Goal: Task Accomplishment & Management: Use online tool/utility

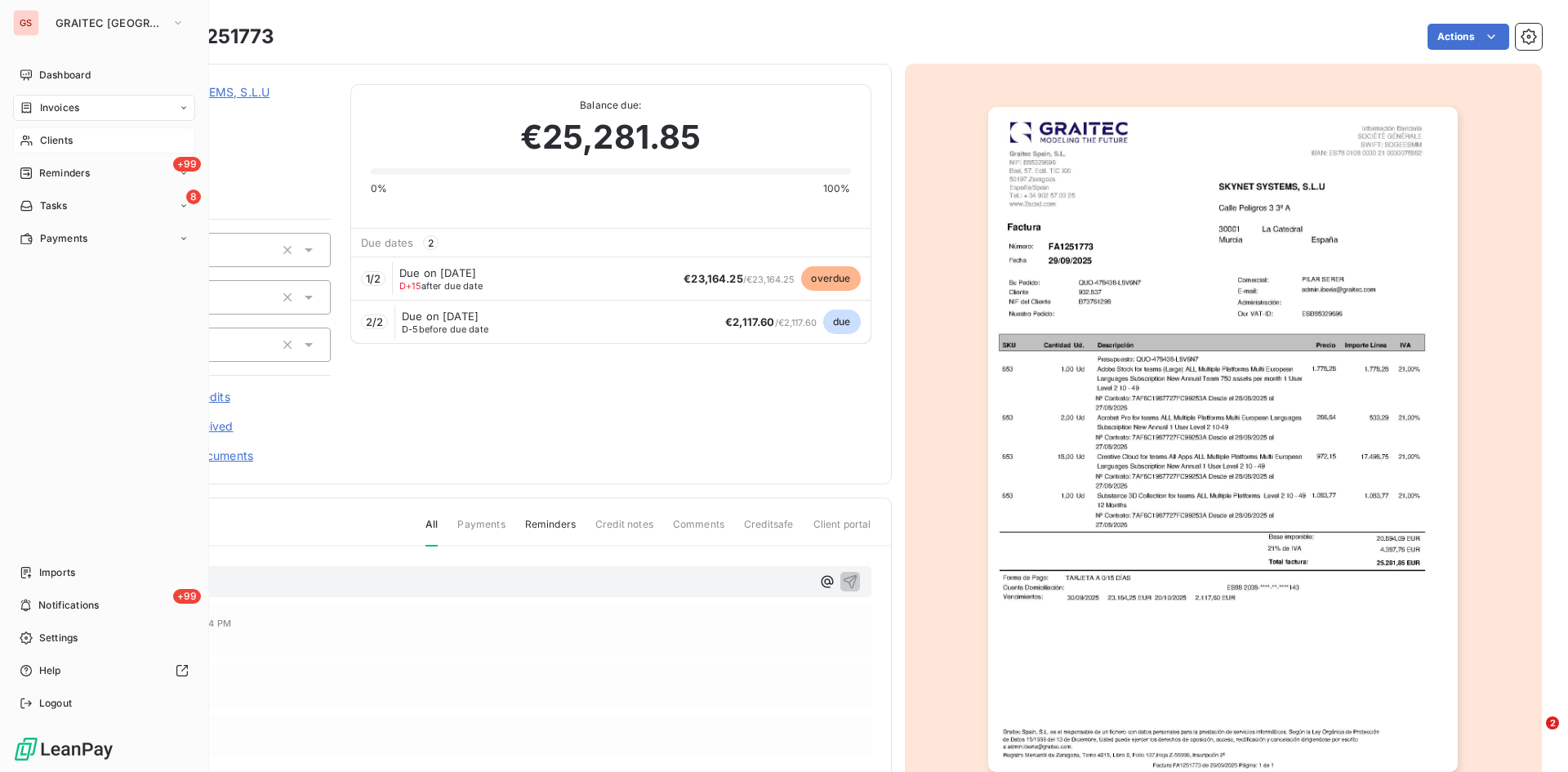
click at [56, 145] on span "Clients" at bounding box center [56, 140] width 32 height 15
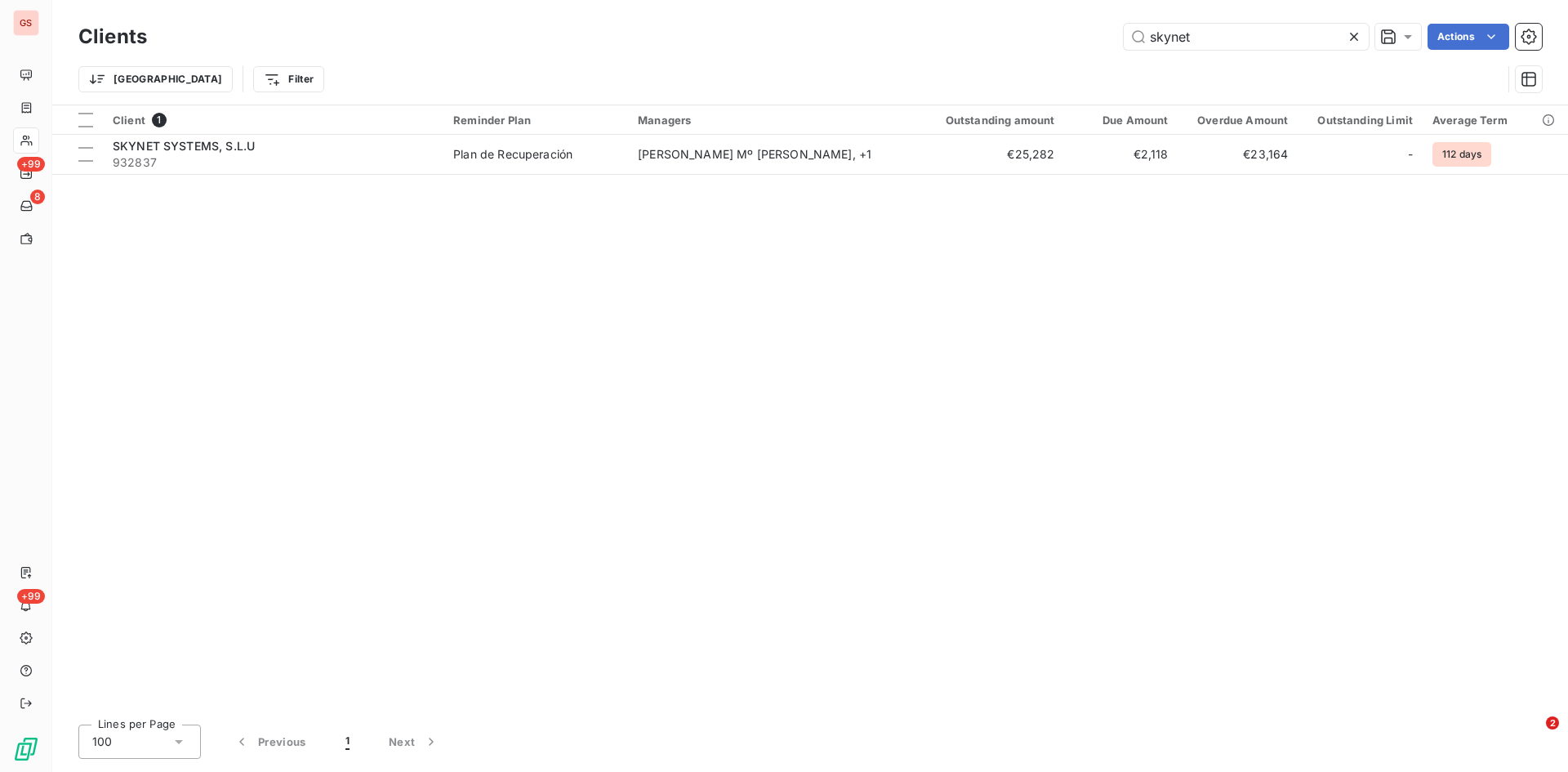
drag, startPoint x: 1198, startPoint y: 39, endPoint x: 984, endPoint y: 59, distance: 214.9
click at [994, 45] on div "skynet Actions" at bounding box center [854, 37] width 1375 height 26
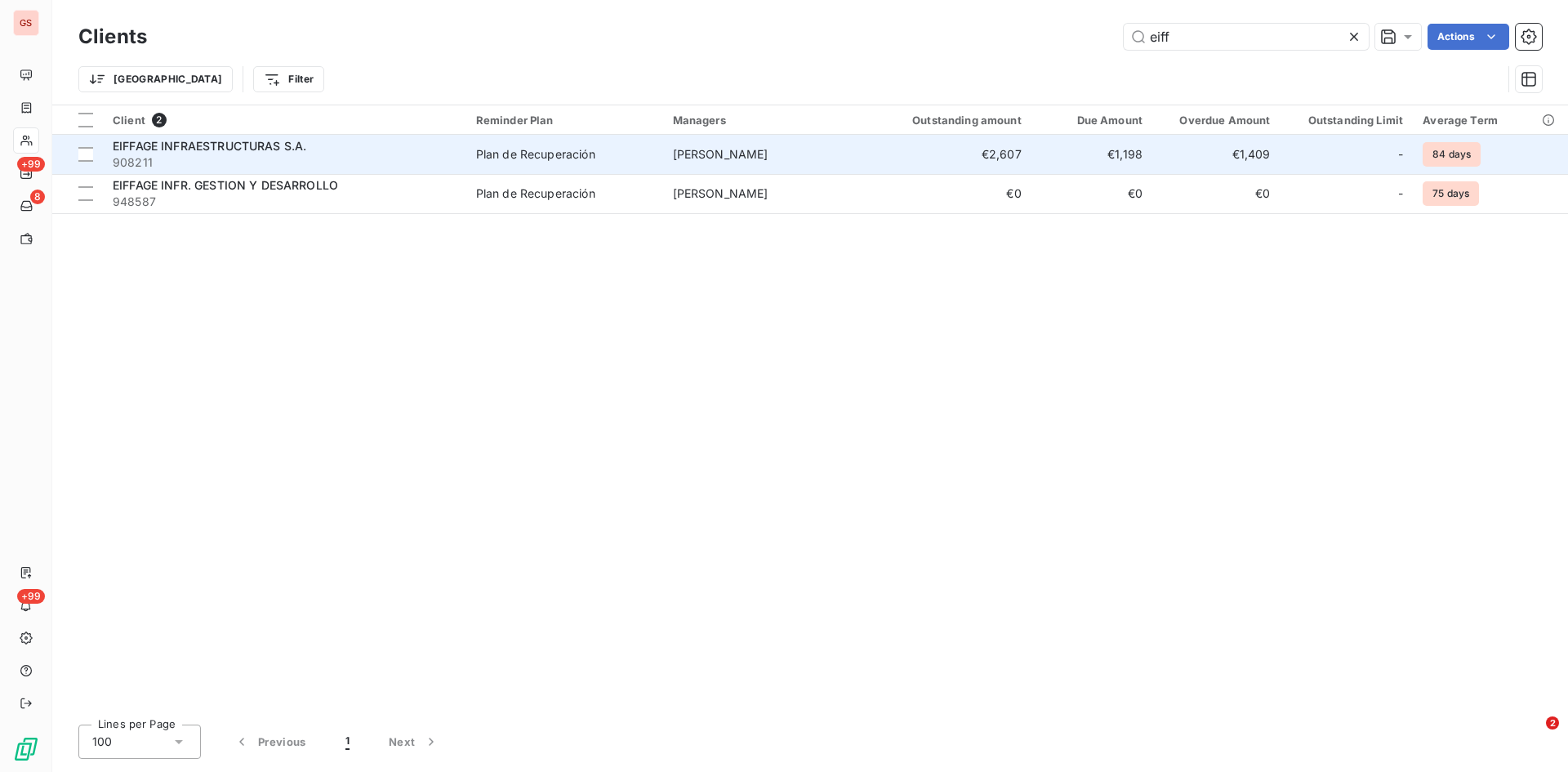
type input "eiff"
click at [153, 149] on span "EIFFAGE INFRAESTRUCTURAS S.A." at bounding box center [209, 146] width 194 height 14
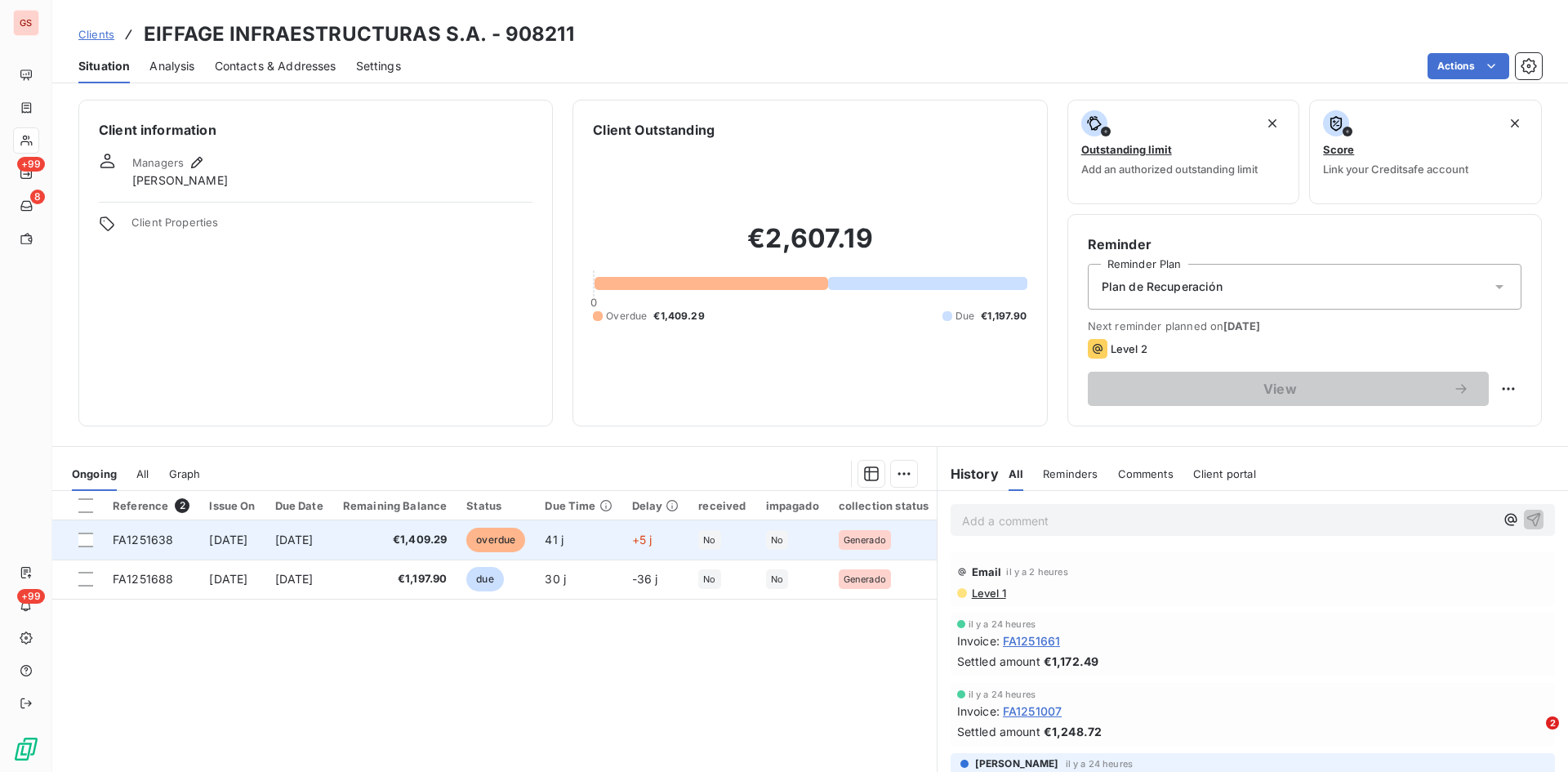
click at [131, 539] on span "FA1251638" at bounding box center [143, 540] width 61 height 14
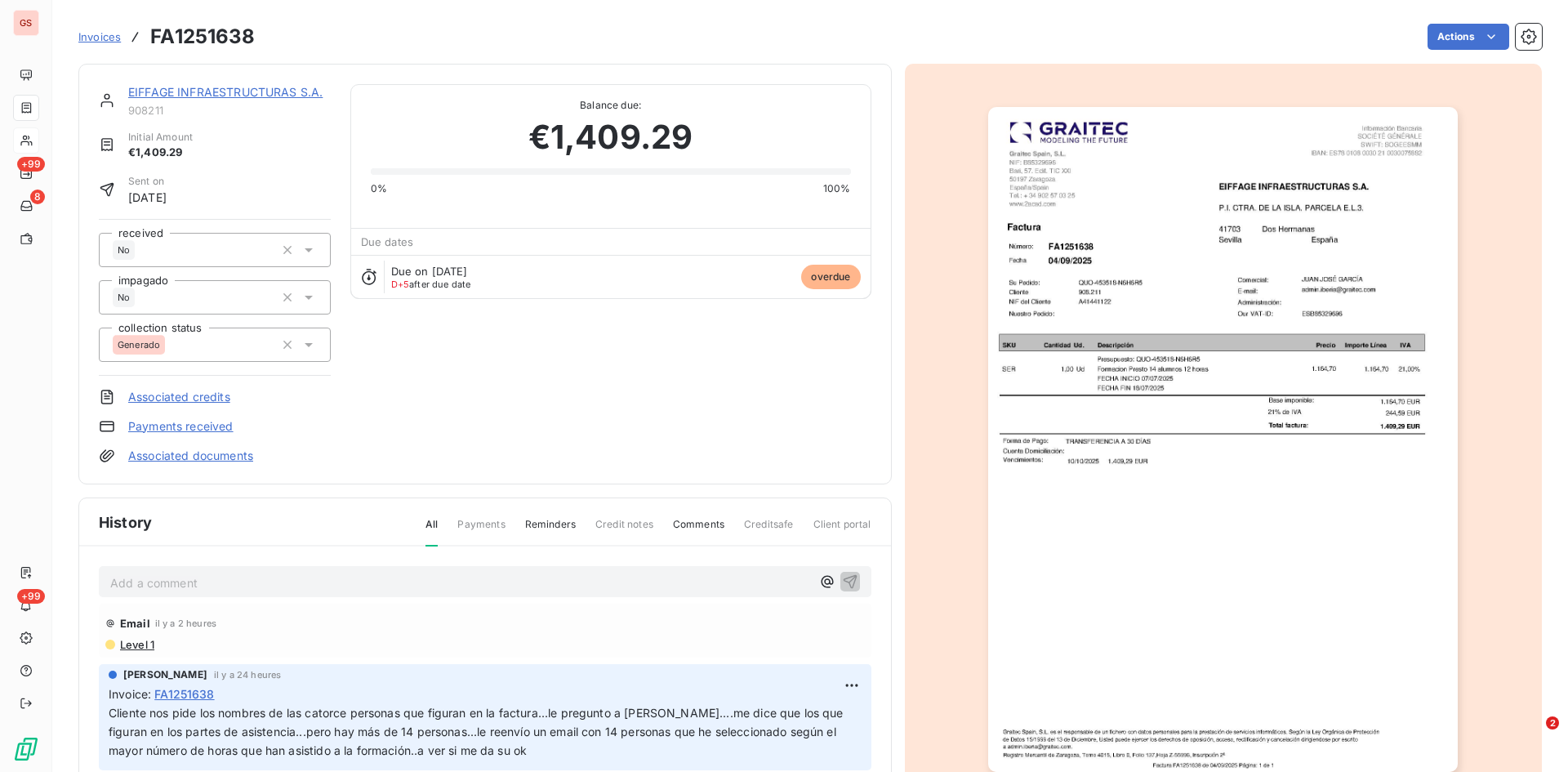
click at [203, 582] on p "Add a comment ﻿" at bounding box center [460, 583] width 701 height 20
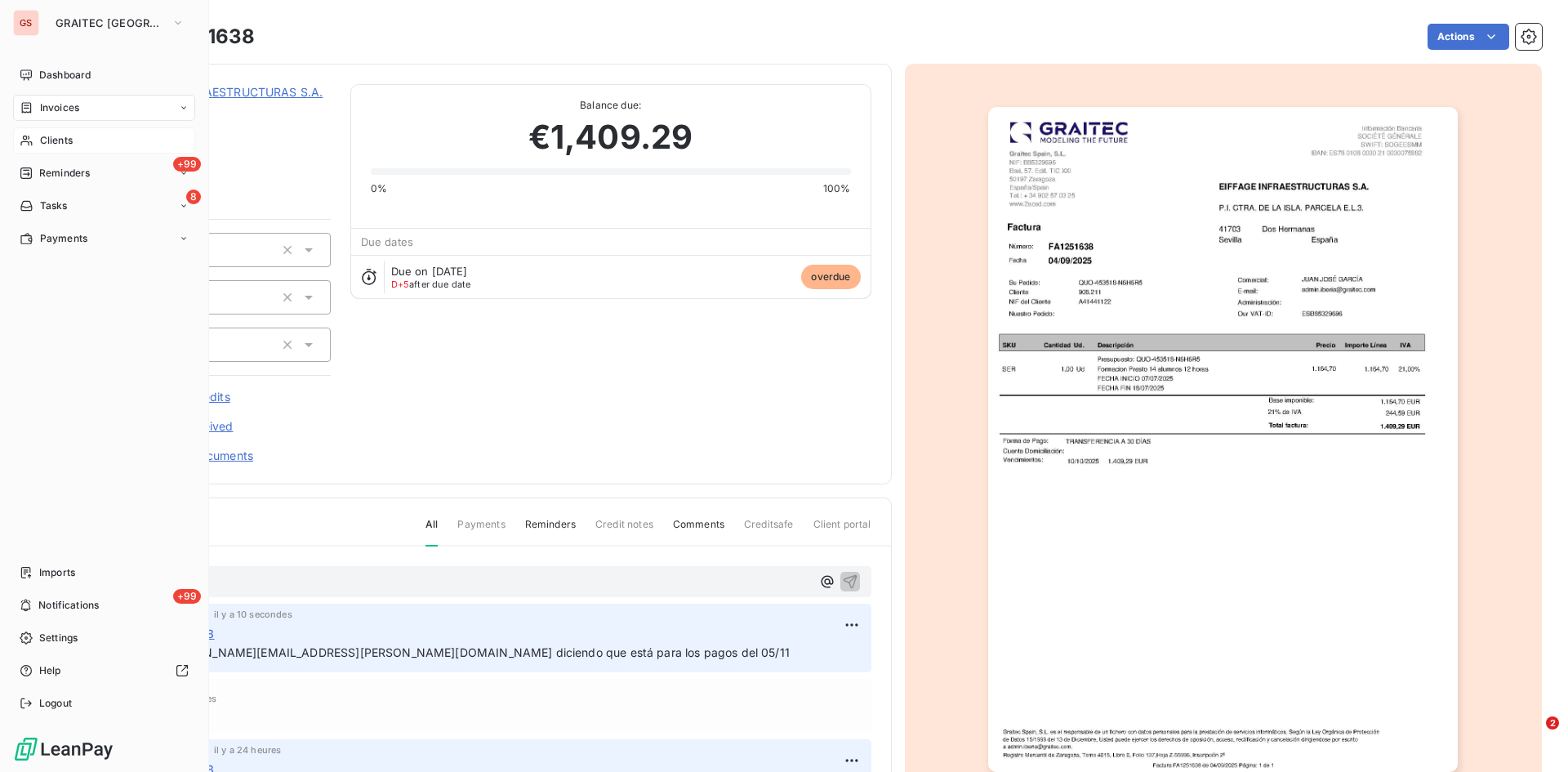
click at [51, 137] on span "Clients" at bounding box center [56, 140] width 32 height 15
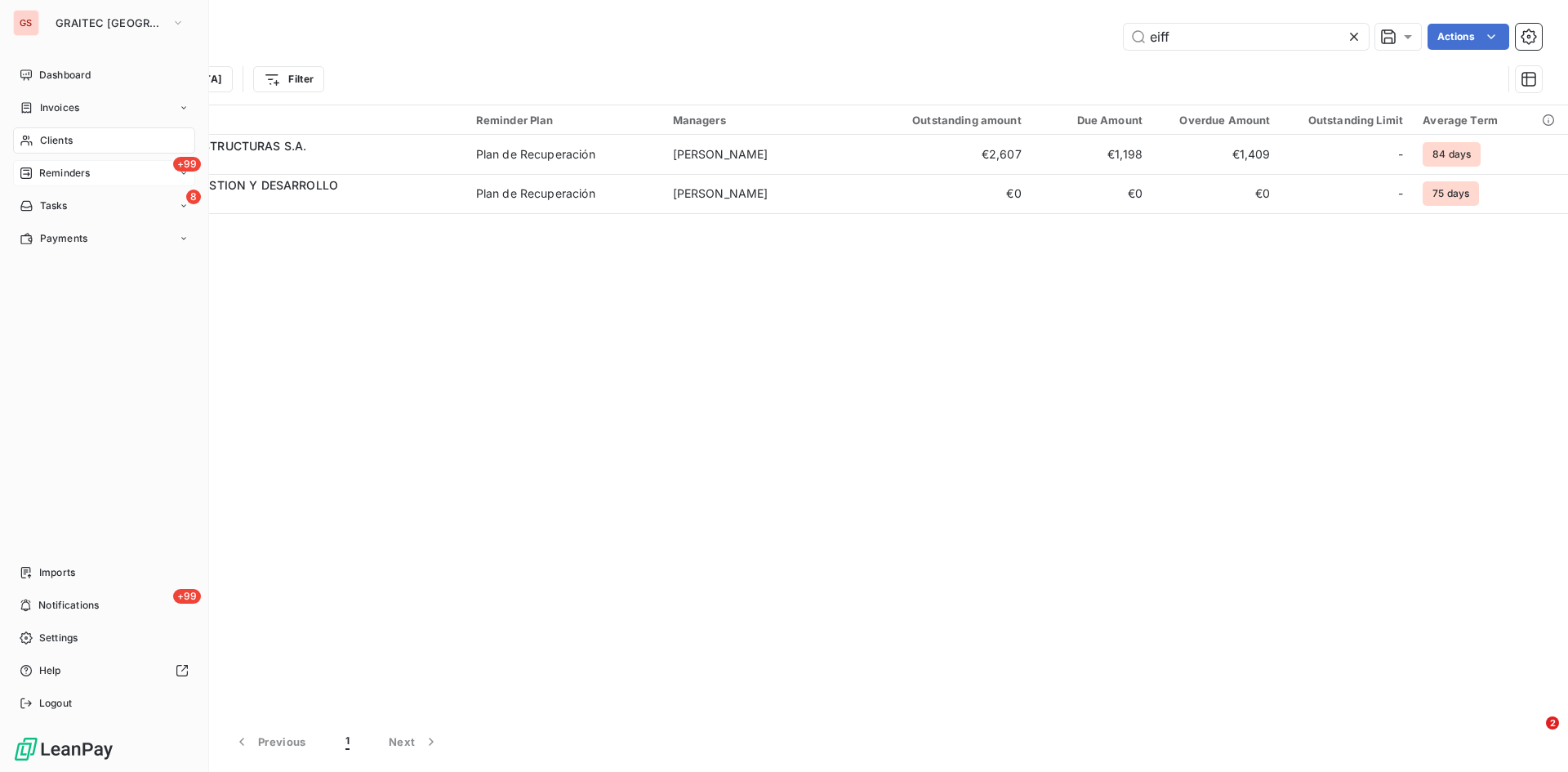
click at [47, 171] on span "Reminders" at bounding box center [64, 173] width 50 height 15
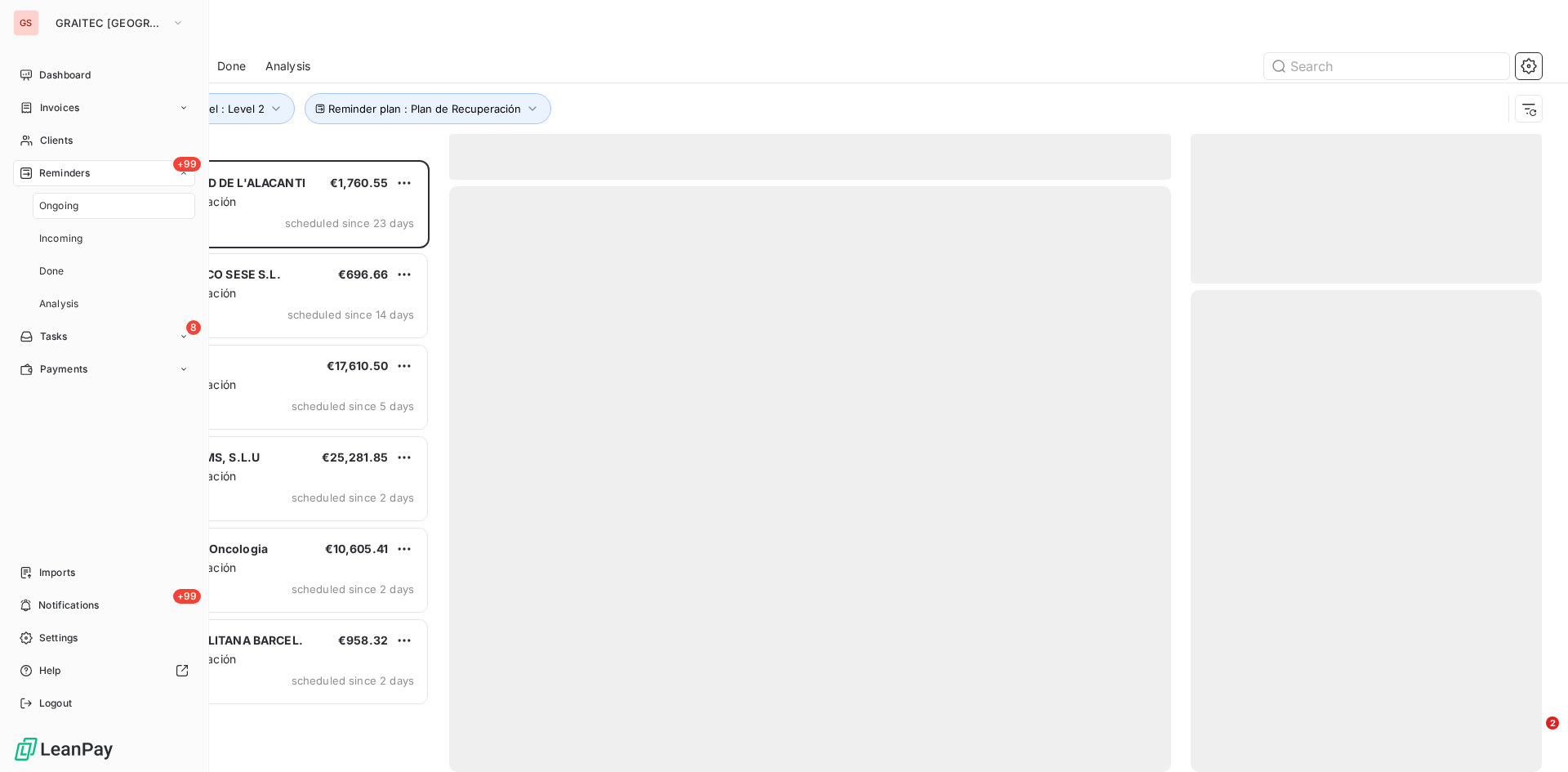
scroll to position [599, 339]
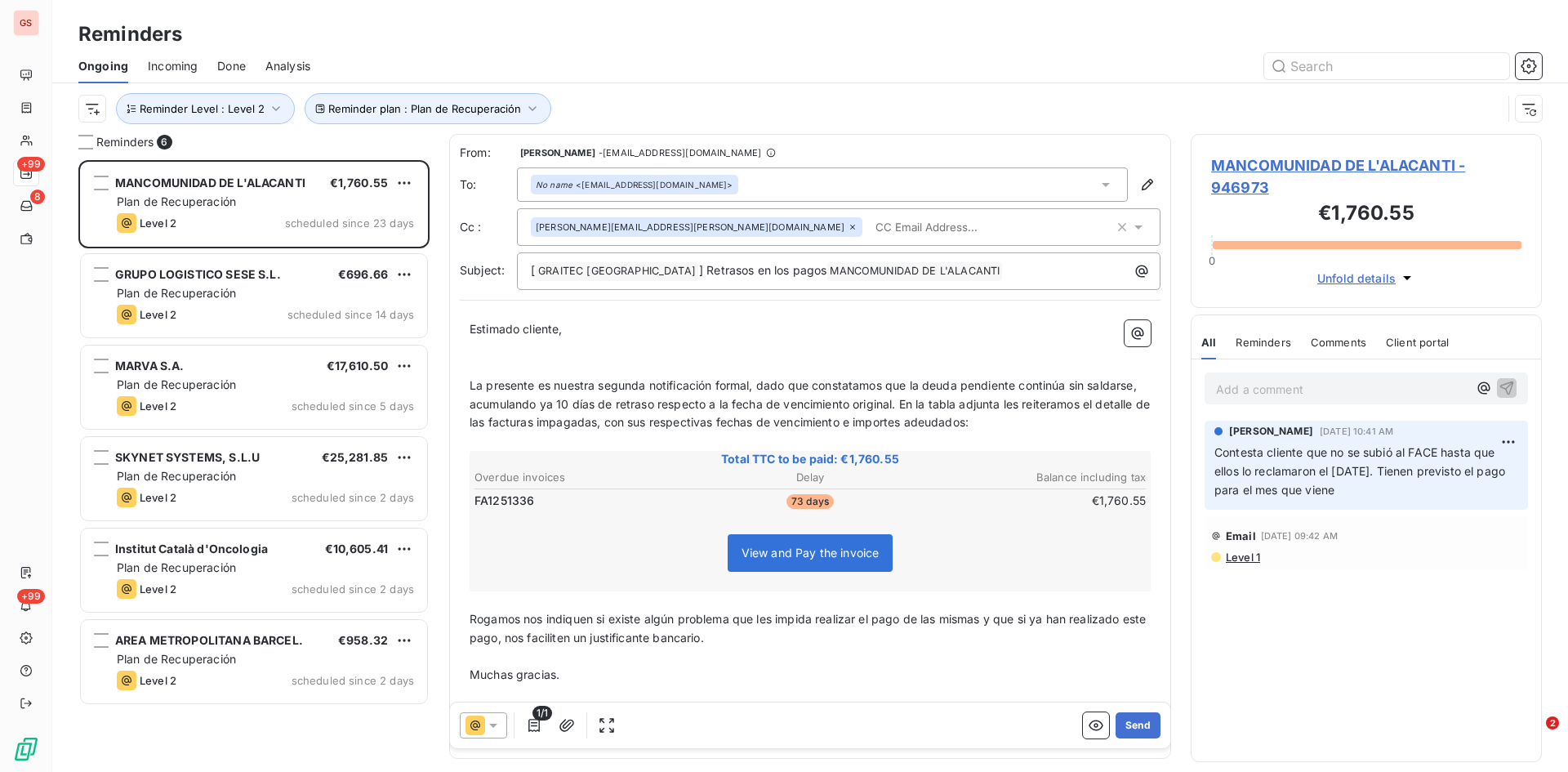
click at [243, 70] on span "Done" at bounding box center [231, 66] width 28 height 16
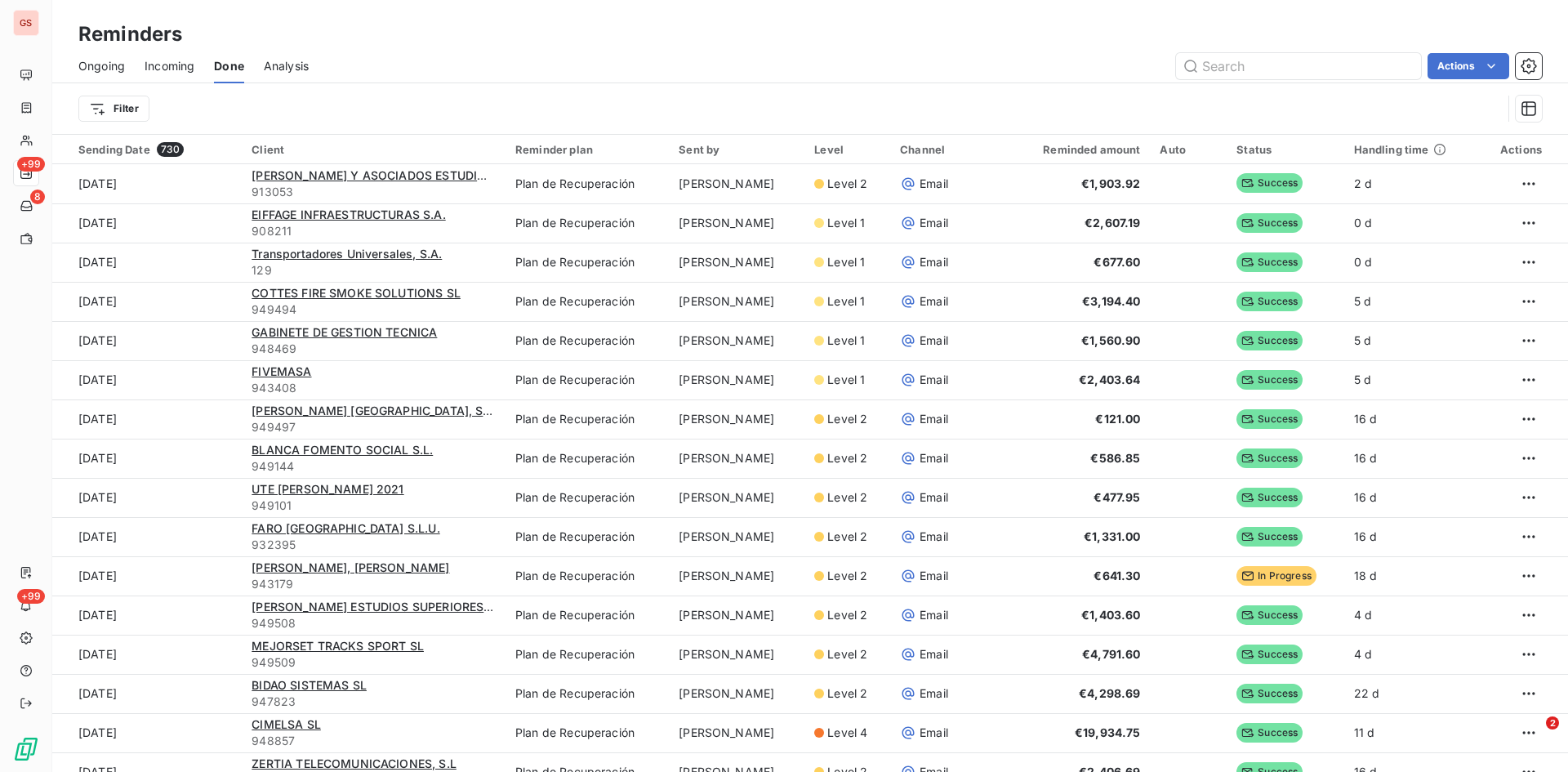
click at [117, 67] on span "Ongoing" at bounding box center [102, 66] width 47 height 16
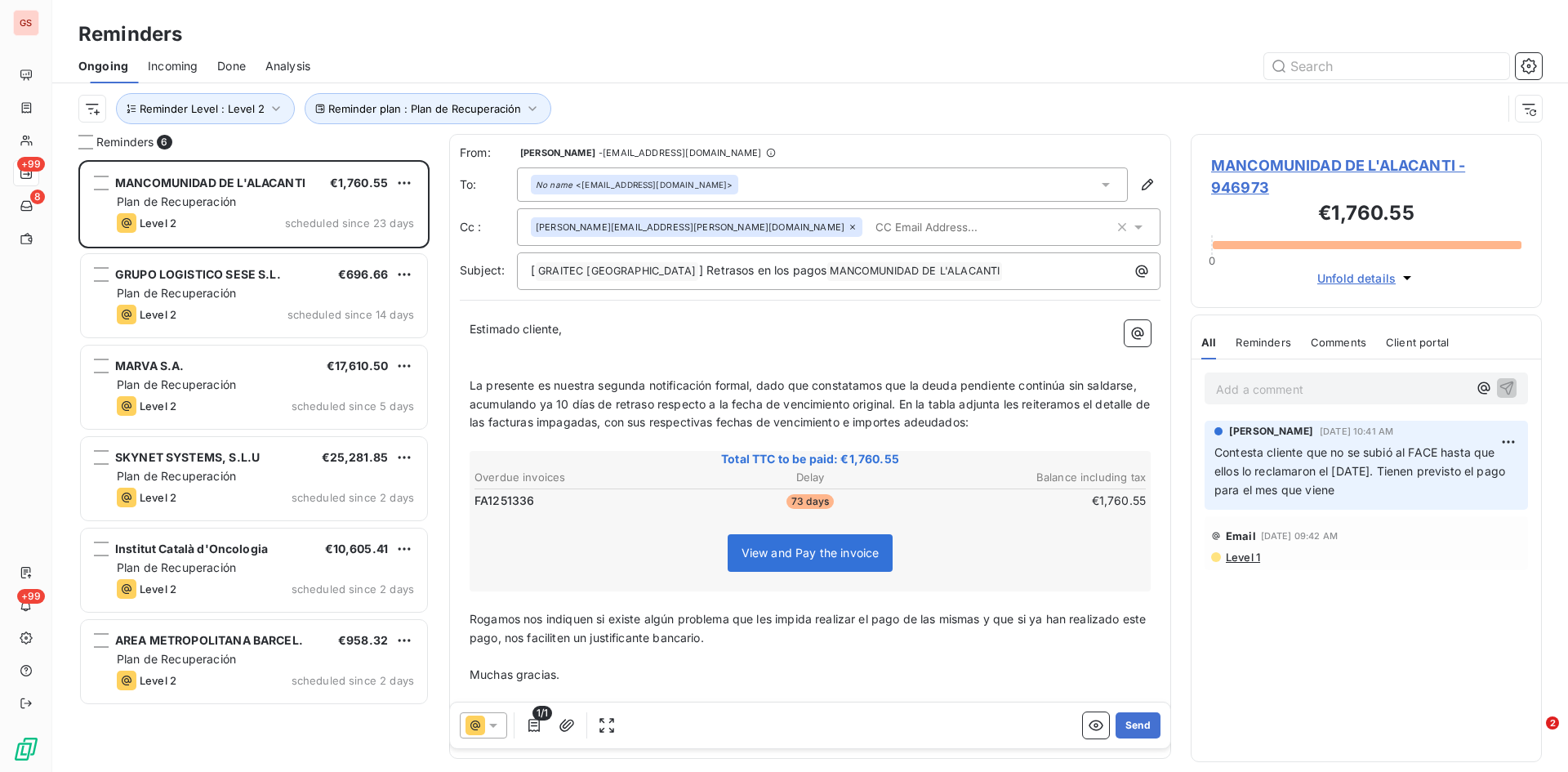
scroll to position [599, 339]
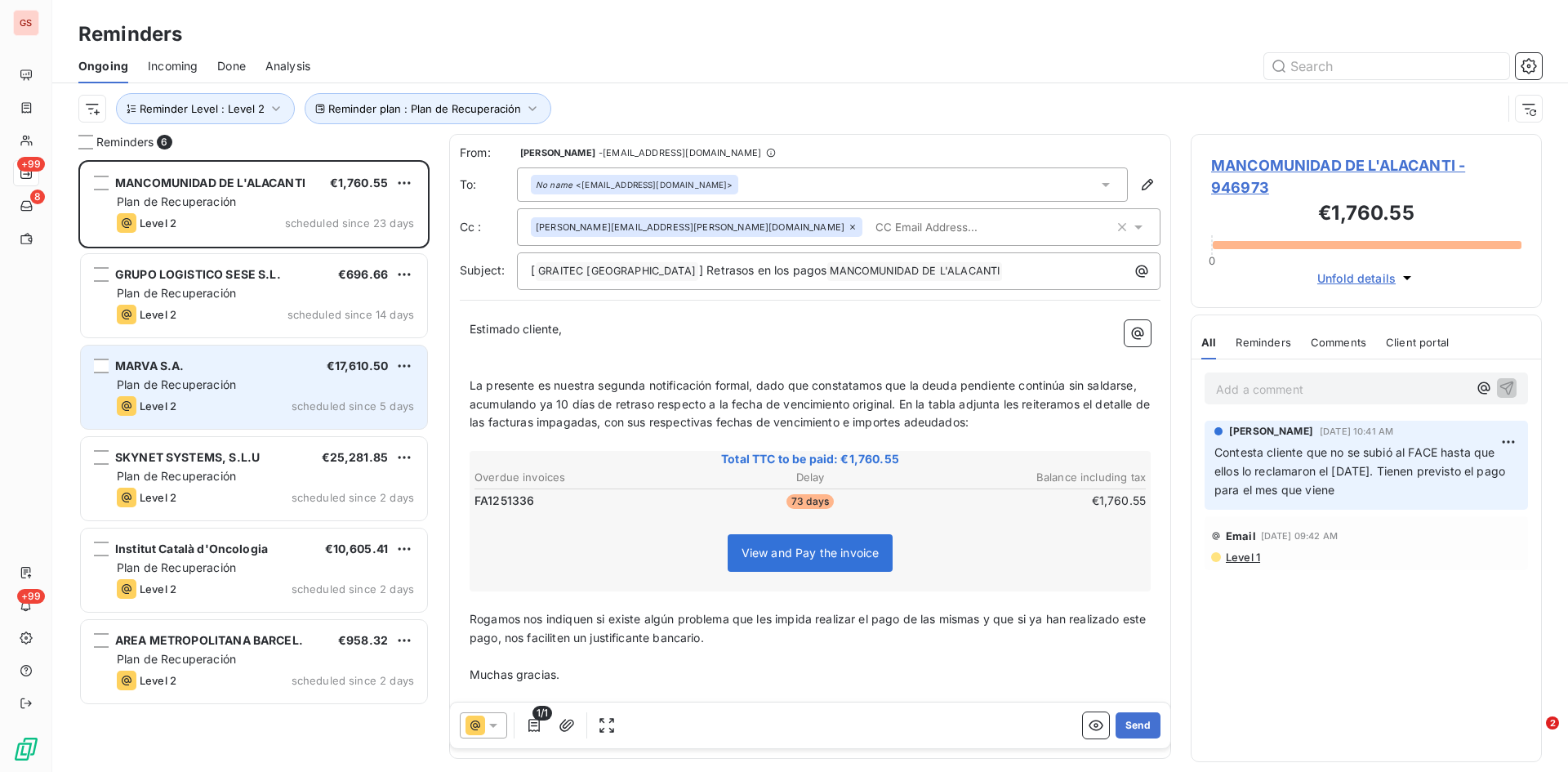
click at [239, 369] on div "MARVA S.A. €17,610.50" at bounding box center [265, 366] width 297 height 15
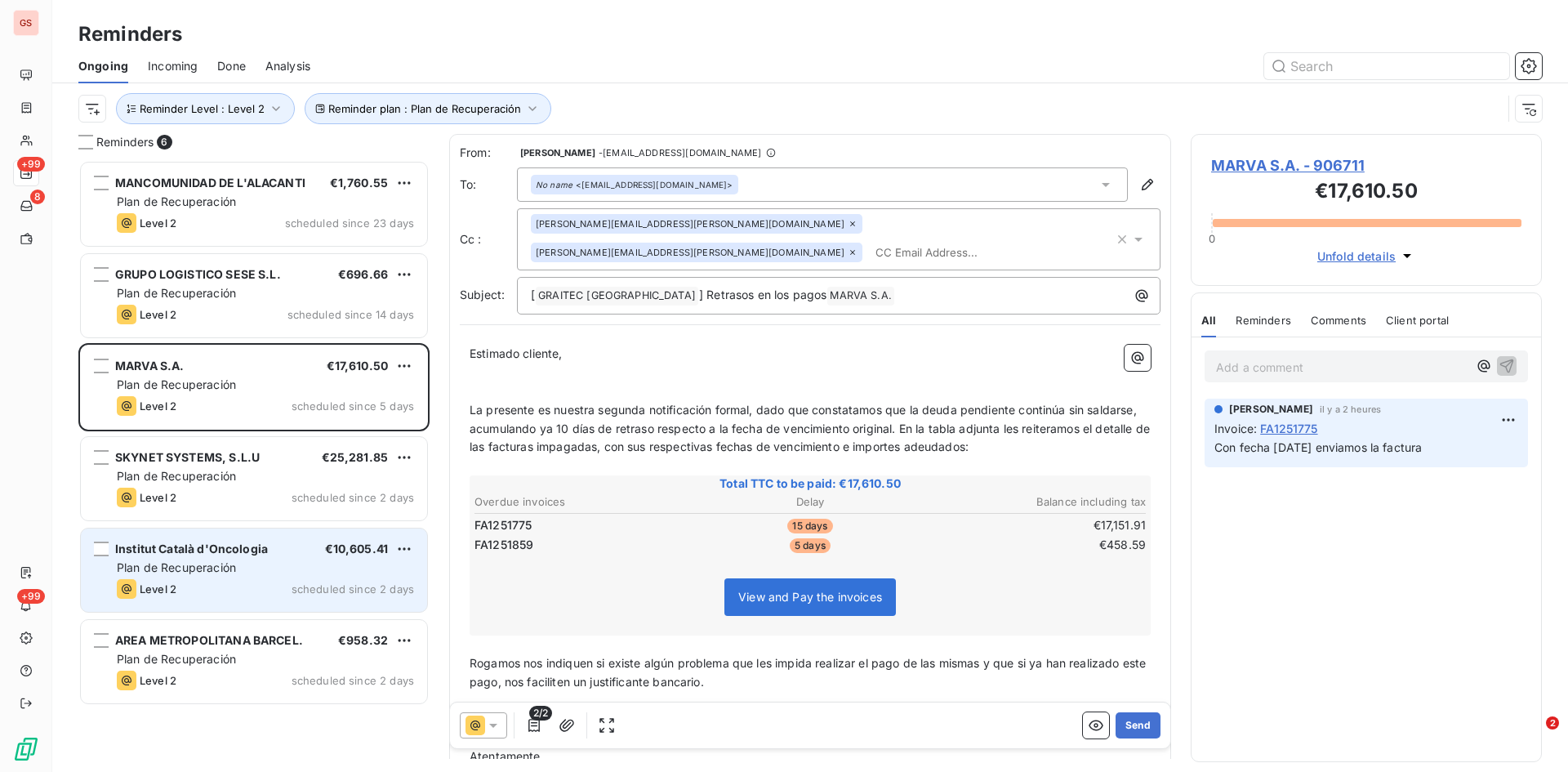
click at [254, 564] on div "Plan de Recuperación" at bounding box center [265, 568] width 297 height 16
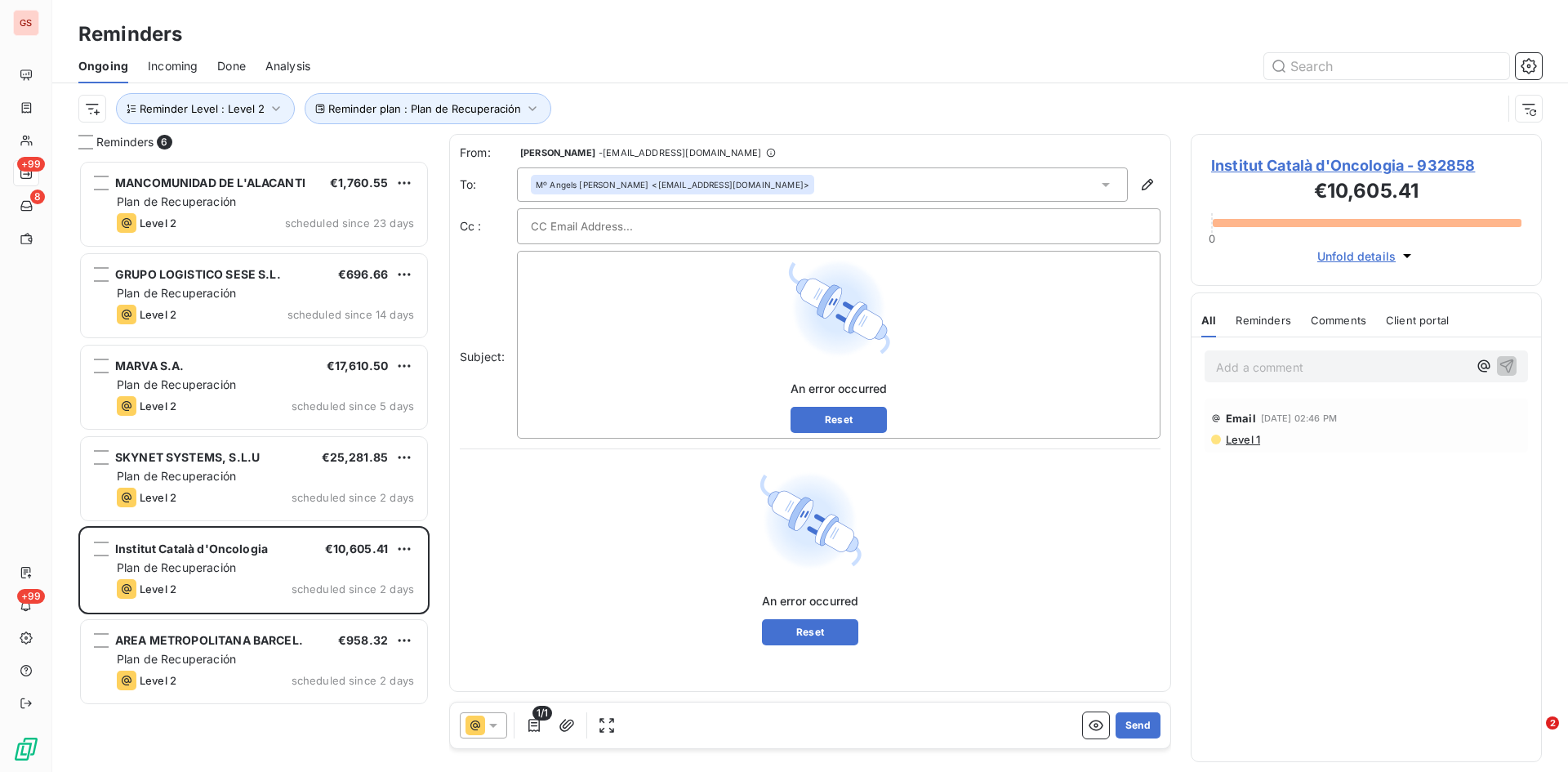
click at [618, 214] on input "text" at bounding box center [619, 226] width 176 height 25
paste input "[EMAIL_ADDRESS][DOMAIN_NAME]"
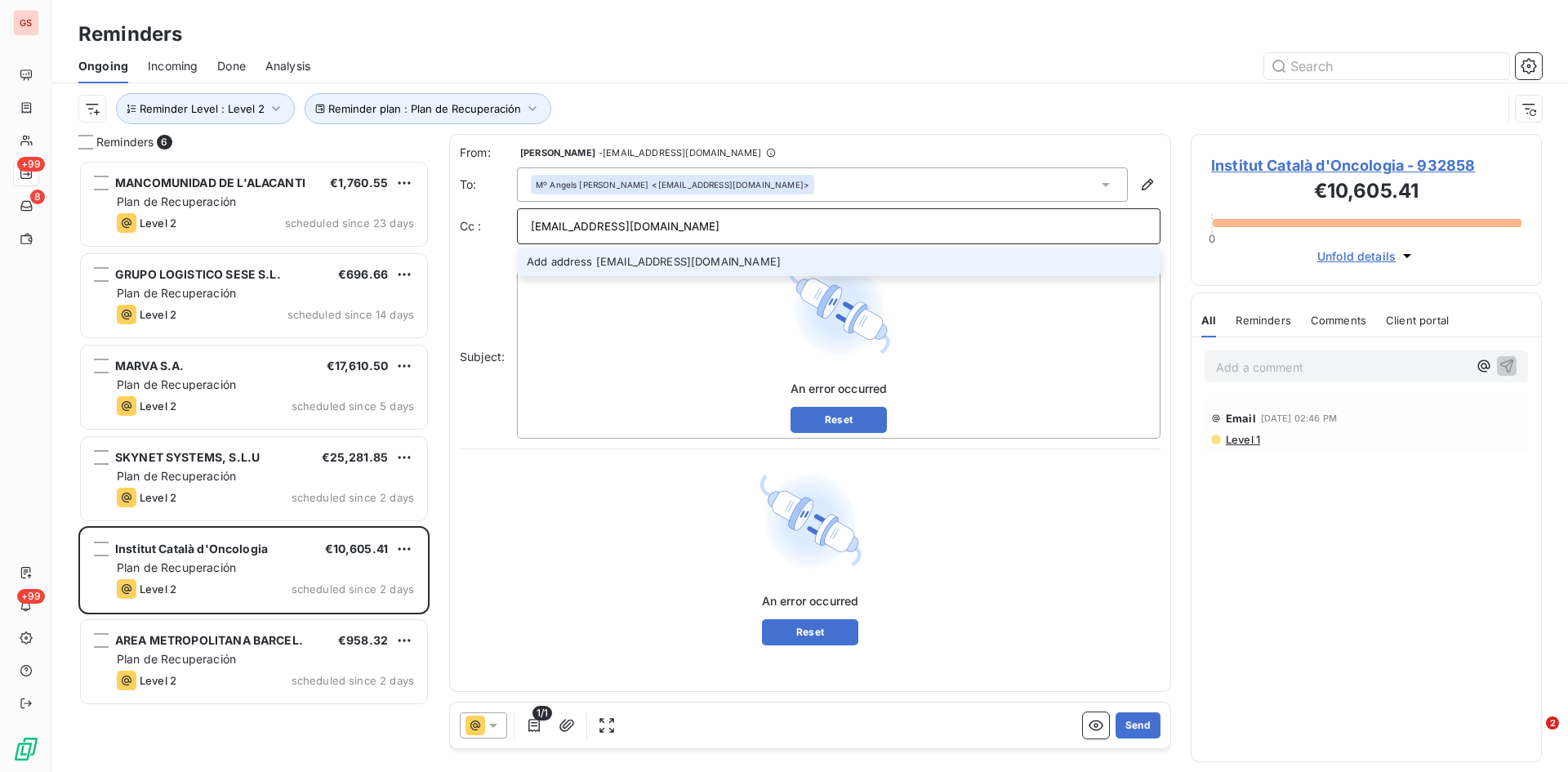
type input "[EMAIL_ADDRESS][DOMAIN_NAME]"
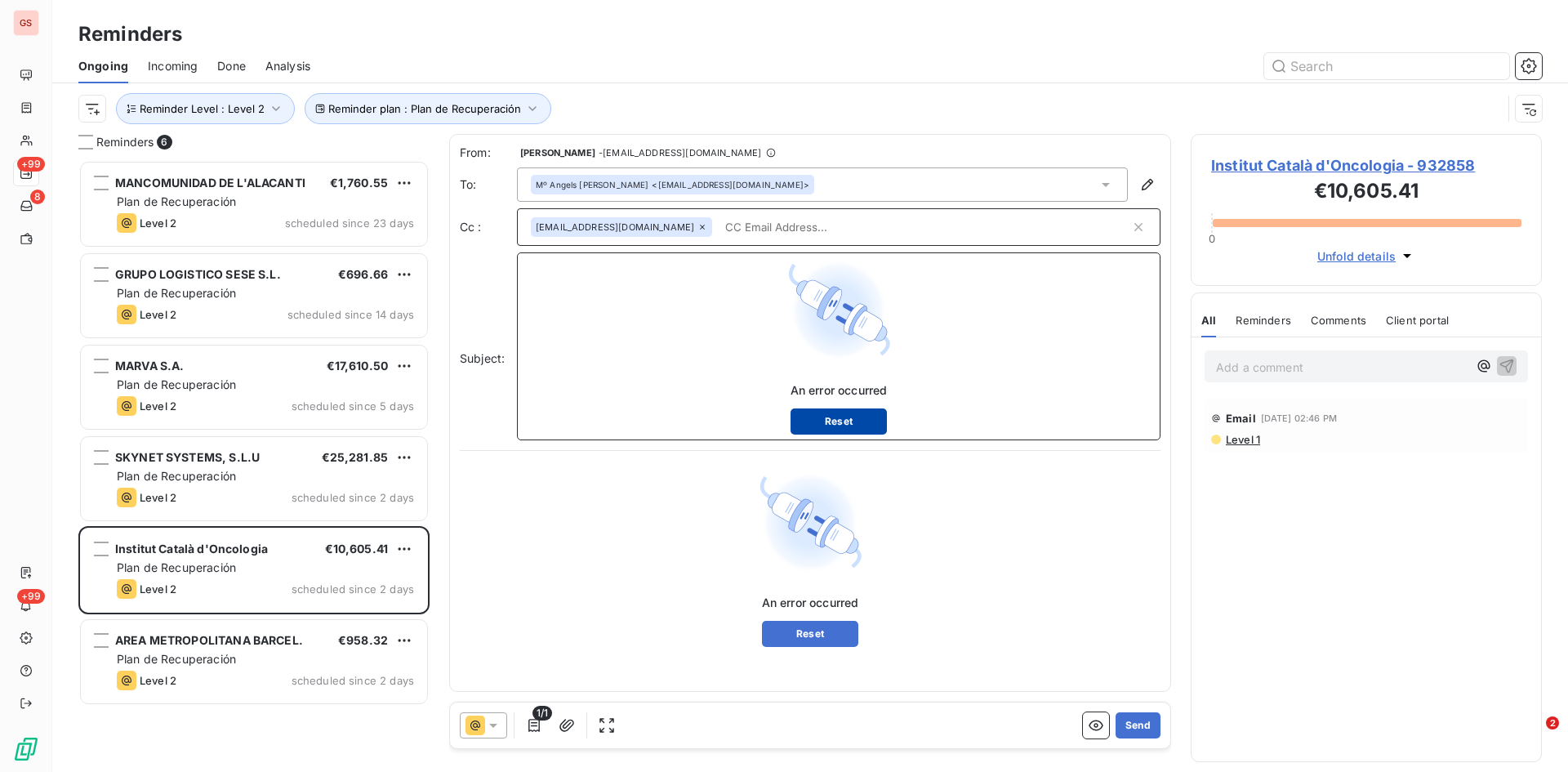
click at [819, 412] on button "Reset" at bounding box center [839, 421] width 97 height 26
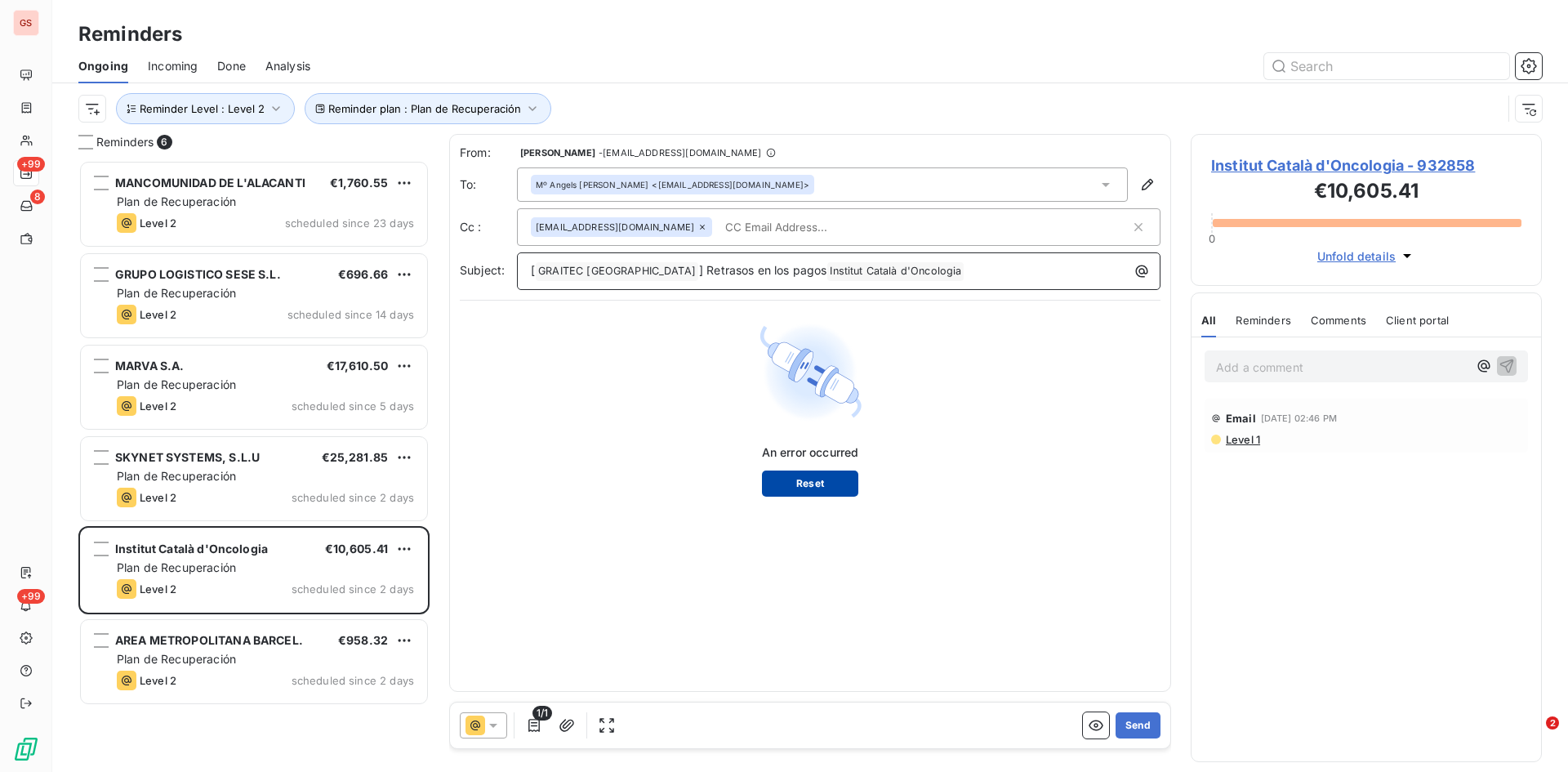
click at [808, 478] on button "Reset" at bounding box center [811, 483] width 97 height 26
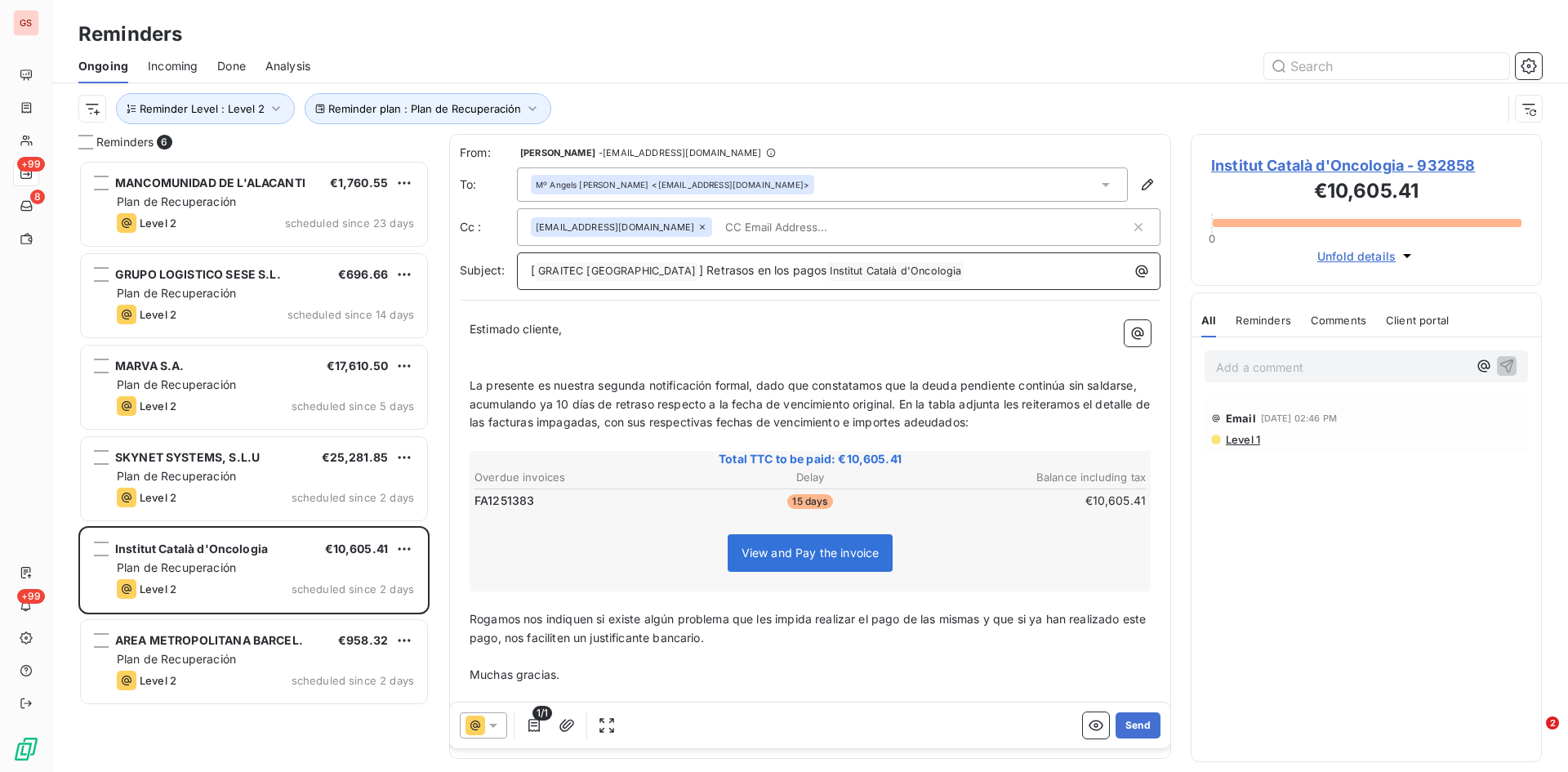
drag, startPoint x: 697, startPoint y: 233, endPoint x: 795, endPoint y: 231, distance: 98.0
click at [719, 233] on input "text" at bounding box center [813, 227] width 189 height 25
paste input "[EMAIL_ADDRESS][DOMAIN_NAME]"
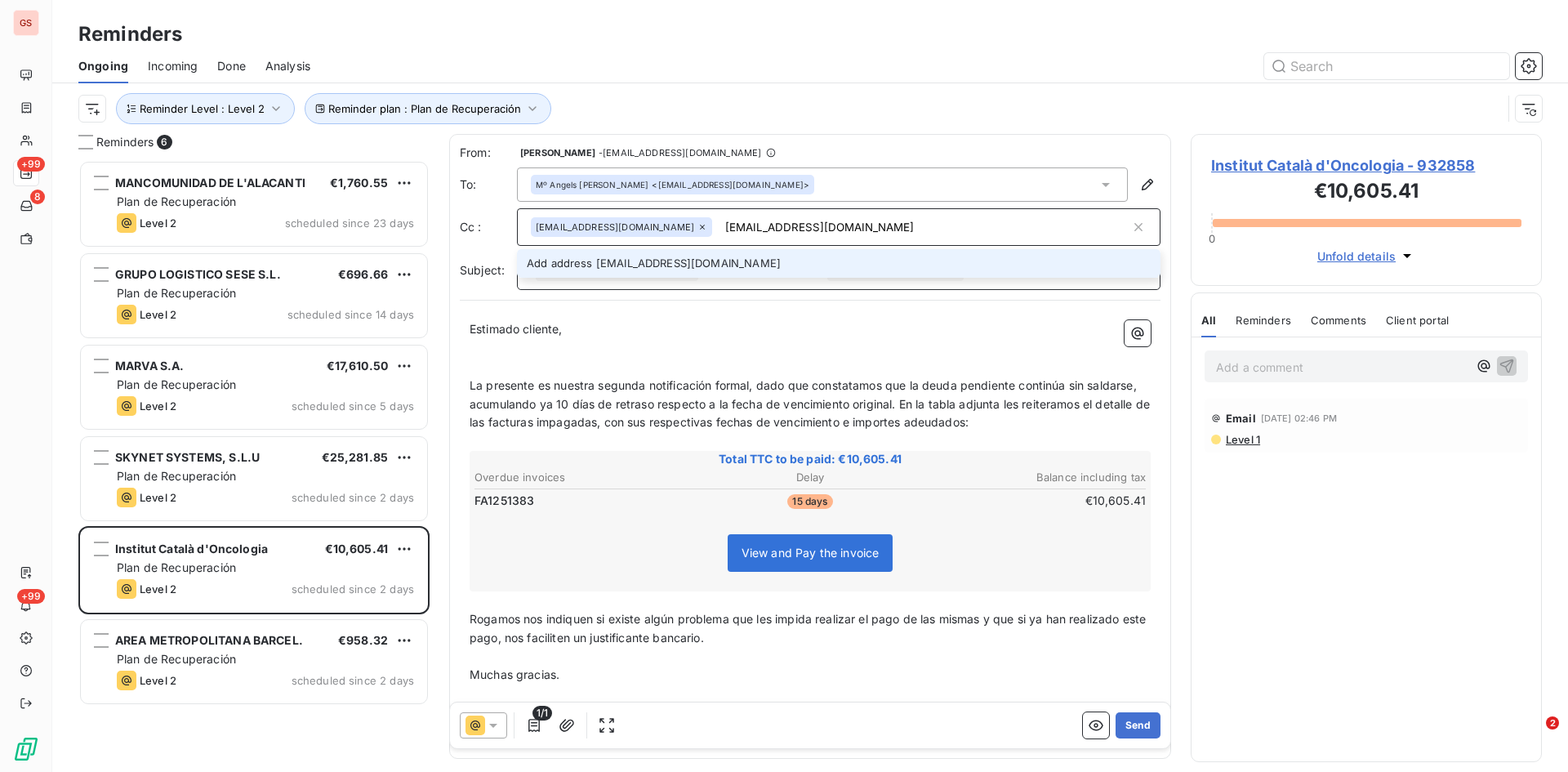
type input "[EMAIL_ADDRESS][DOMAIN_NAME]"
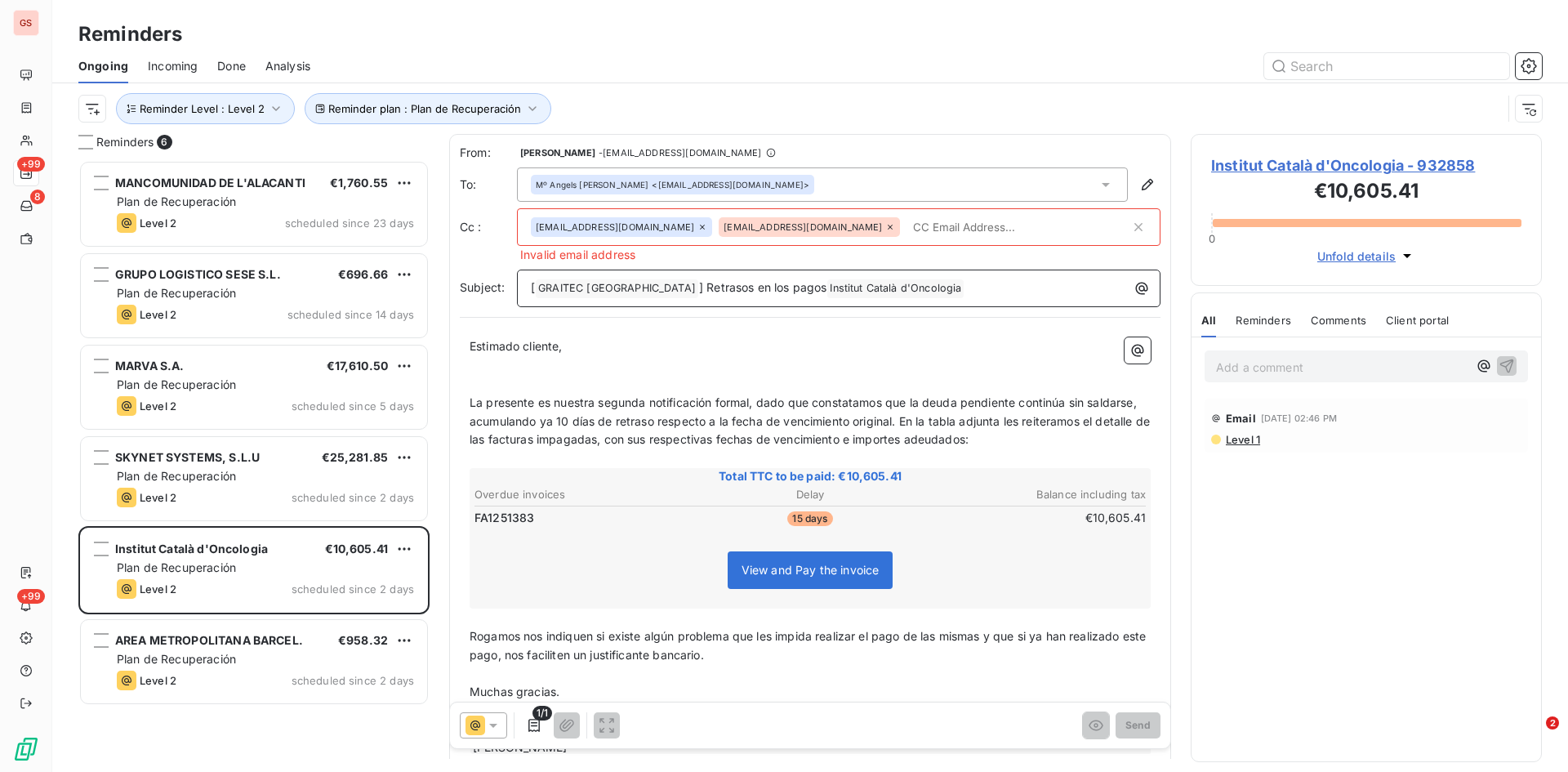
click at [885, 226] on icon at bounding box center [889, 226] width 9 height 9
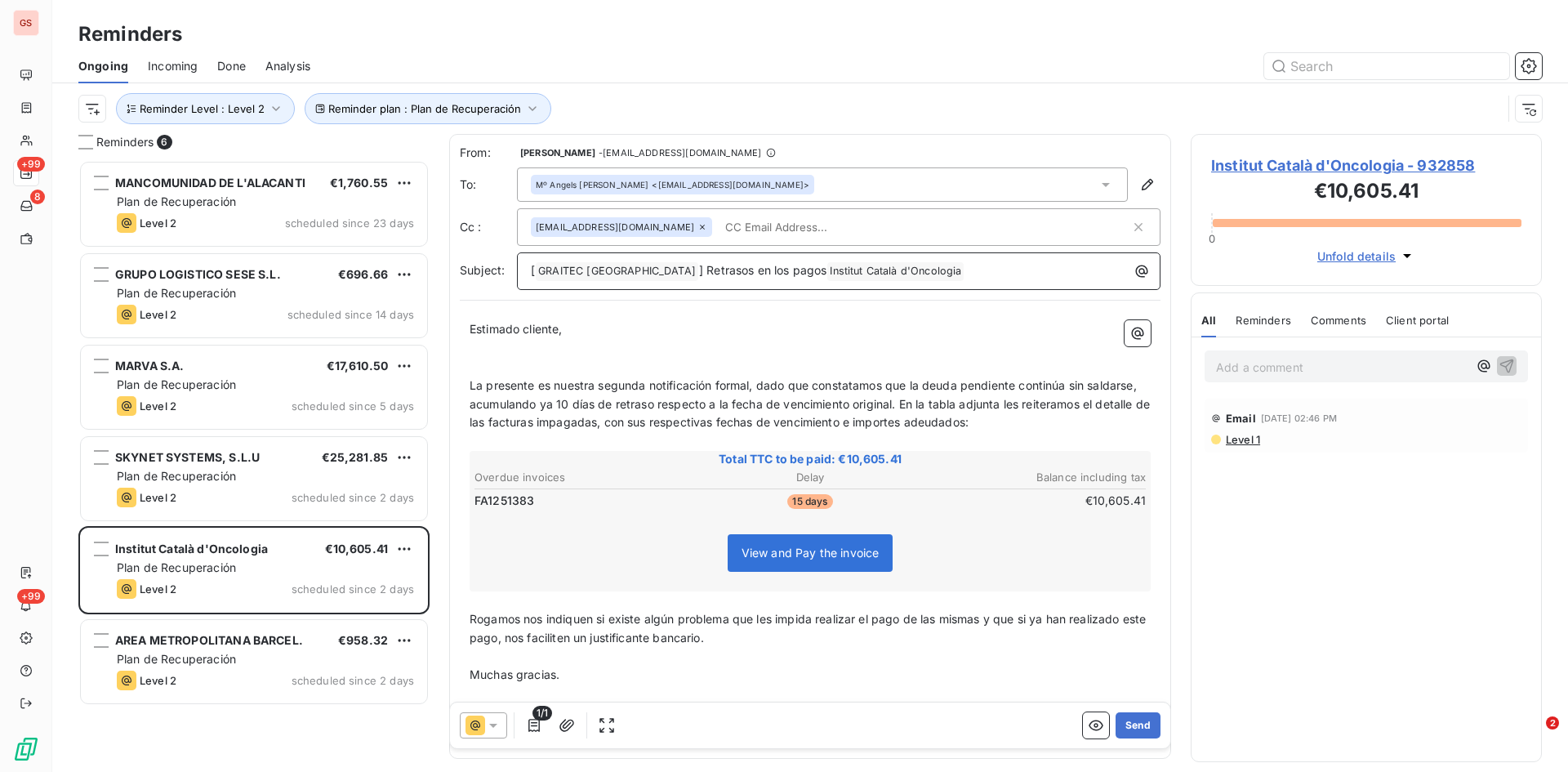
paste input "[EMAIL_ADDRESS][DOMAIN_NAME]"
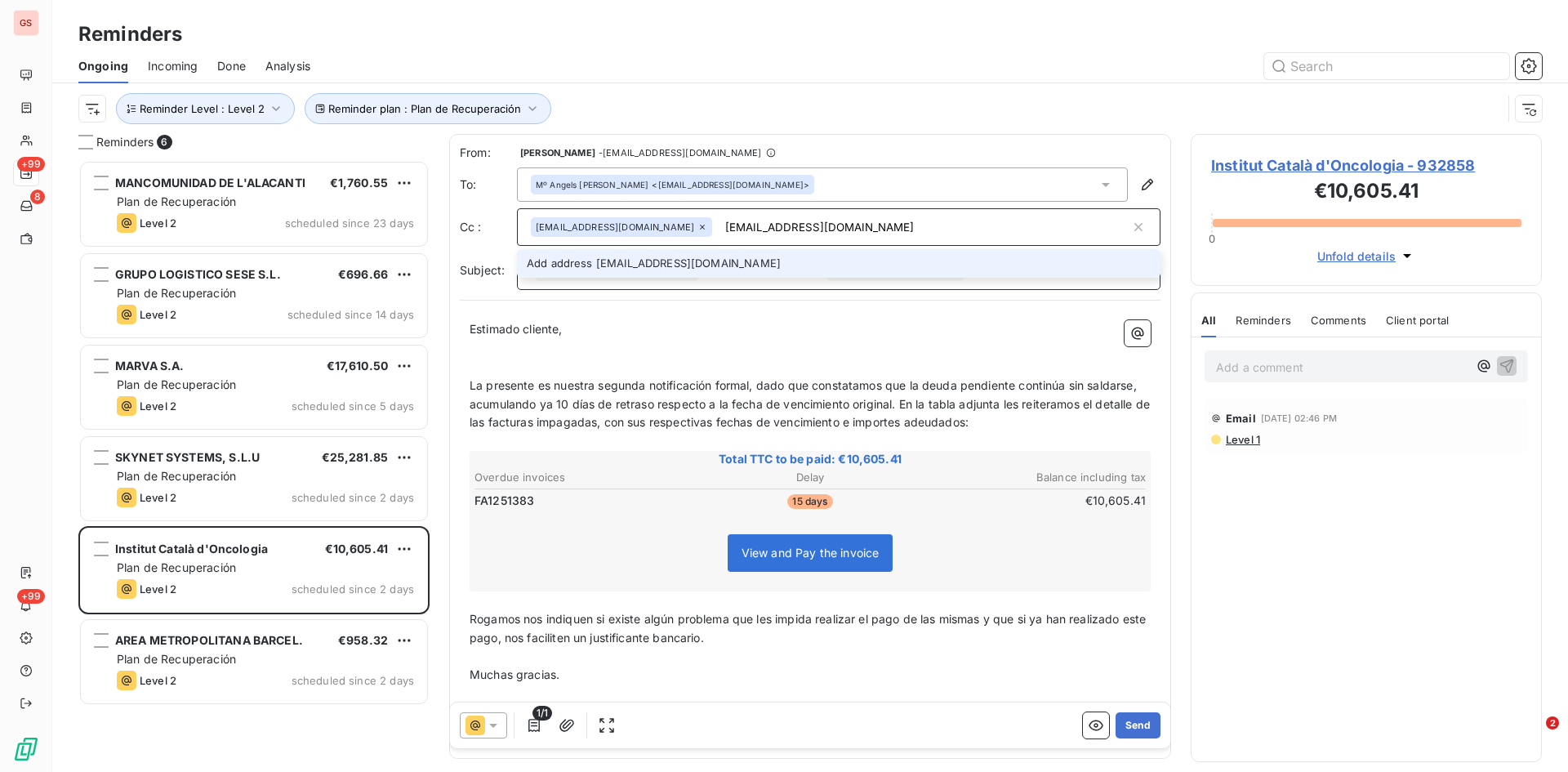
type input "[EMAIL_ADDRESS][DOMAIN_NAME]"
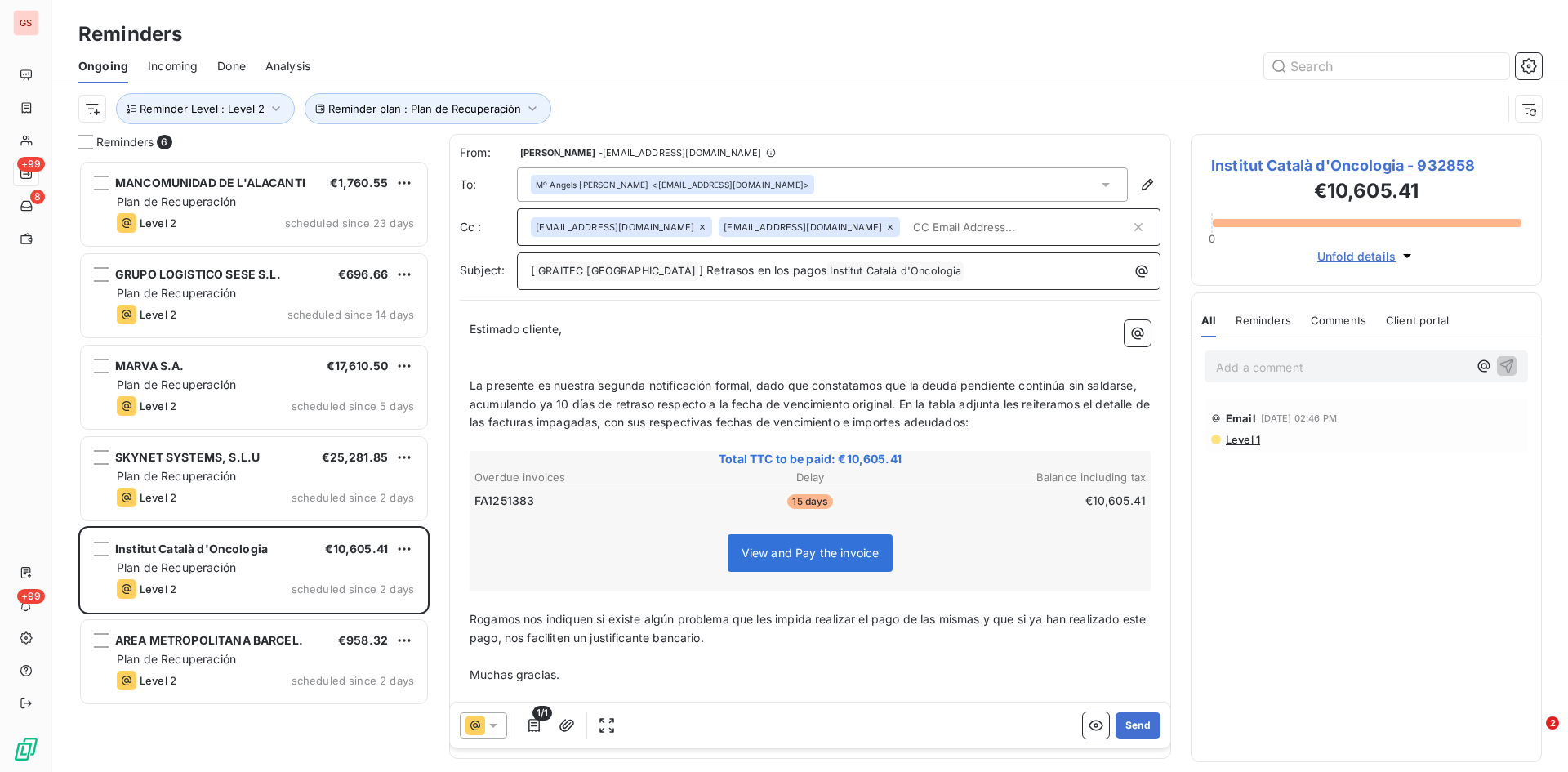
click at [1102, 185] on icon at bounding box center [1106, 184] width 9 height 4
click at [1103, 184] on icon at bounding box center [1106, 184] width 7 height 3
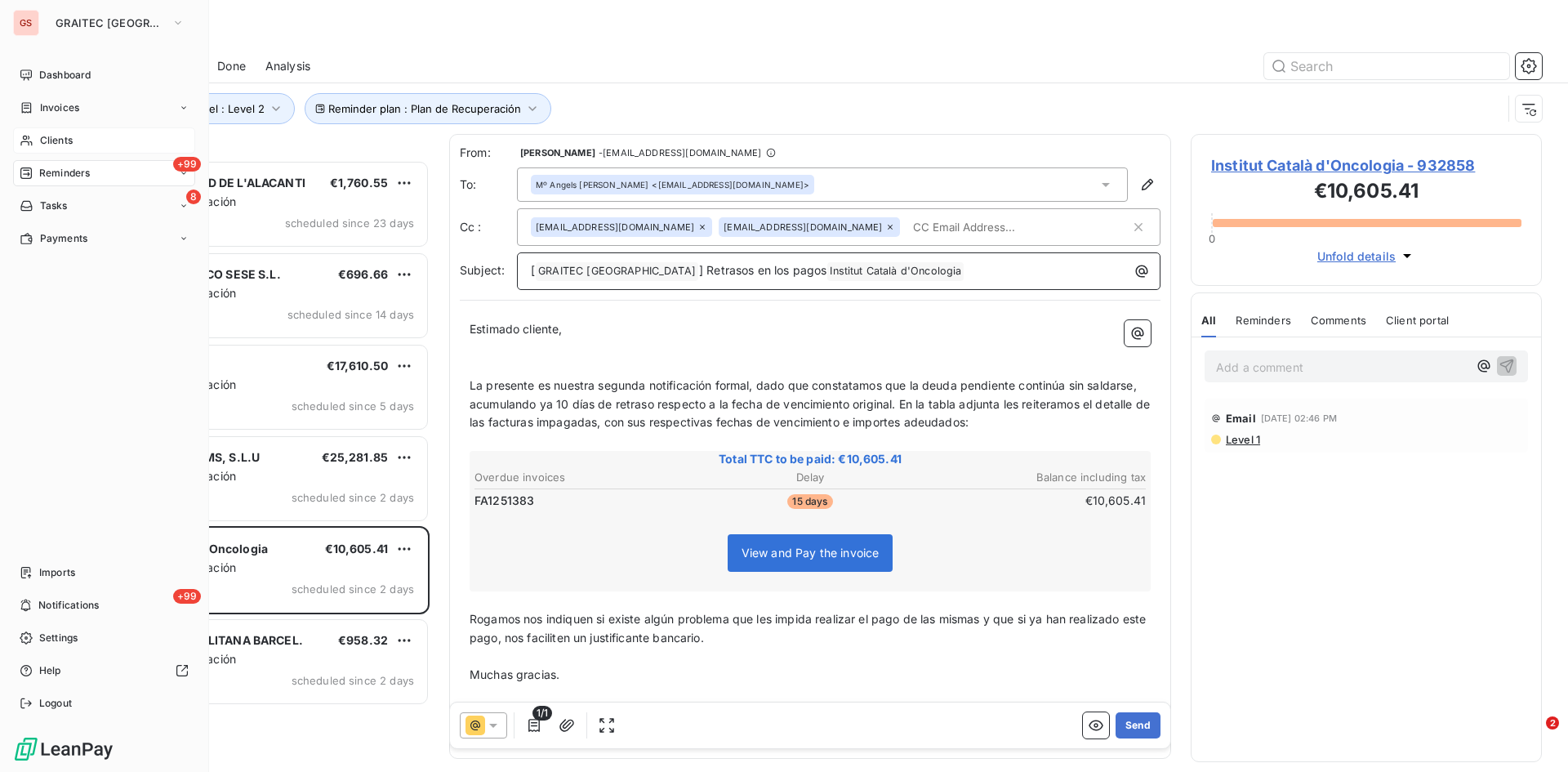
click at [60, 137] on span "Clients" at bounding box center [56, 140] width 32 height 15
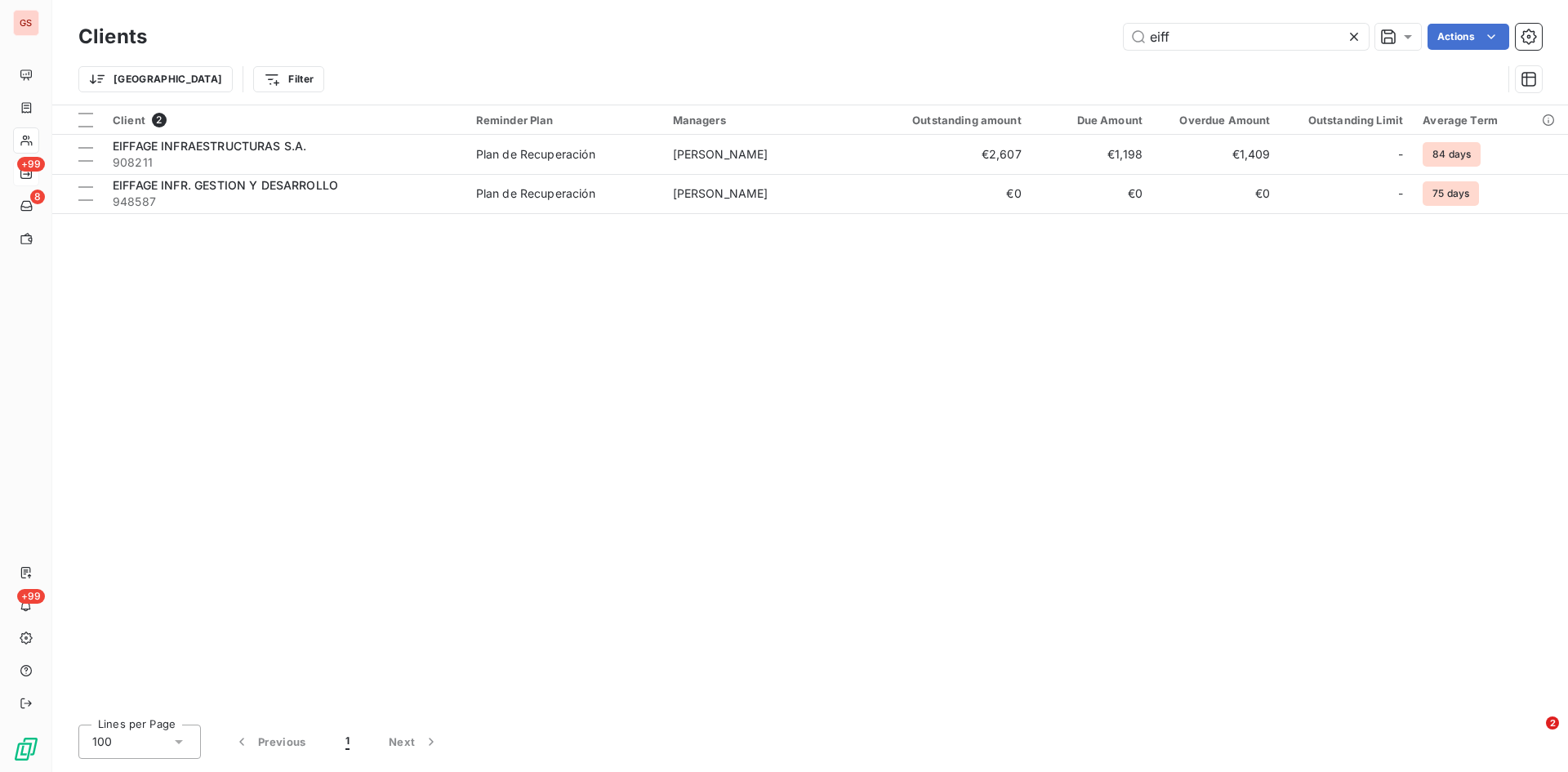
drag, startPoint x: 1192, startPoint y: 40, endPoint x: 1052, endPoint y: 40, distance: 140.0
click at [1052, 40] on div "eiff Actions" at bounding box center [854, 37] width 1375 height 26
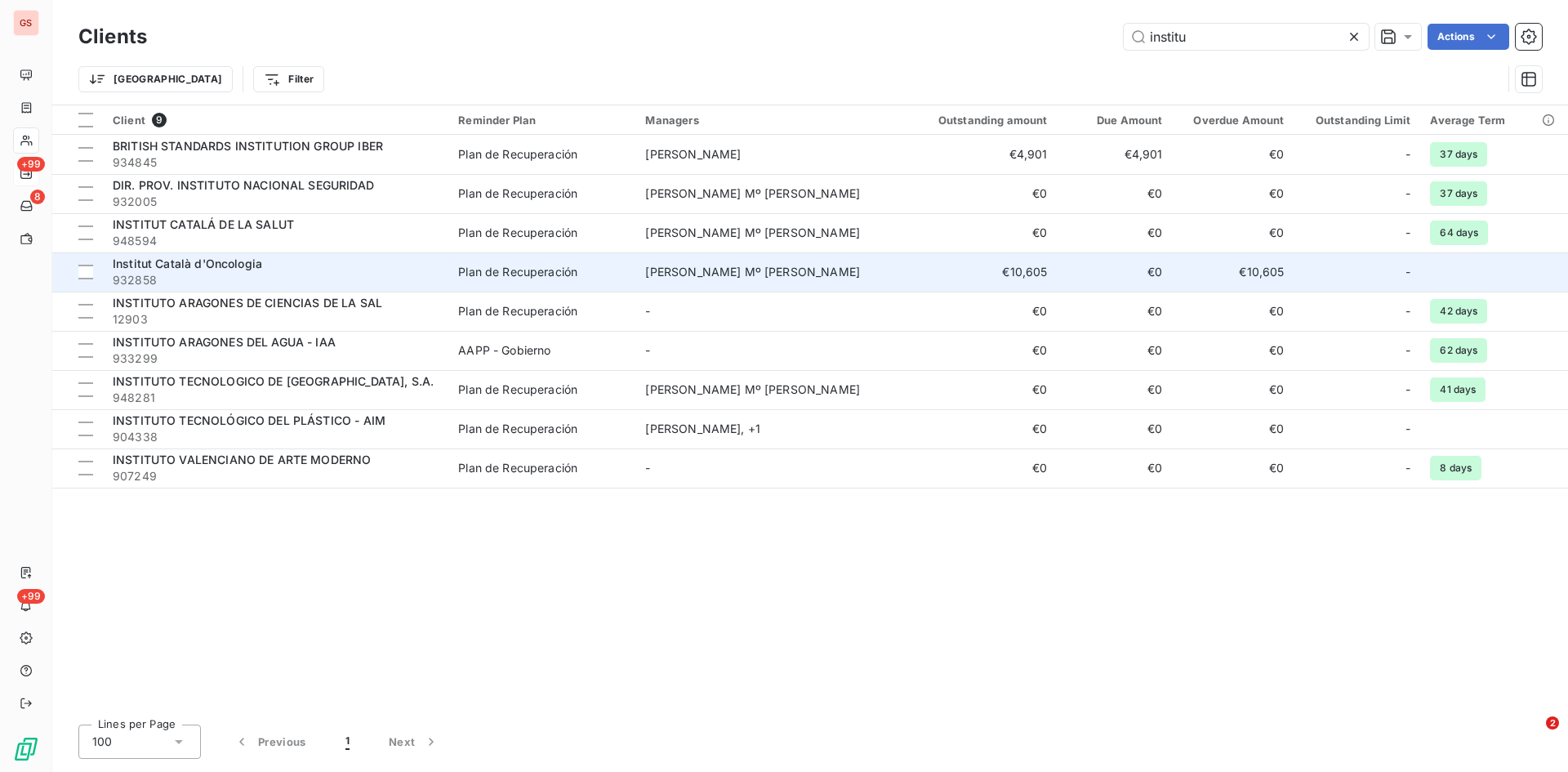
type input "institu"
click at [164, 261] on span "Institut Català d'Oncologia" at bounding box center [187, 263] width 149 height 14
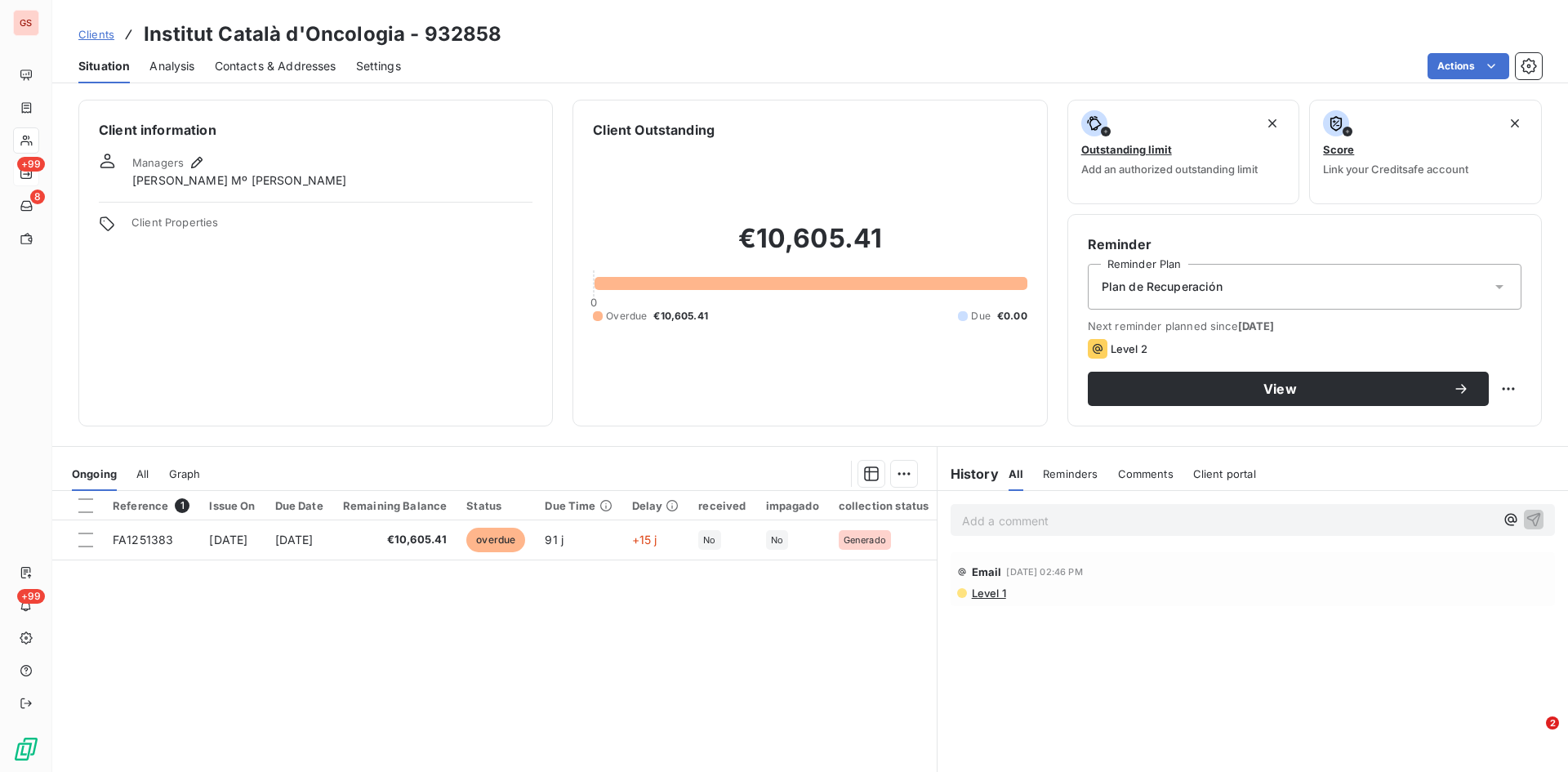
click at [267, 58] on span "Contacts & Addresses" at bounding box center [276, 66] width 122 height 16
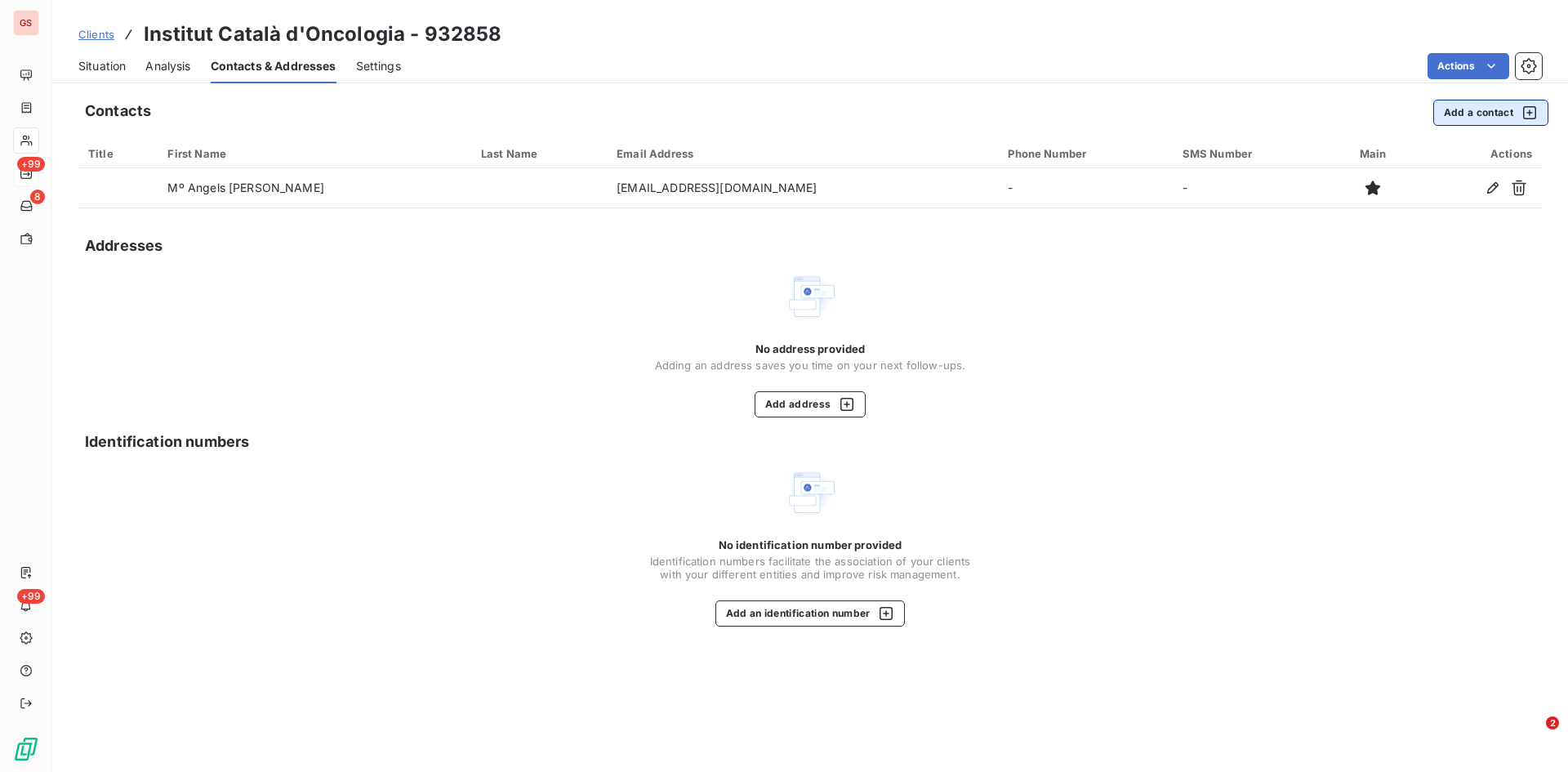
click at [1444, 112] on button "Add a contact" at bounding box center [1490, 113] width 115 height 26
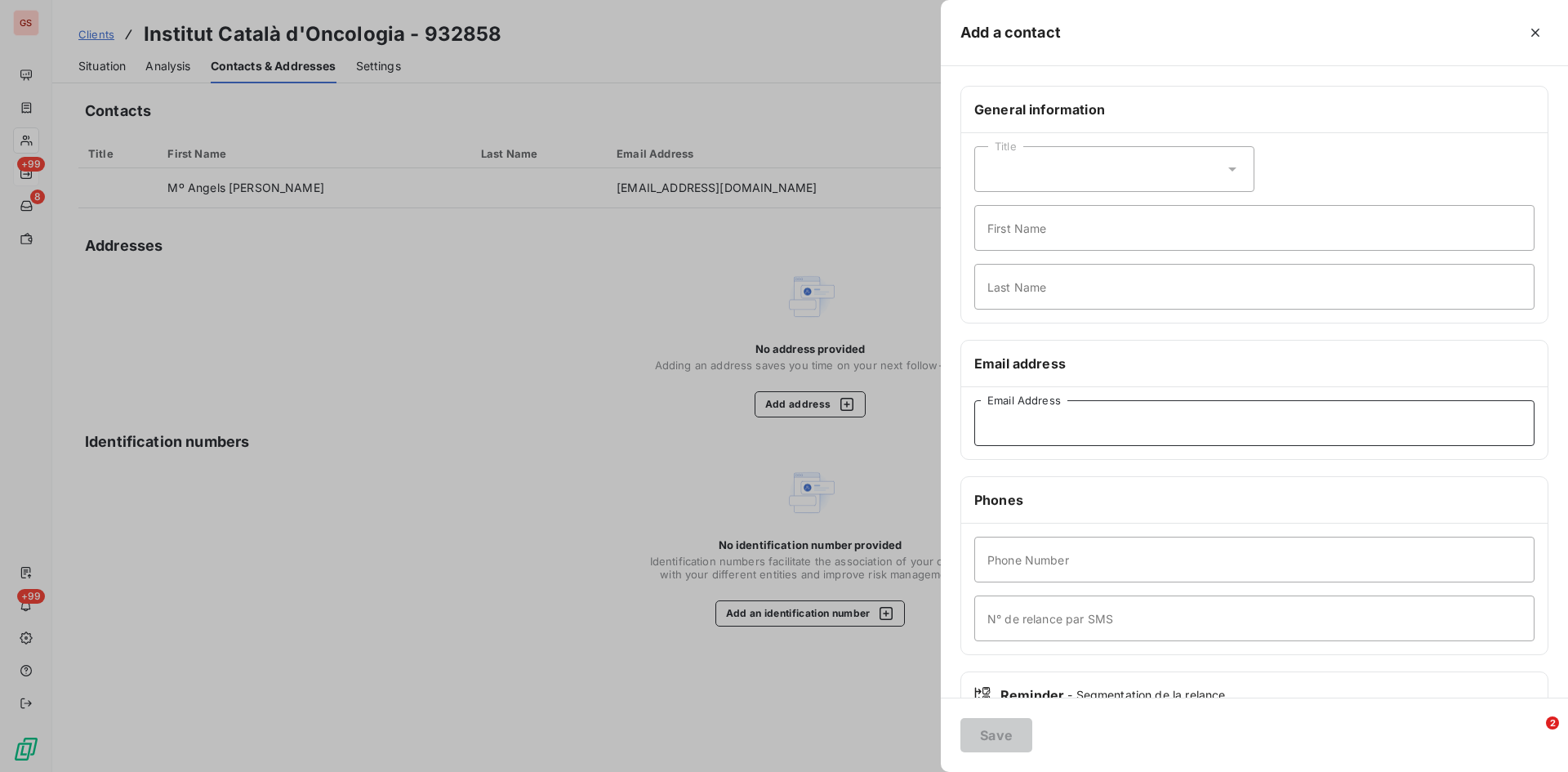
click at [1060, 418] on input "Email Address" at bounding box center [1255, 424] width 560 height 46
paste input "[EMAIL_ADDRESS][DOMAIN_NAME]"
type input "[EMAIL_ADDRESS][DOMAIN_NAME]"
drag, startPoint x: 1157, startPoint y: 434, endPoint x: 964, endPoint y: 433, distance: 193.0
click at [964, 433] on div "[EMAIL_ADDRESS][DOMAIN_NAME] Email Address" at bounding box center [1254, 424] width 586 height 72
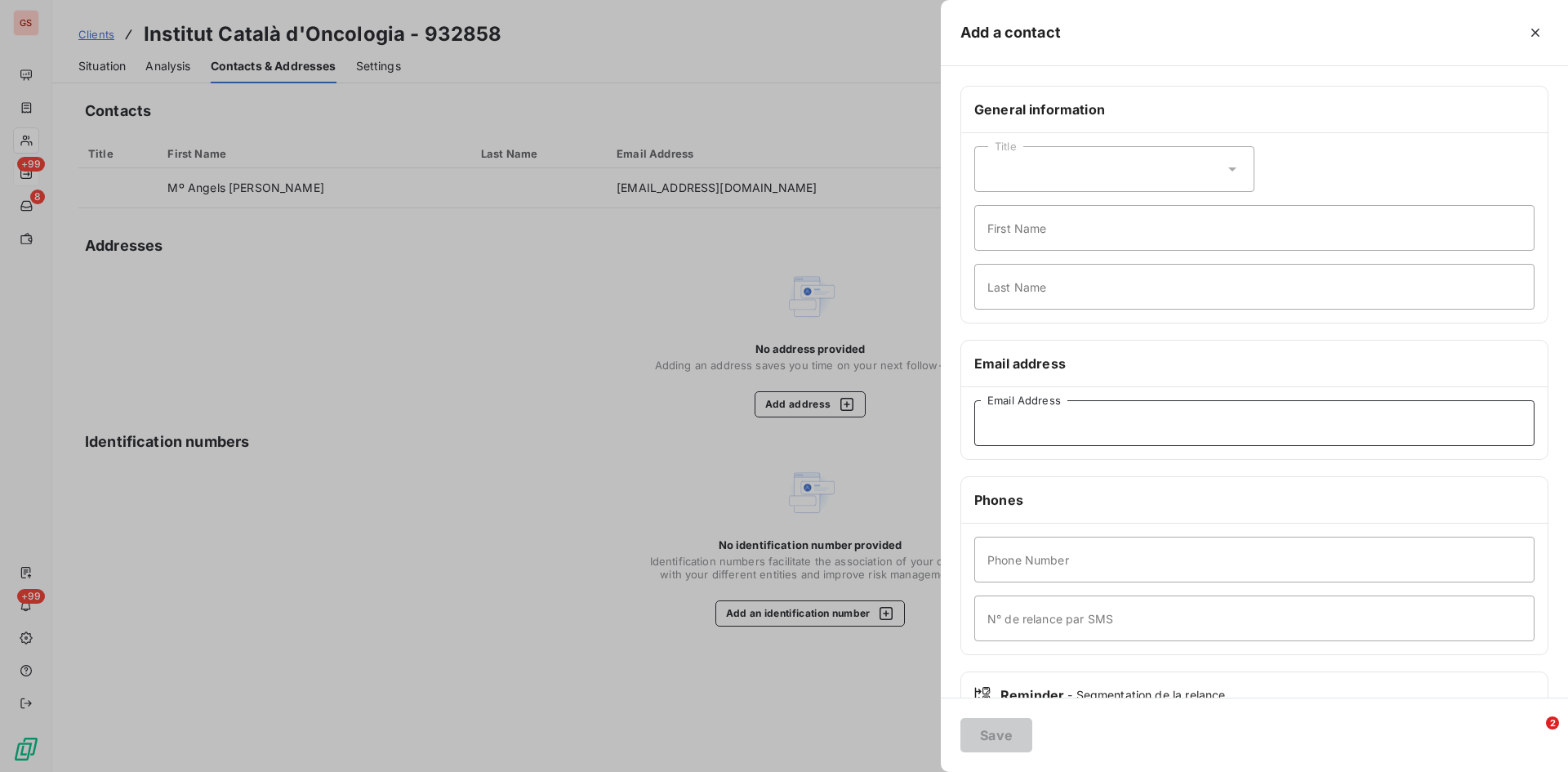
click at [1052, 415] on input "Email Address" at bounding box center [1255, 424] width 560 height 46
paste input "[EMAIL_ADDRESS][DOMAIN_NAME]"
type input "[EMAIL_ADDRESS][DOMAIN_NAME]"
click at [986, 737] on button "Save" at bounding box center [996, 735] width 72 height 34
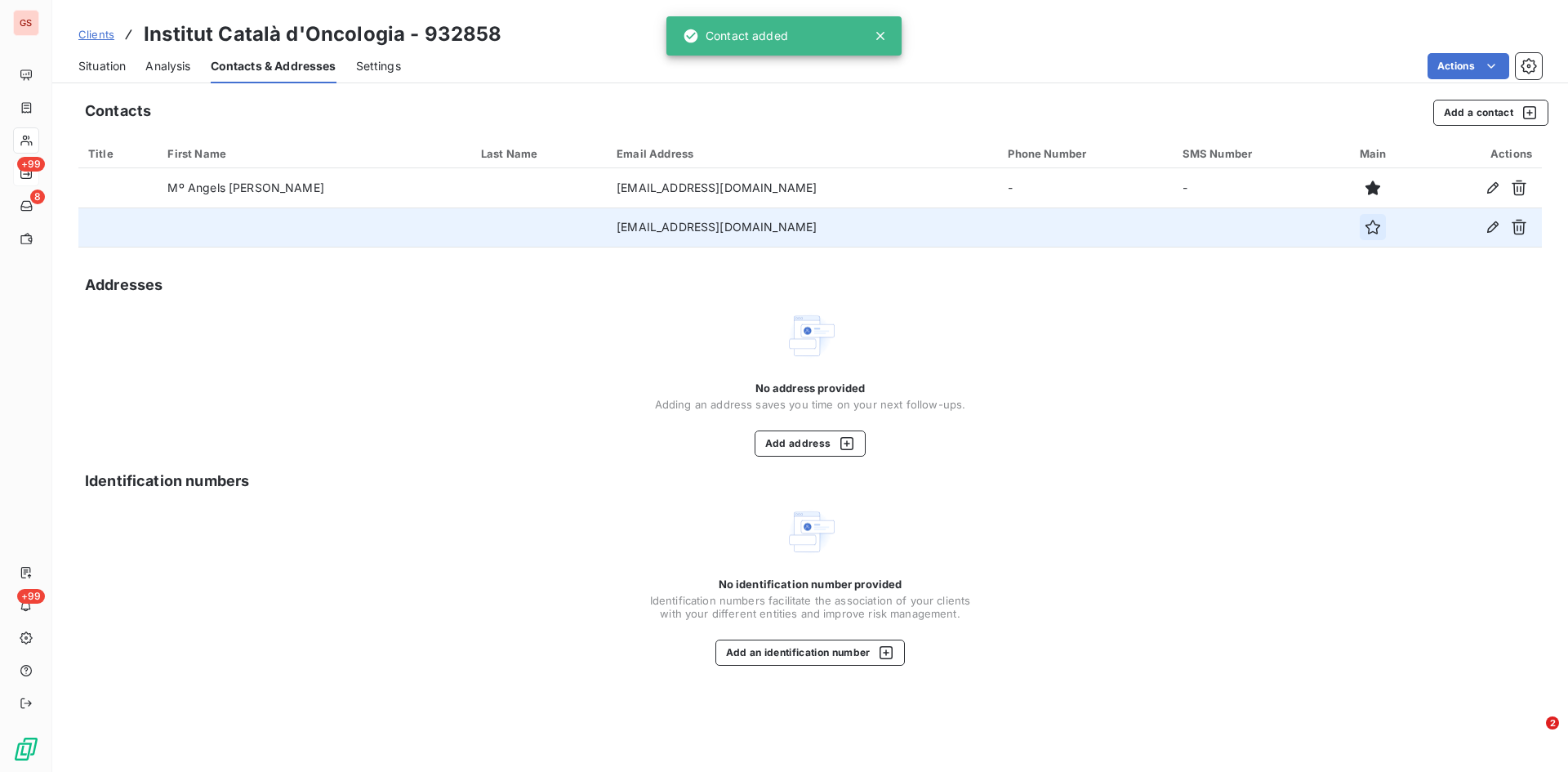
click at [1365, 229] on icon "button" at bounding box center [1373, 226] width 16 height 16
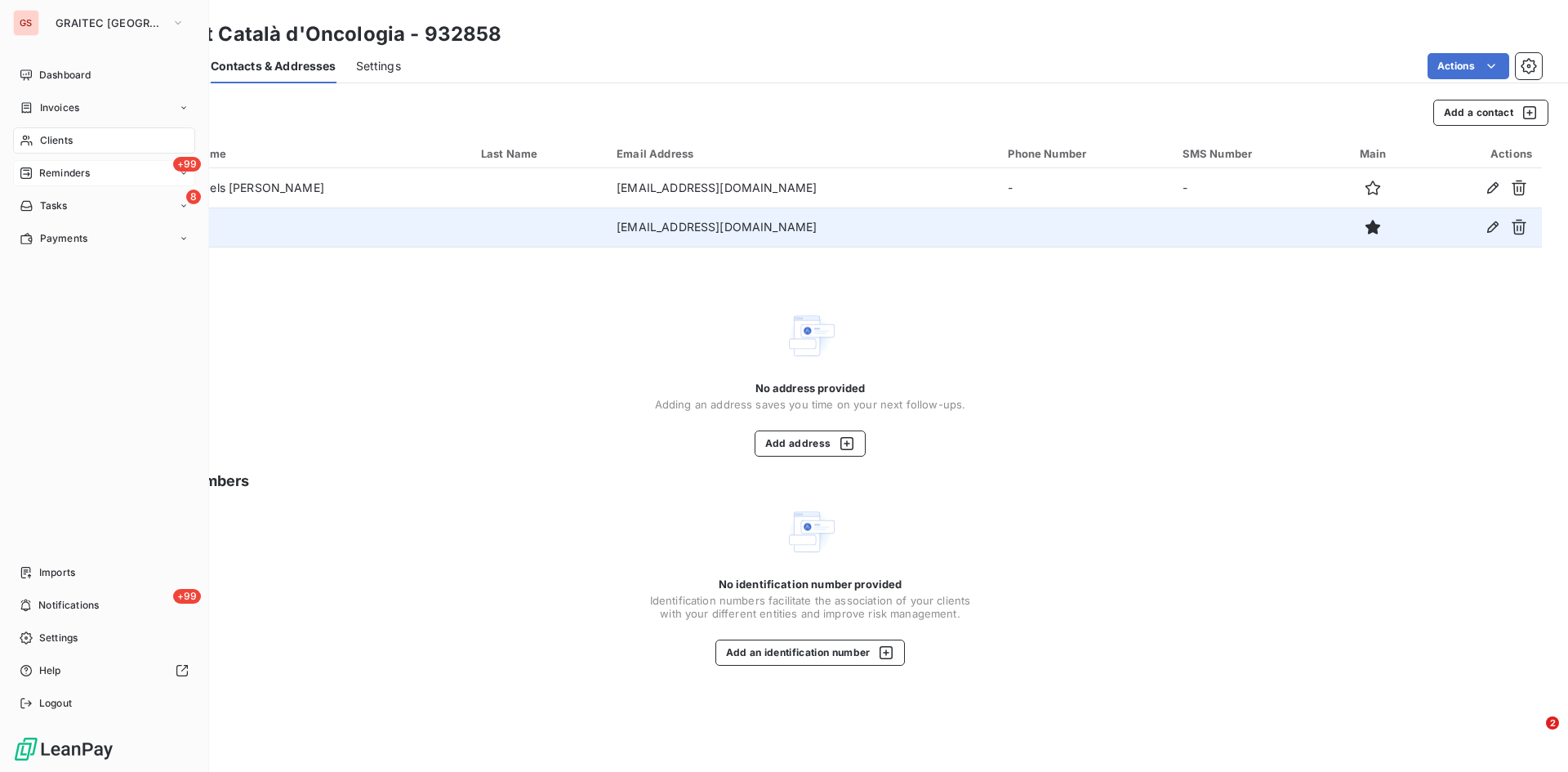
click at [53, 167] on span "Reminders" at bounding box center [64, 173] width 50 height 15
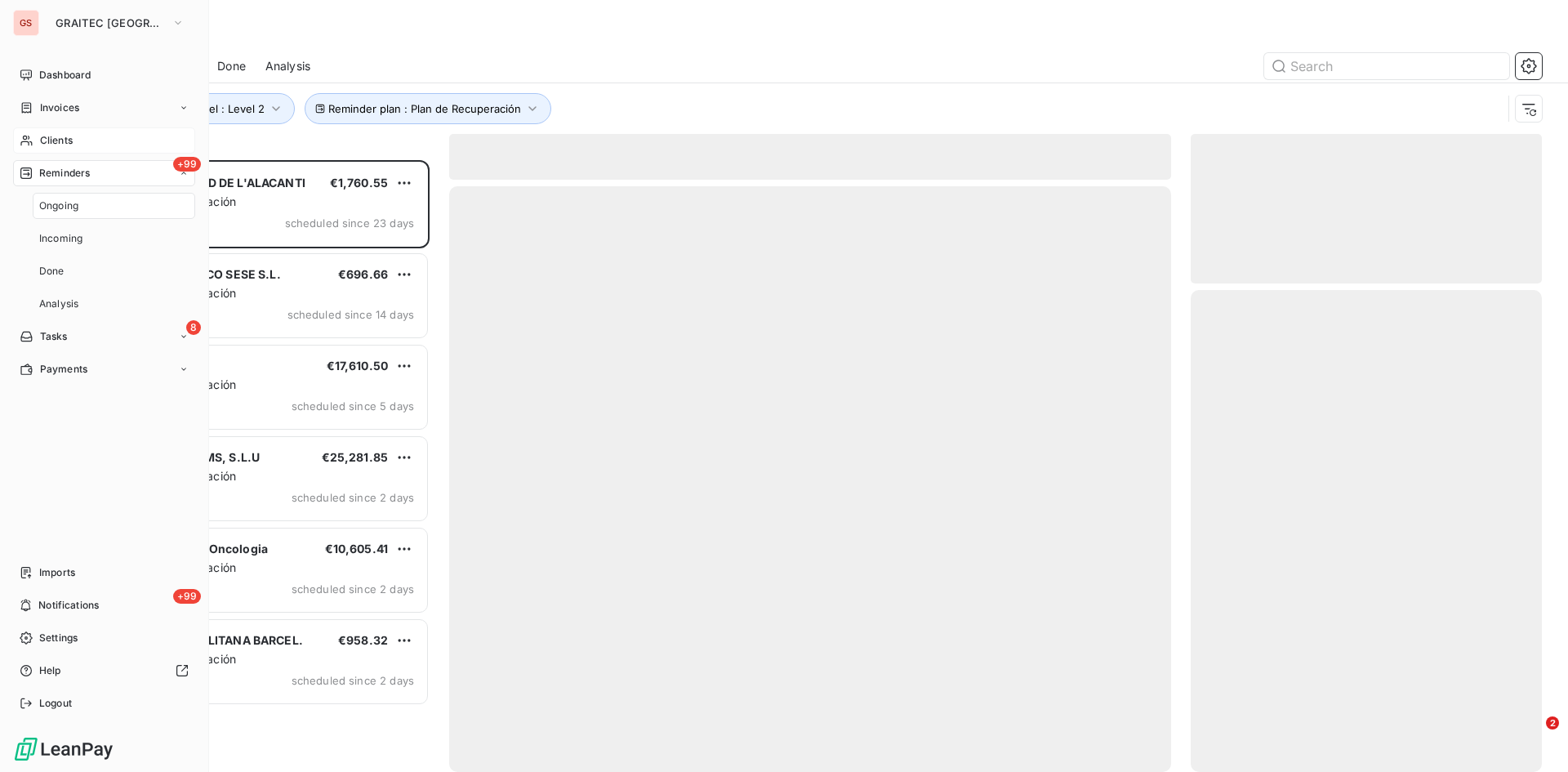
scroll to position [599, 339]
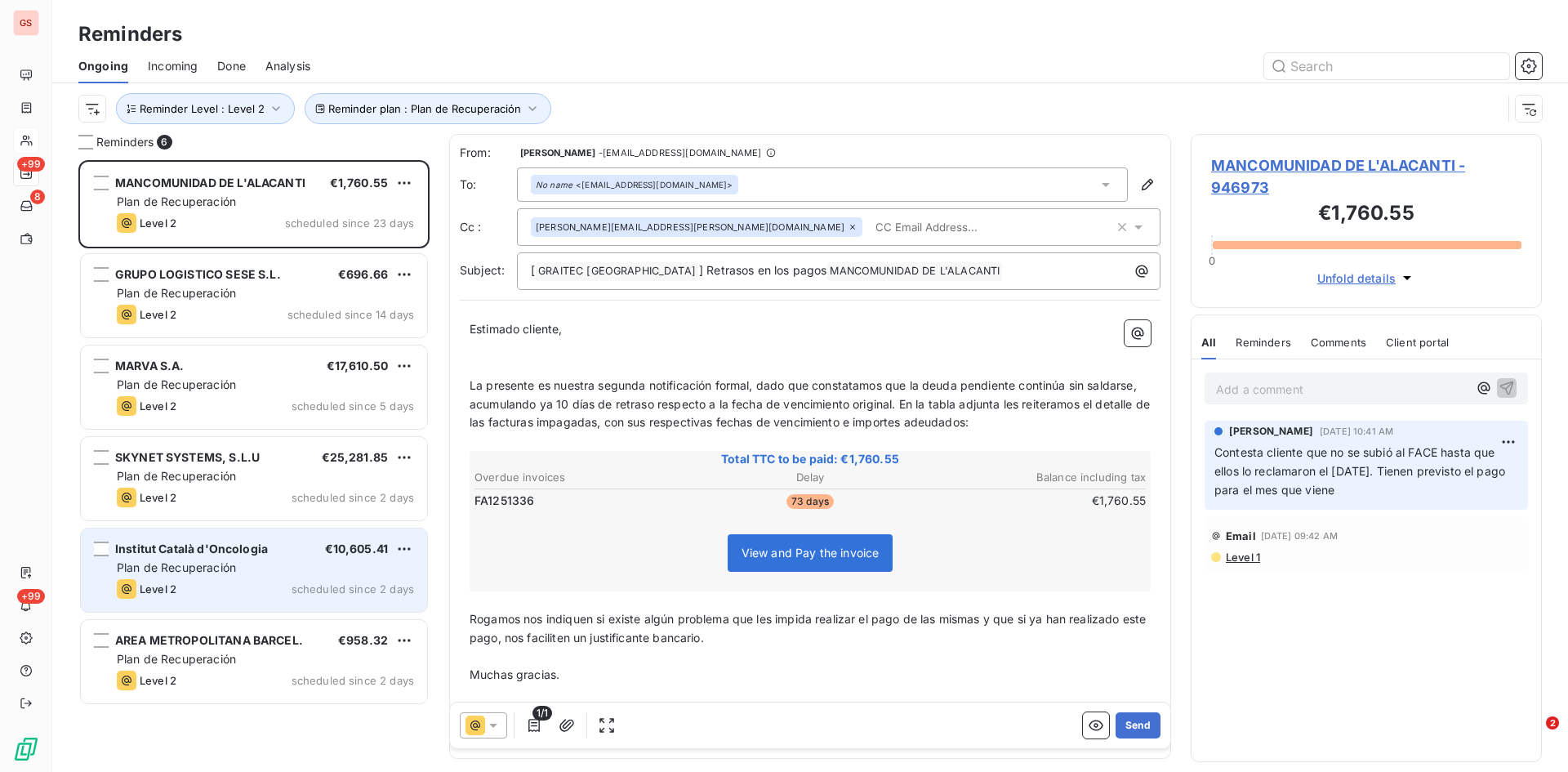
click at [224, 554] on span "Institut Català d'Oncologia" at bounding box center [191, 548] width 153 height 14
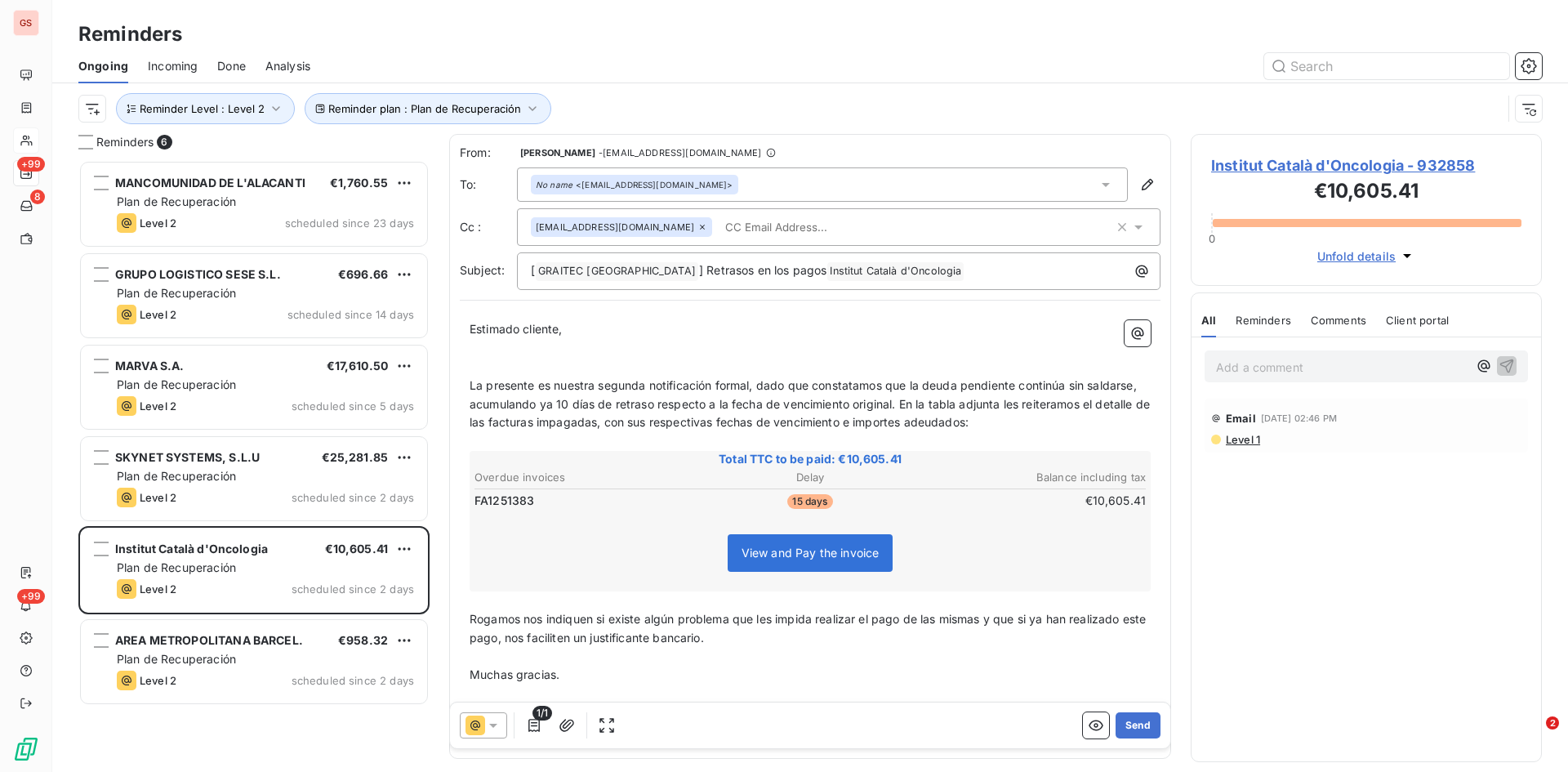
click at [719, 225] on input "text" at bounding box center [813, 227] width 189 height 25
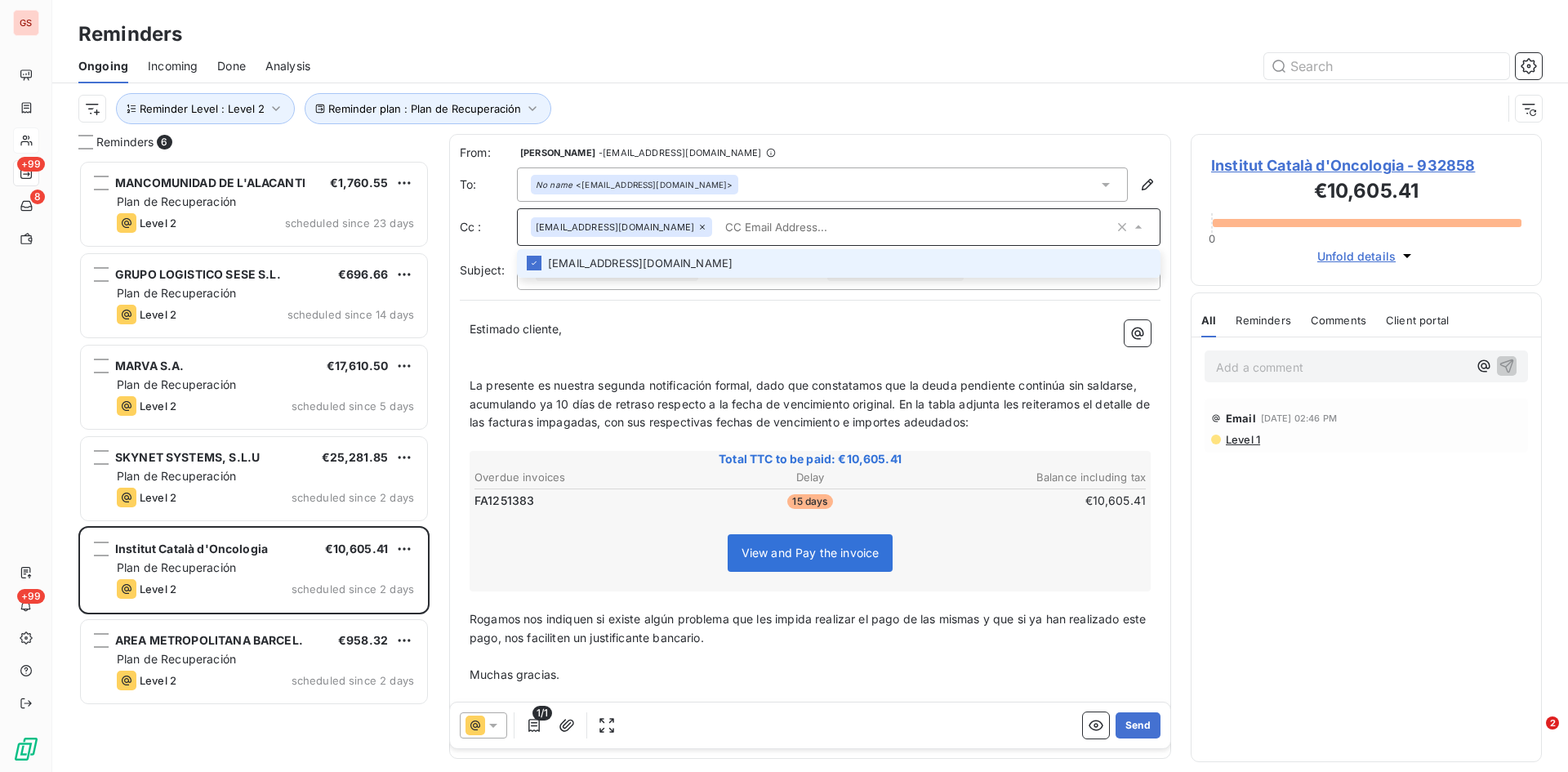
paste input "[EMAIL_ADDRESS][DOMAIN_NAME]"
type input "[EMAIL_ADDRESS][DOMAIN_NAME]"
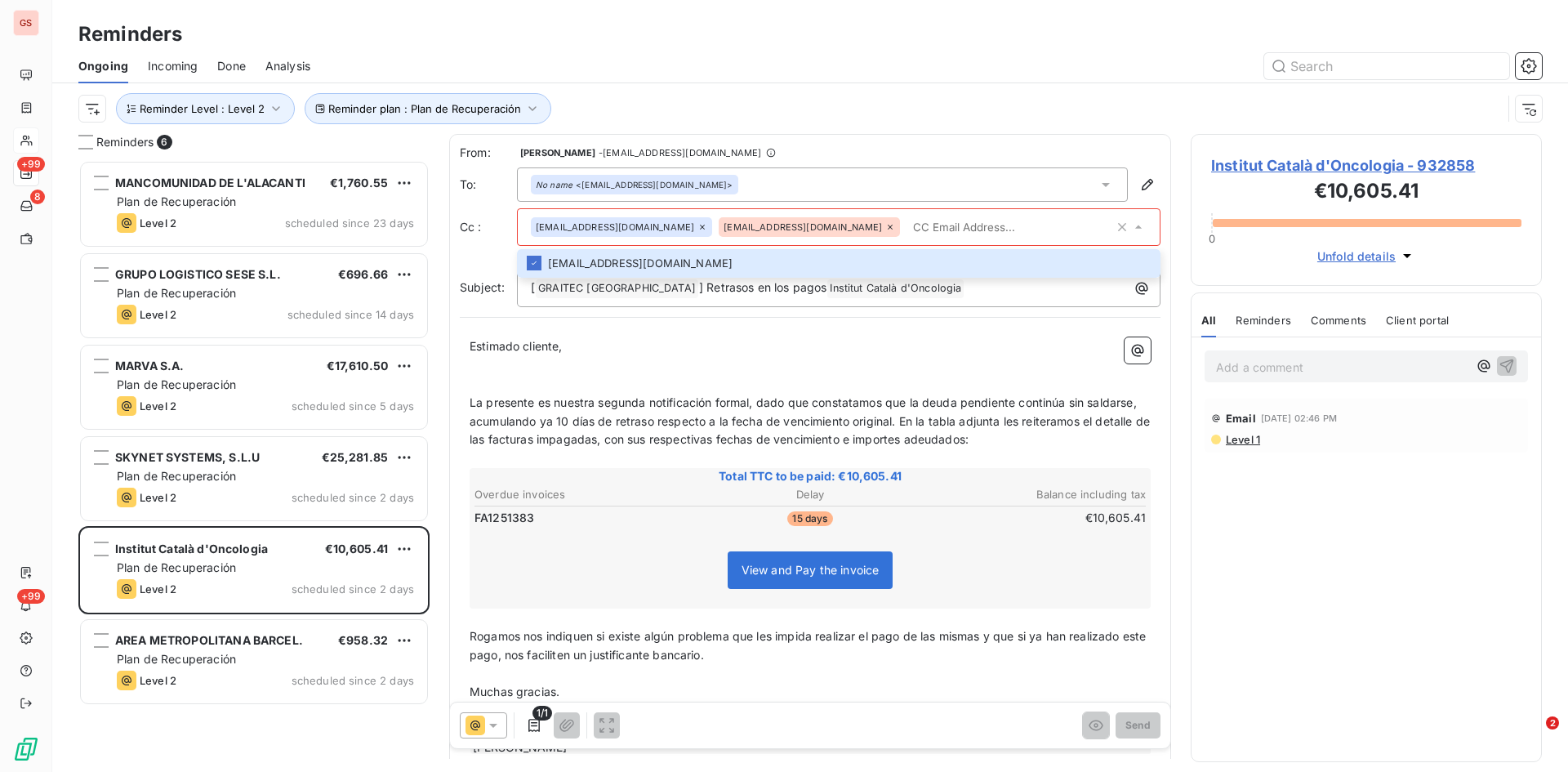
click at [885, 231] on icon at bounding box center [889, 226] width 9 height 9
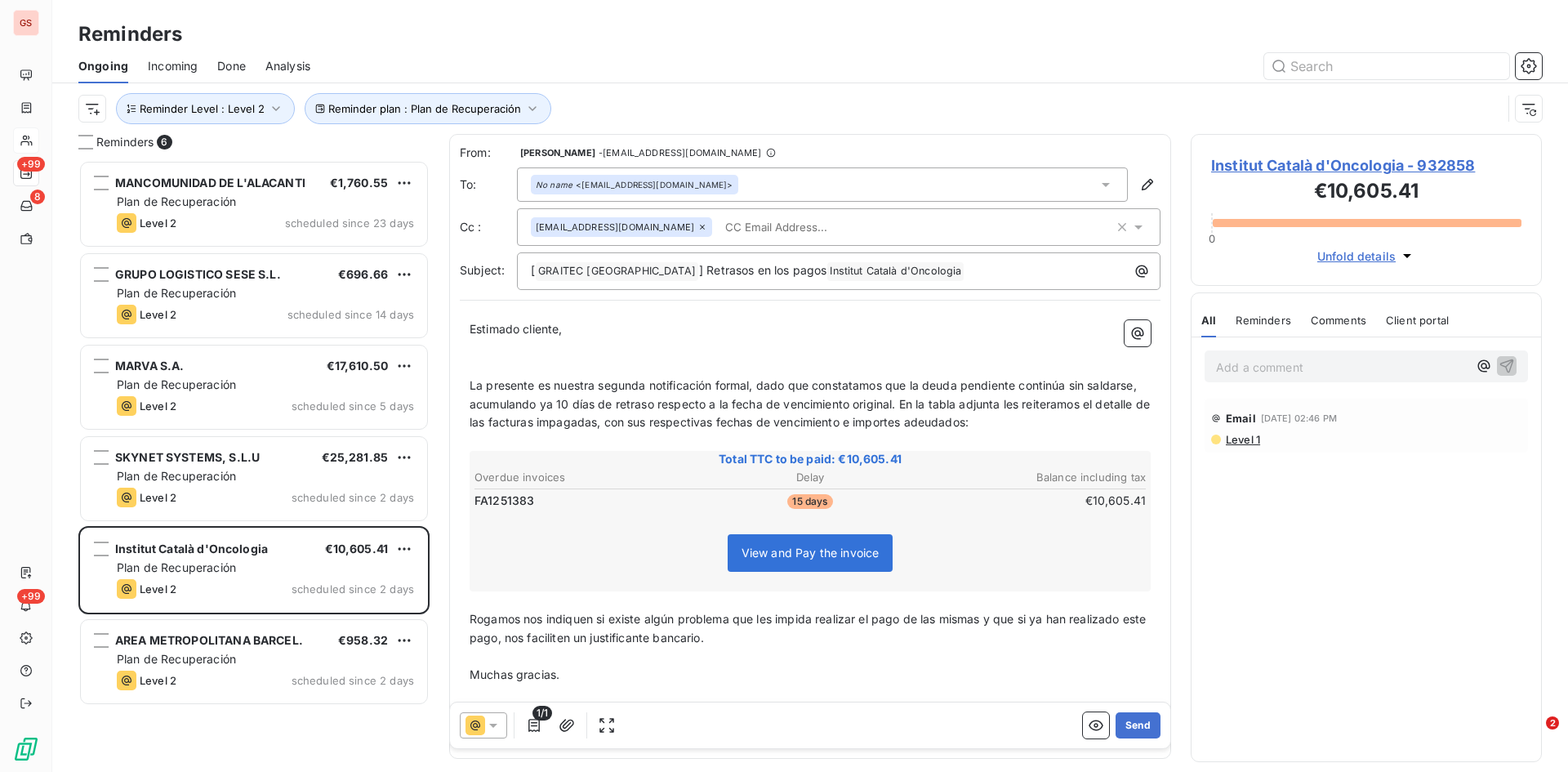
paste input "[EMAIL_ADDRESS][DOMAIN_NAME]"
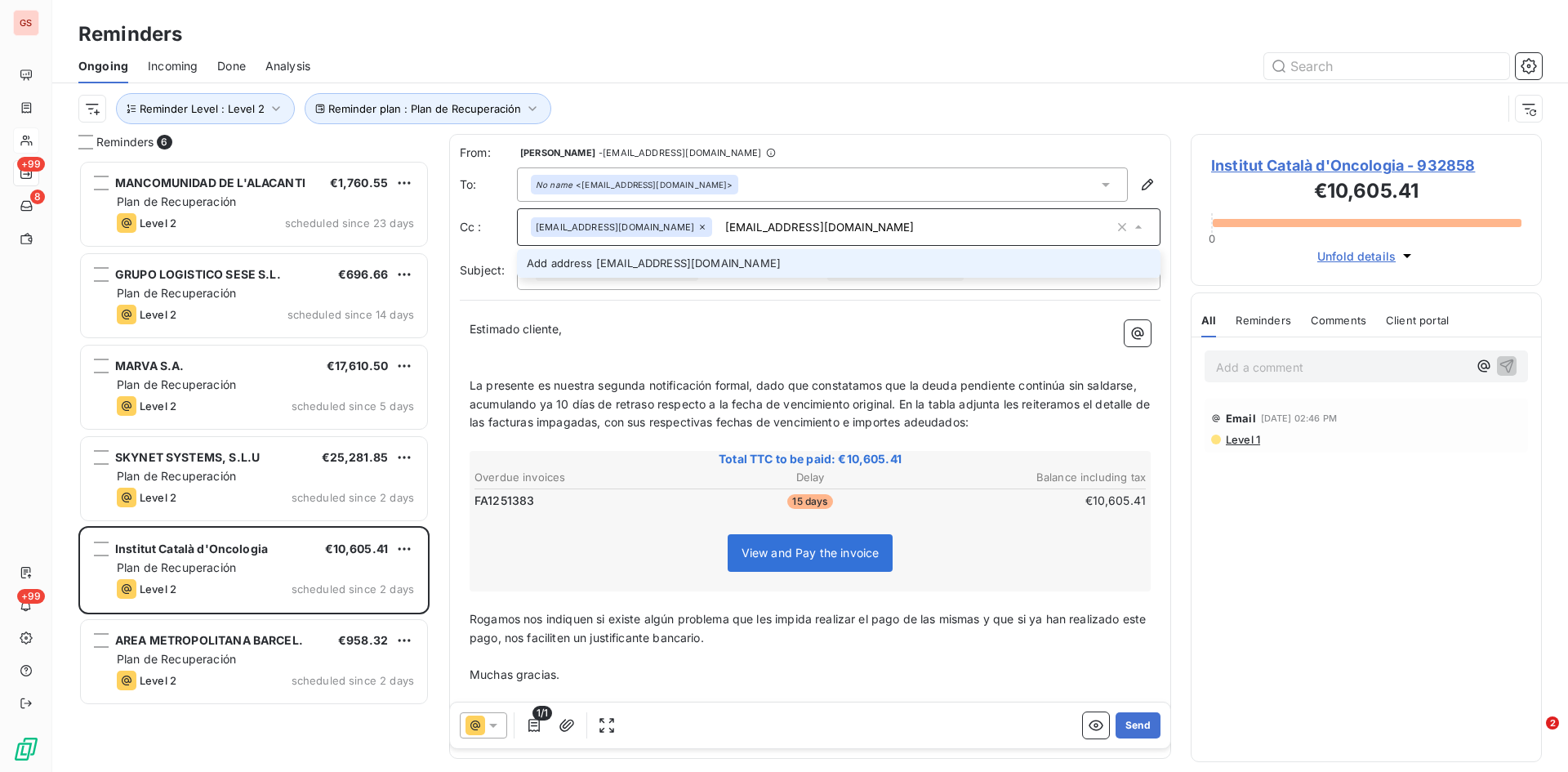
type input "[EMAIL_ADDRESS][DOMAIN_NAME]"
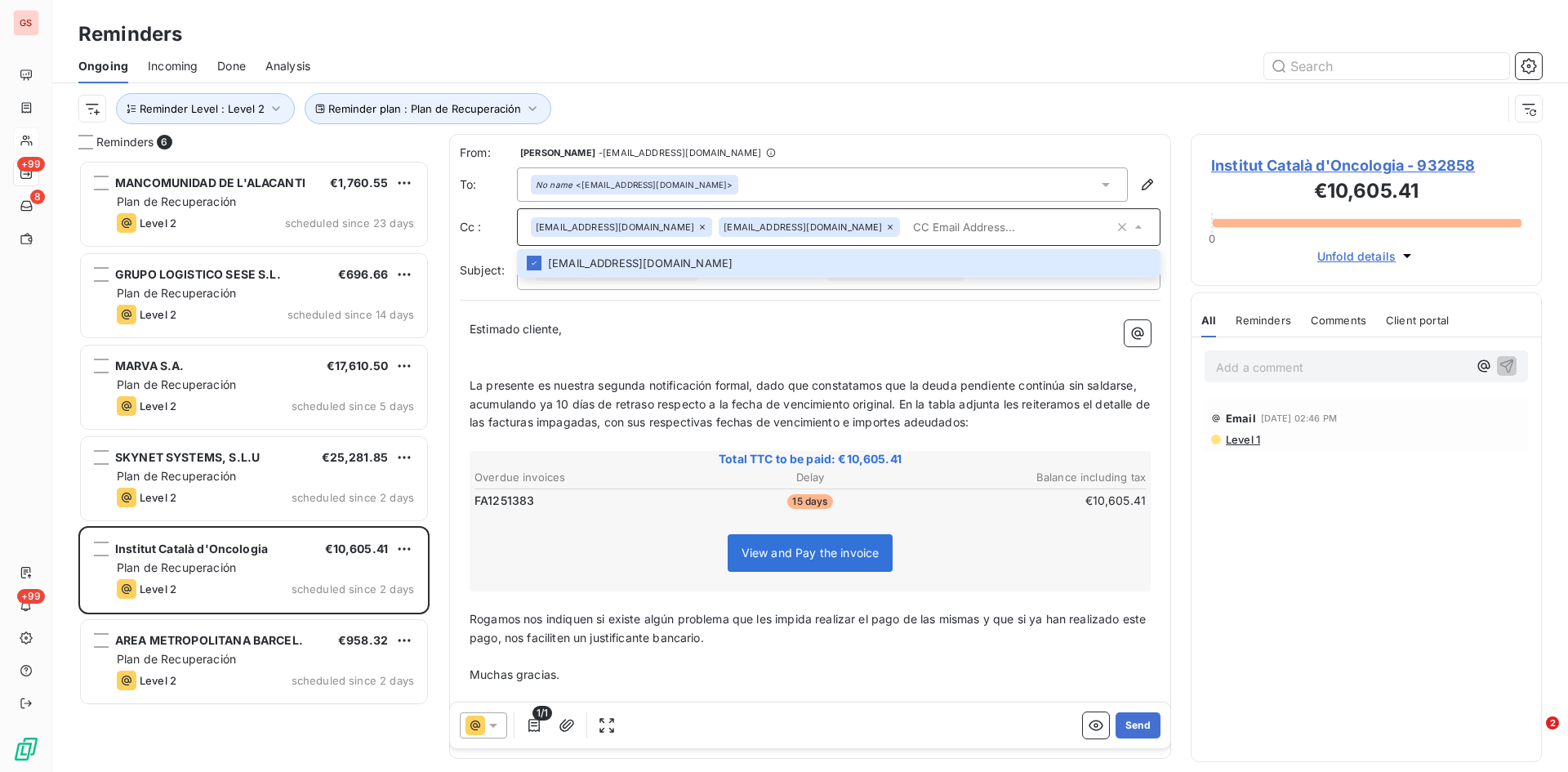
click at [906, 219] on input "text" at bounding box center [1010, 227] width 207 height 25
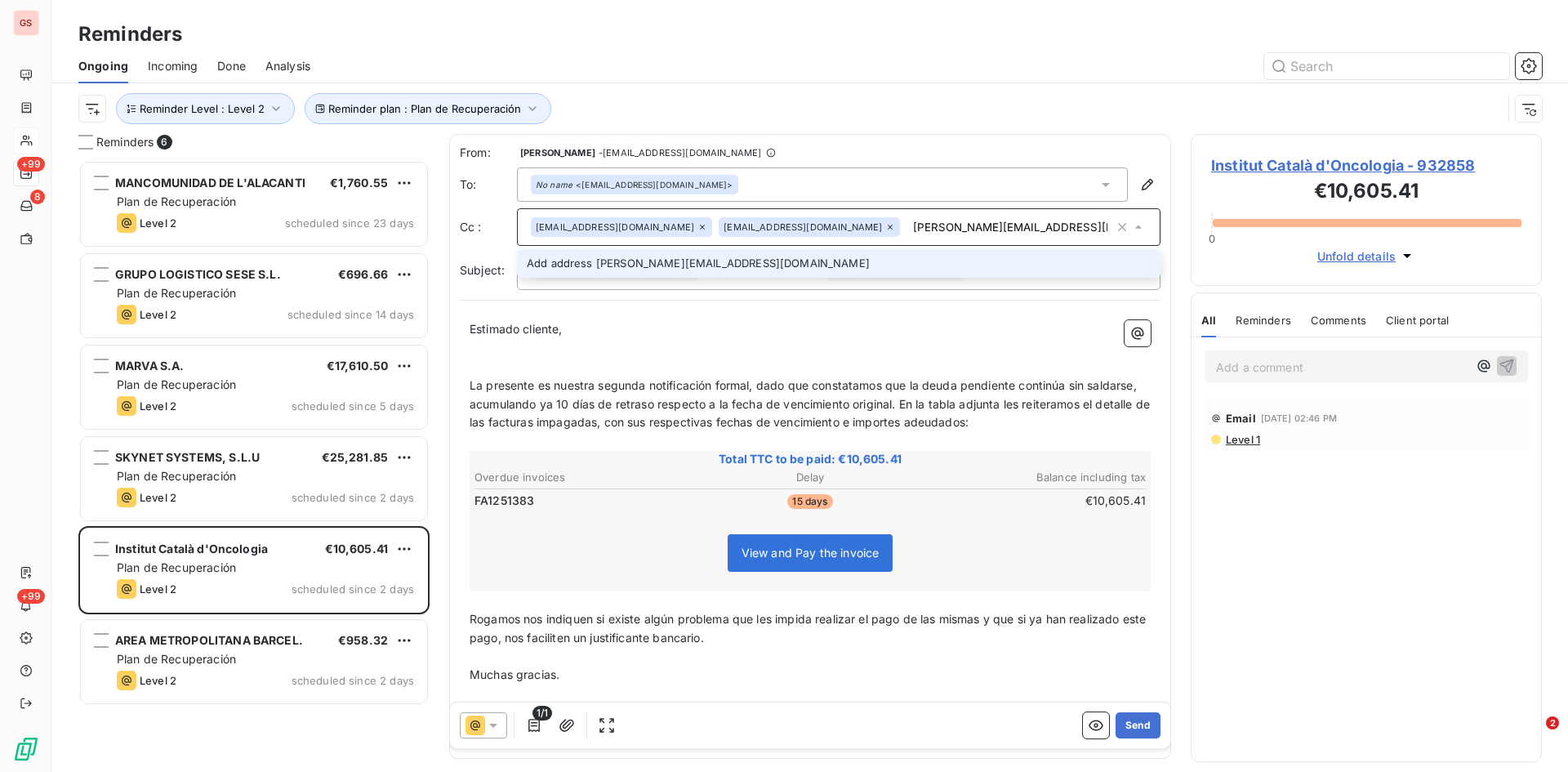
type input "[PERSON_NAME][EMAIL_ADDRESS][DOMAIN_NAME]"
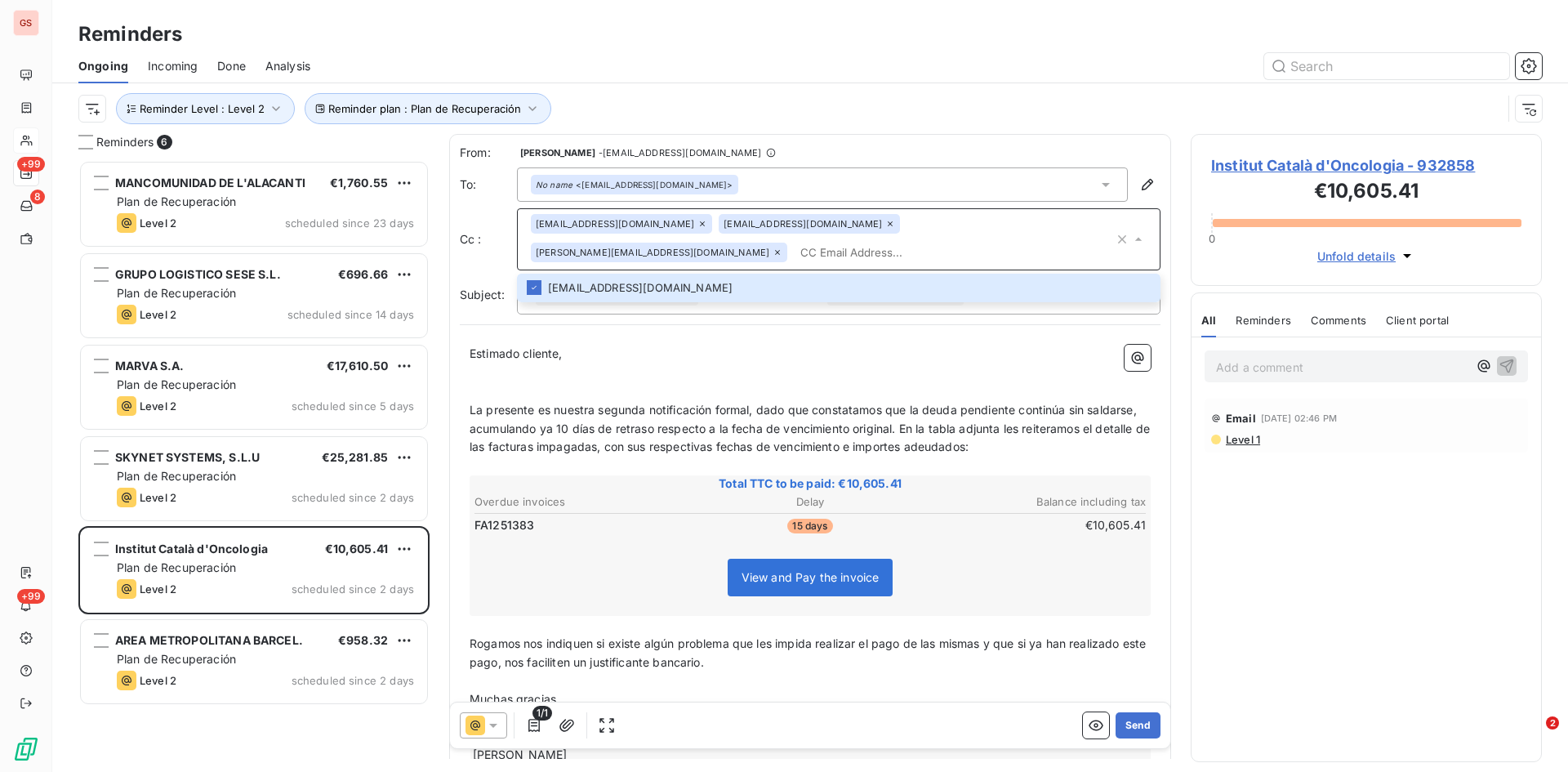
click at [1044, 28] on div "Reminders" at bounding box center [810, 34] width 1516 height 29
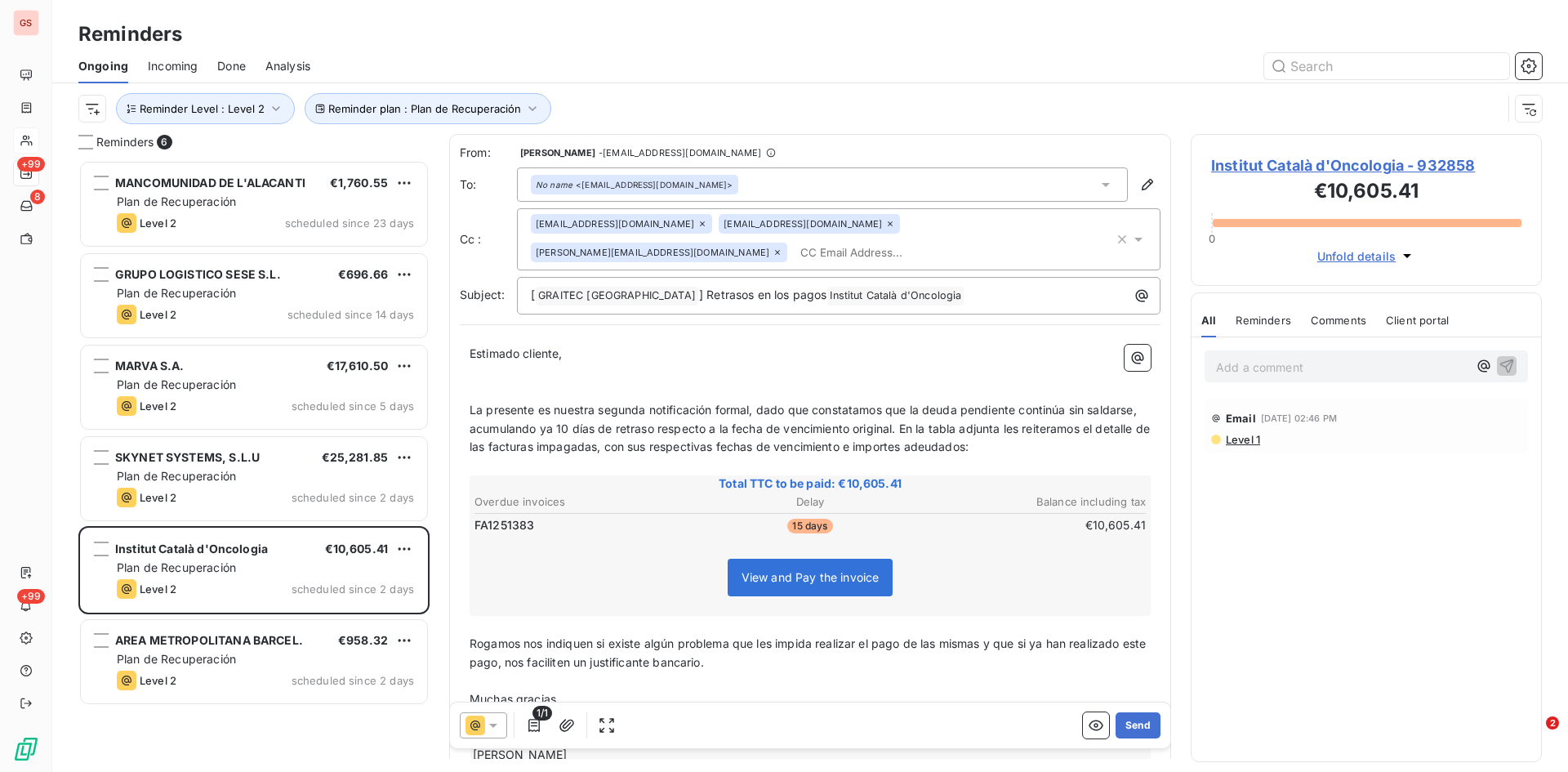
click at [621, 429] on span "La presente es nuestra segunda notificación formal, dado que constatamos que la…" at bounding box center [811, 429] width 684 height 51
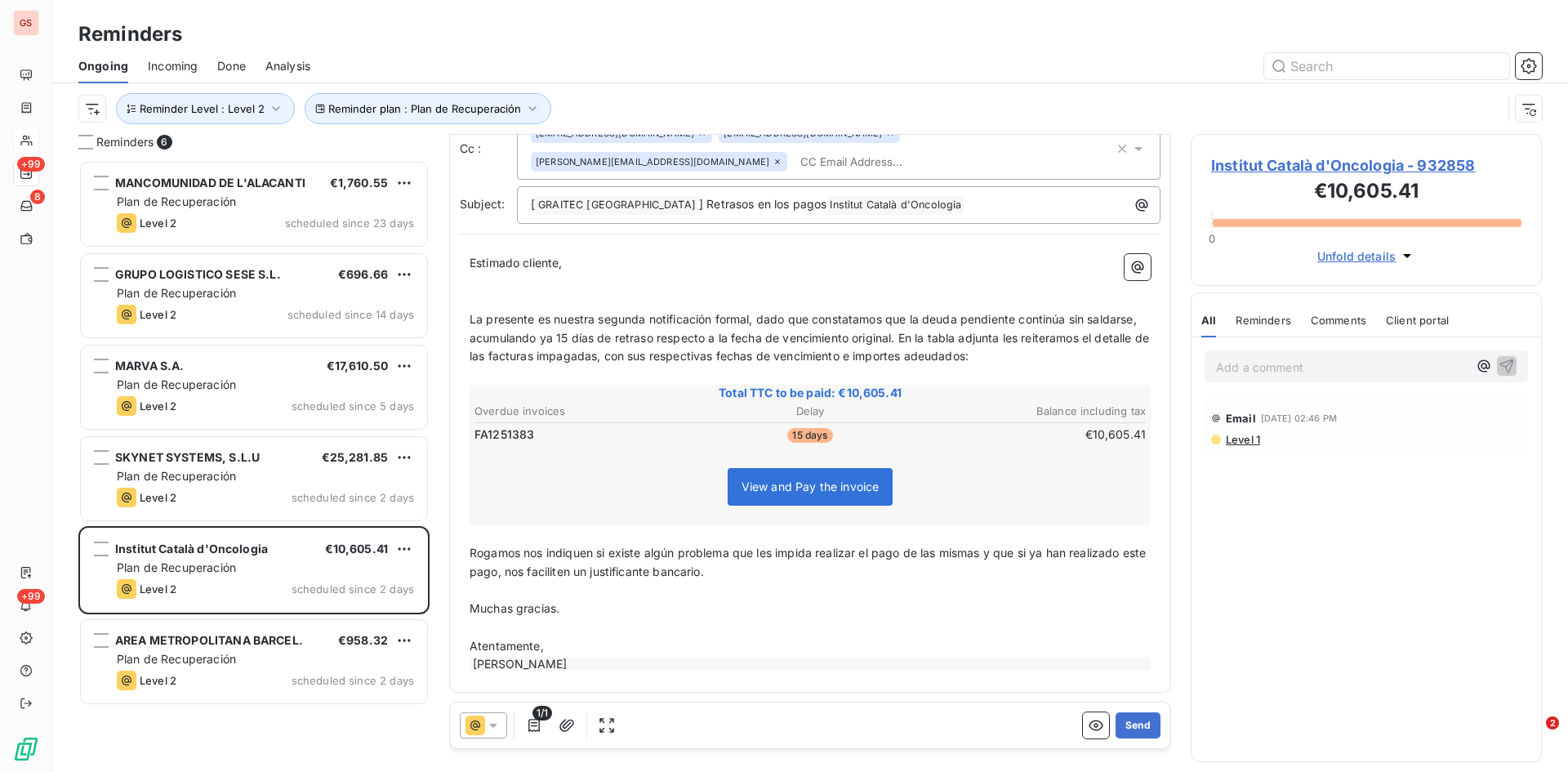
scroll to position [92, 0]
click at [790, 486] on span "View and Pay the invoice" at bounding box center [811, 486] width 138 height 14
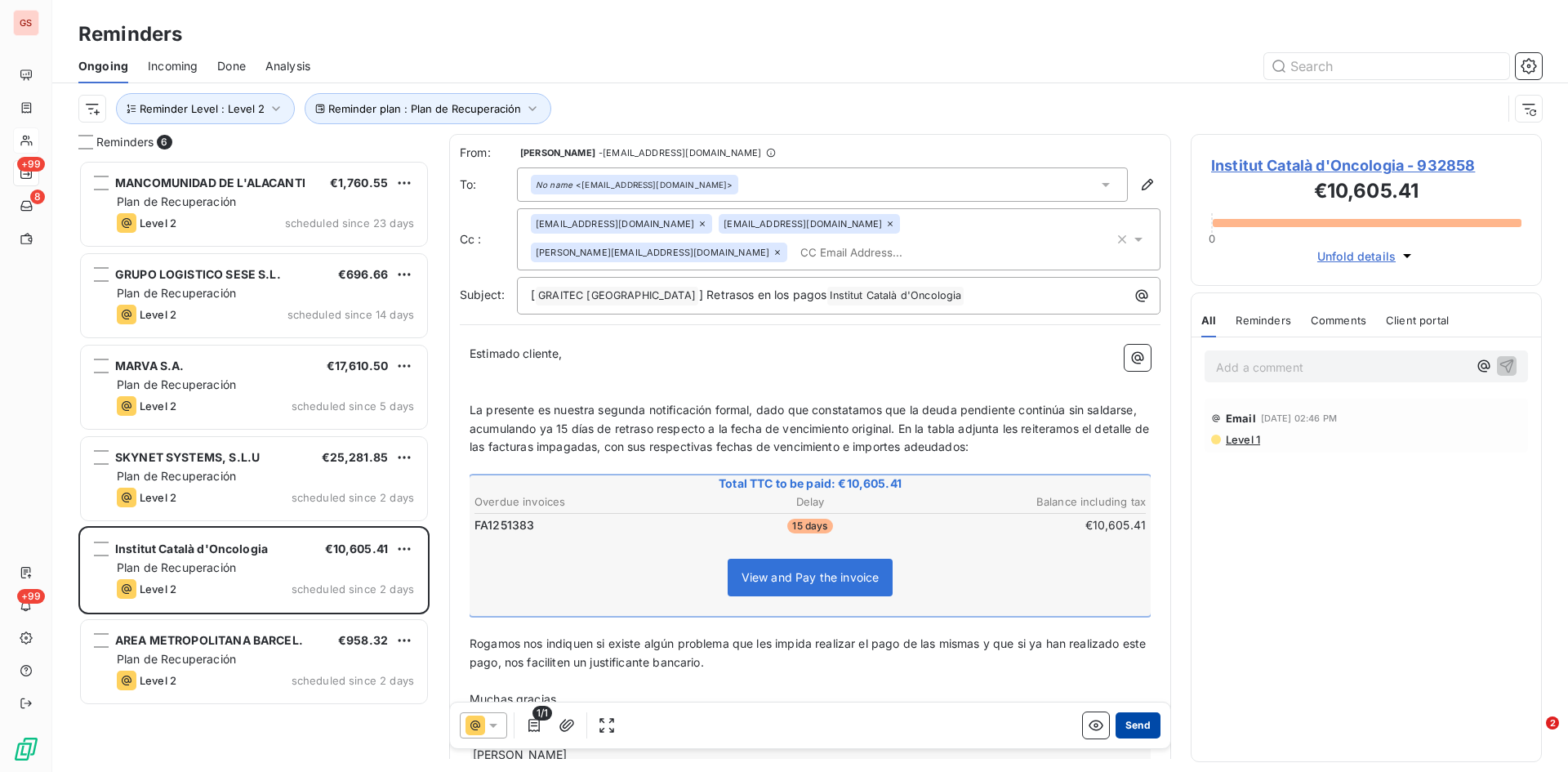
click at [1117, 723] on button "Send" at bounding box center [1138, 725] width 45 height 26
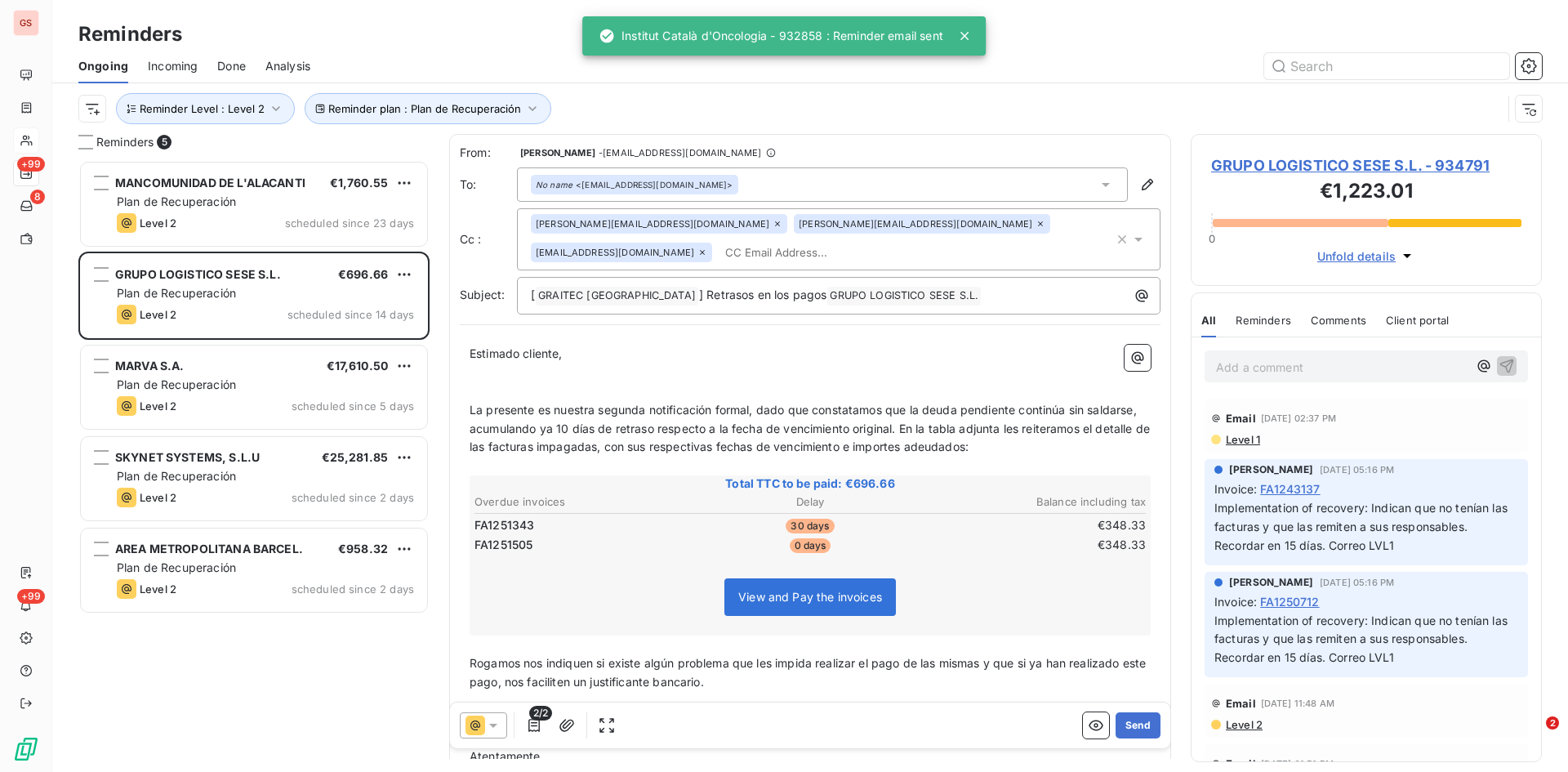
click at [237, 60] on span "Done" at bounding box center [231, 66] width 28 height 16
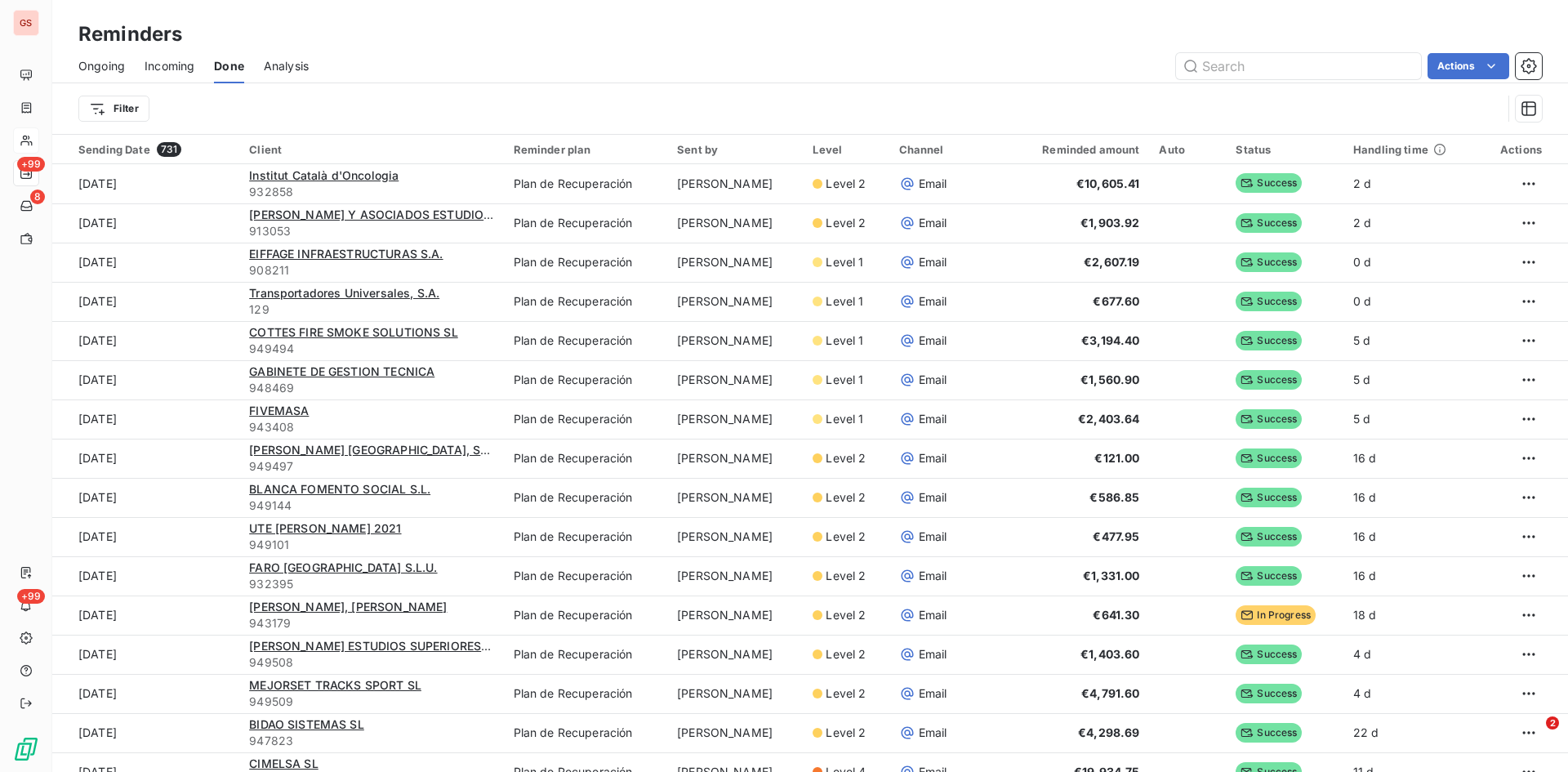
click at [102, 67] on span "Ongoing" at bounding box center [102, 66] width 47 height 16
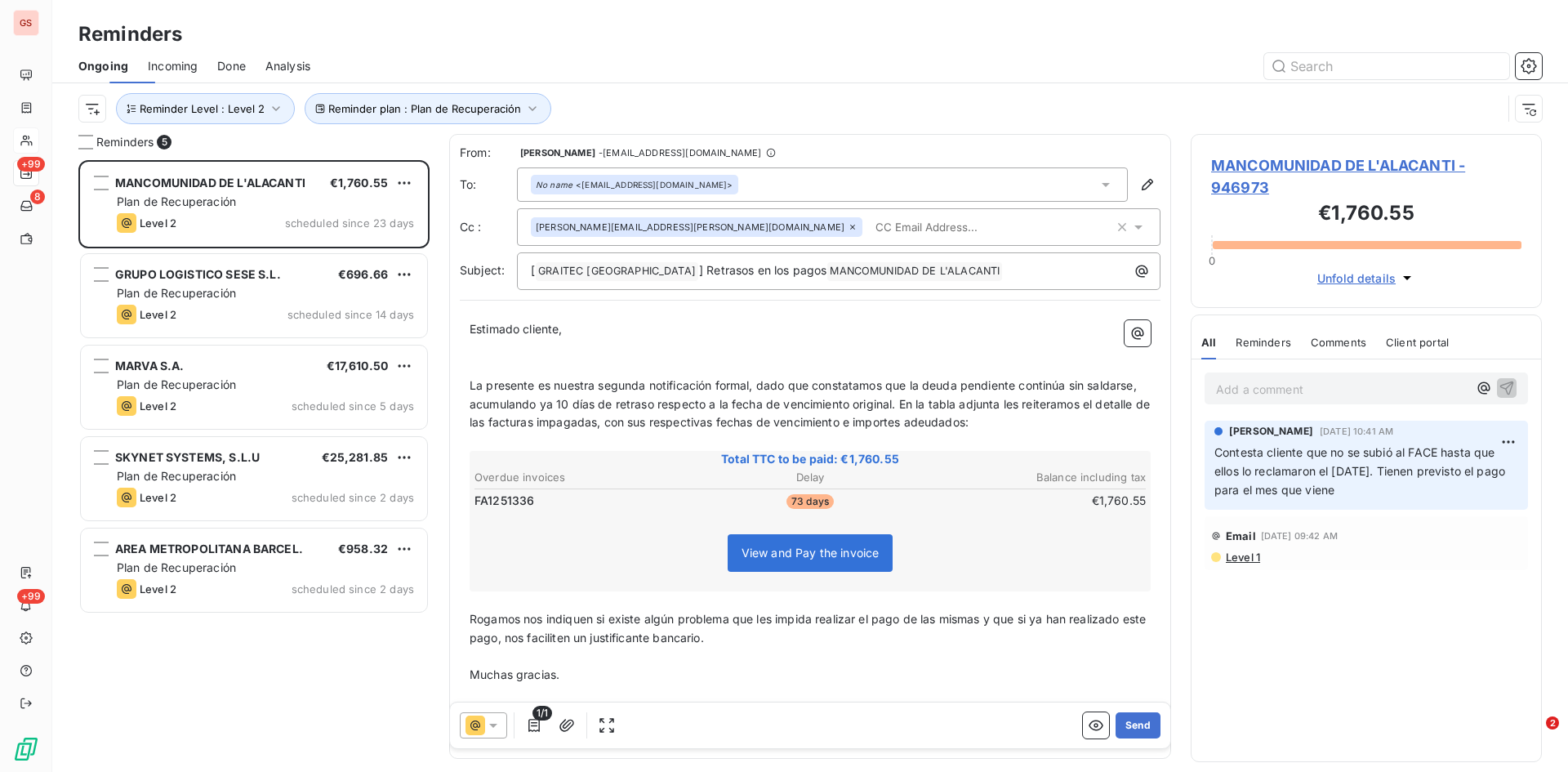
scroll to position [599, 339]
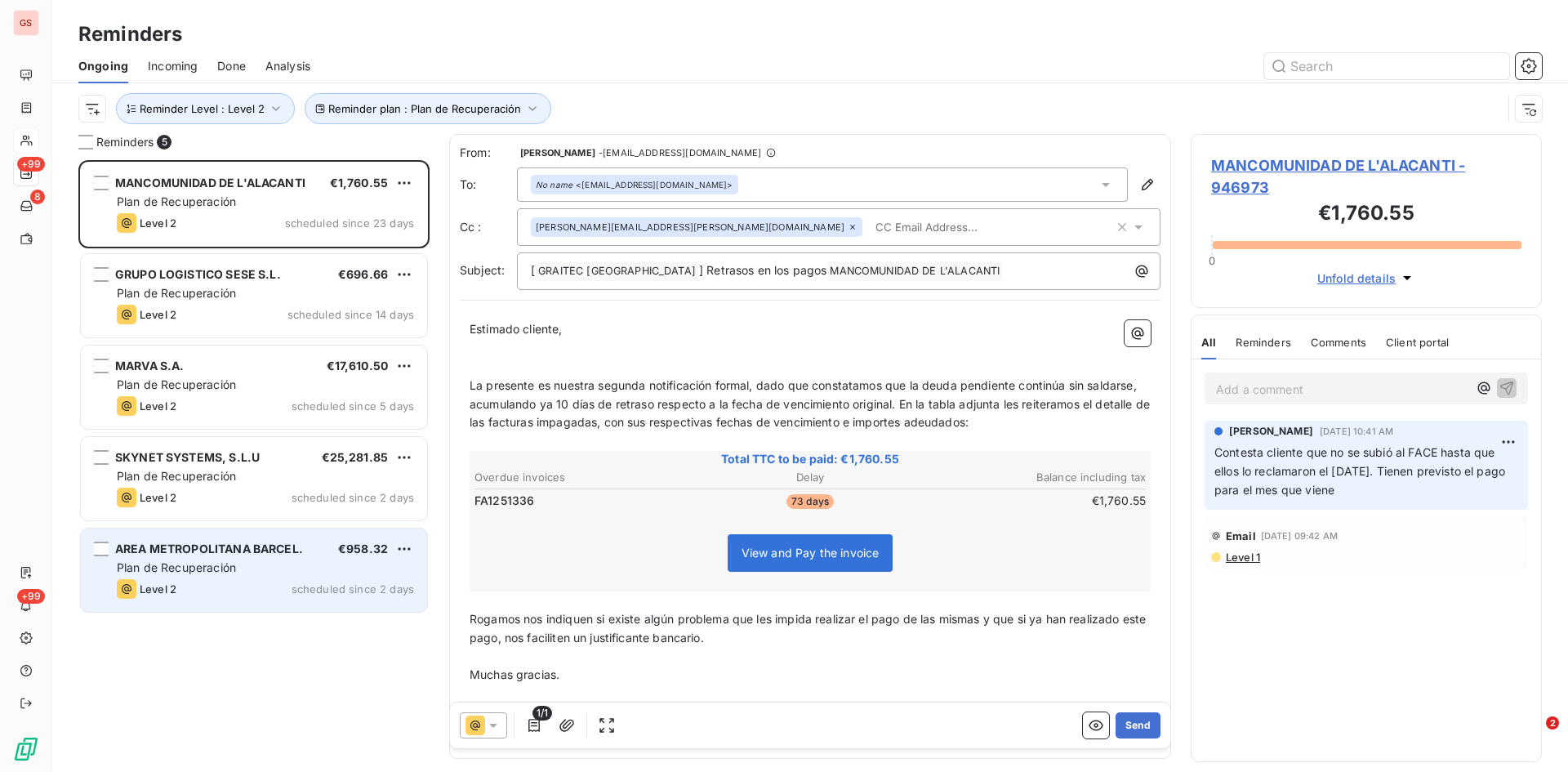
click at [238, 557] on div "AREA METROPOLITANA BARCEL." at bounding box center [209, 548] width 188 height 16
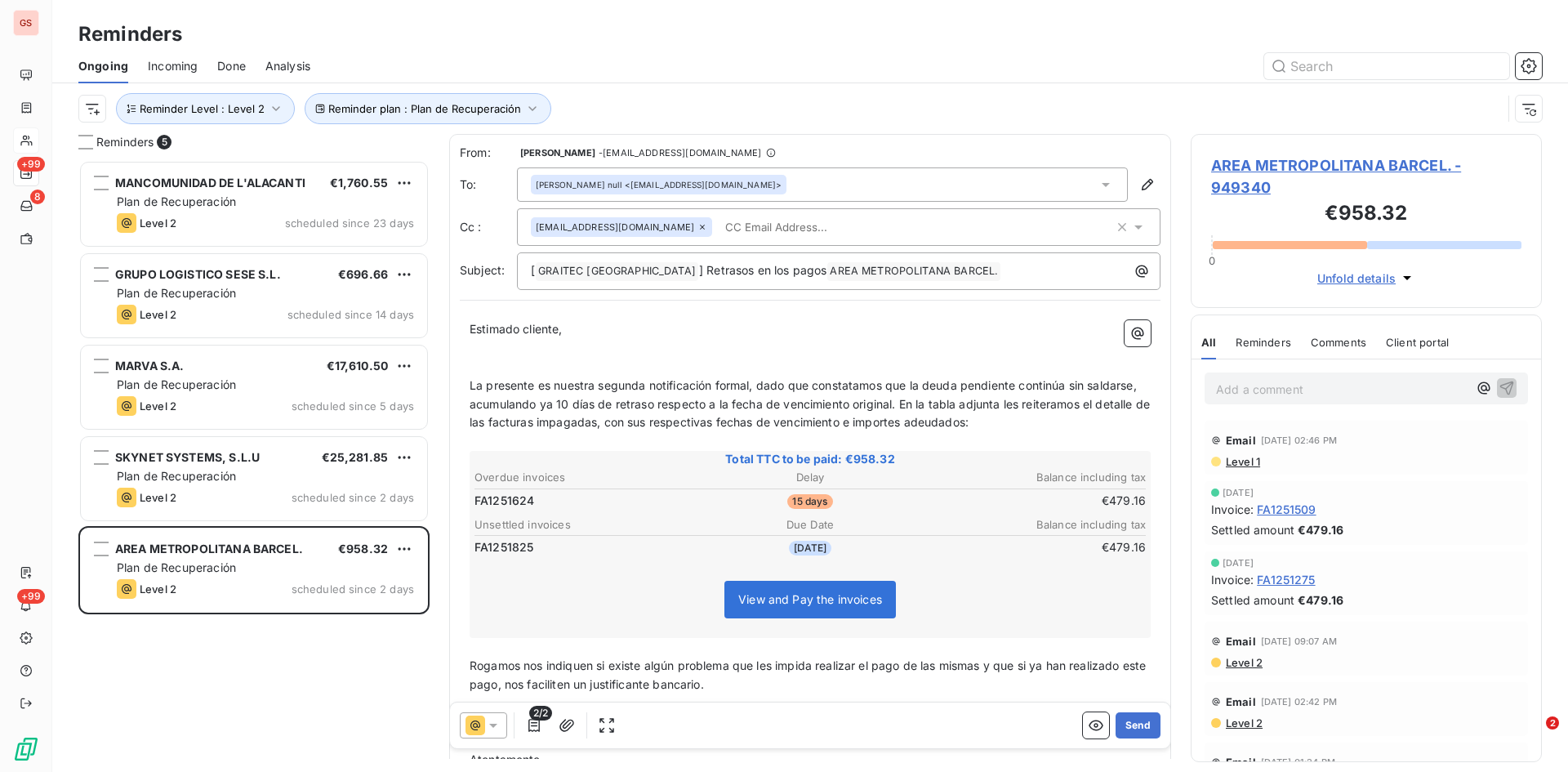
click at [498, 729] on icon at bounding box center [493, 725] width 16 height 16
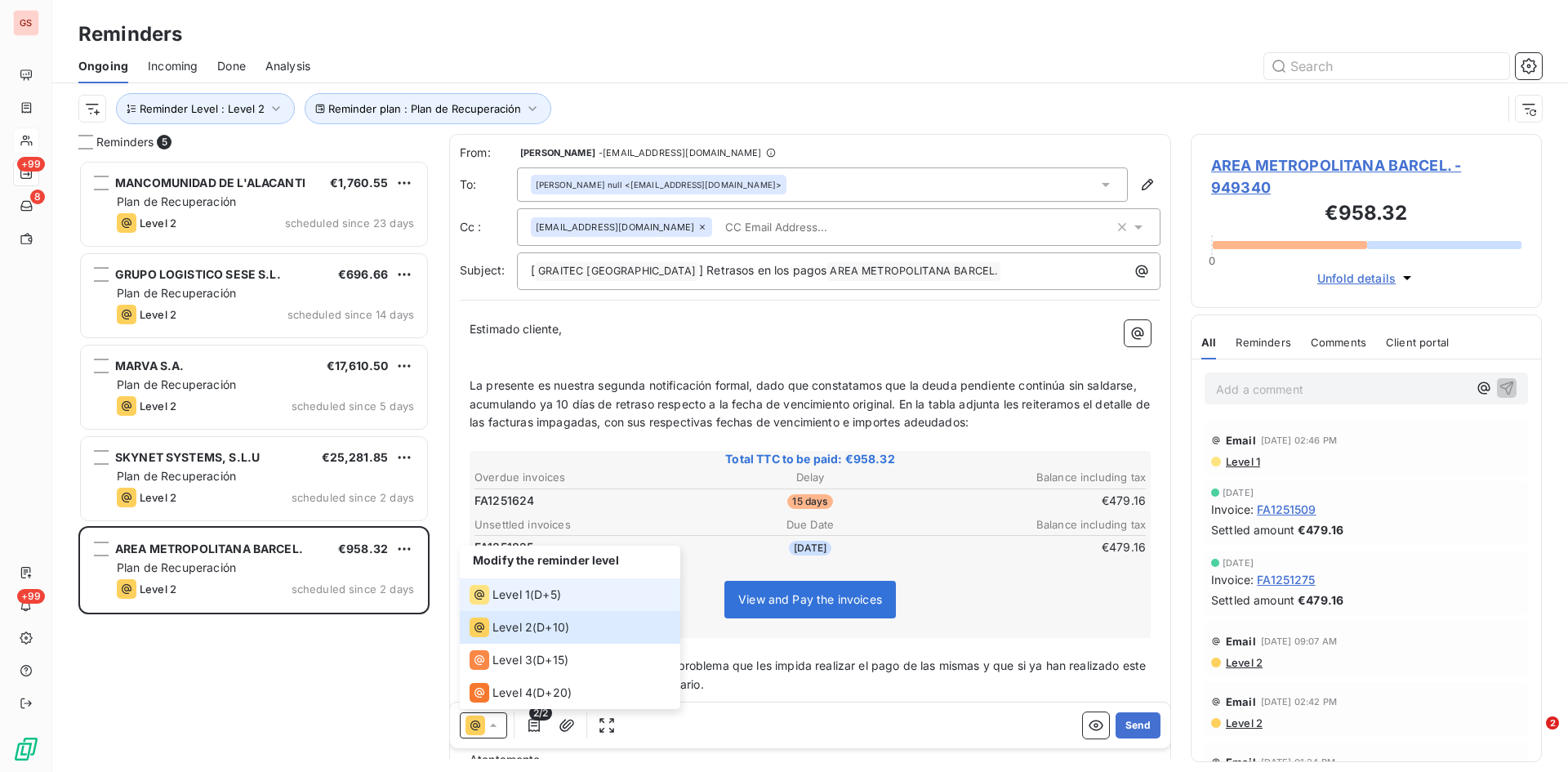
click at [500, 587] on span "Level 1" at bounding box center [511, 594] width 38 height 16
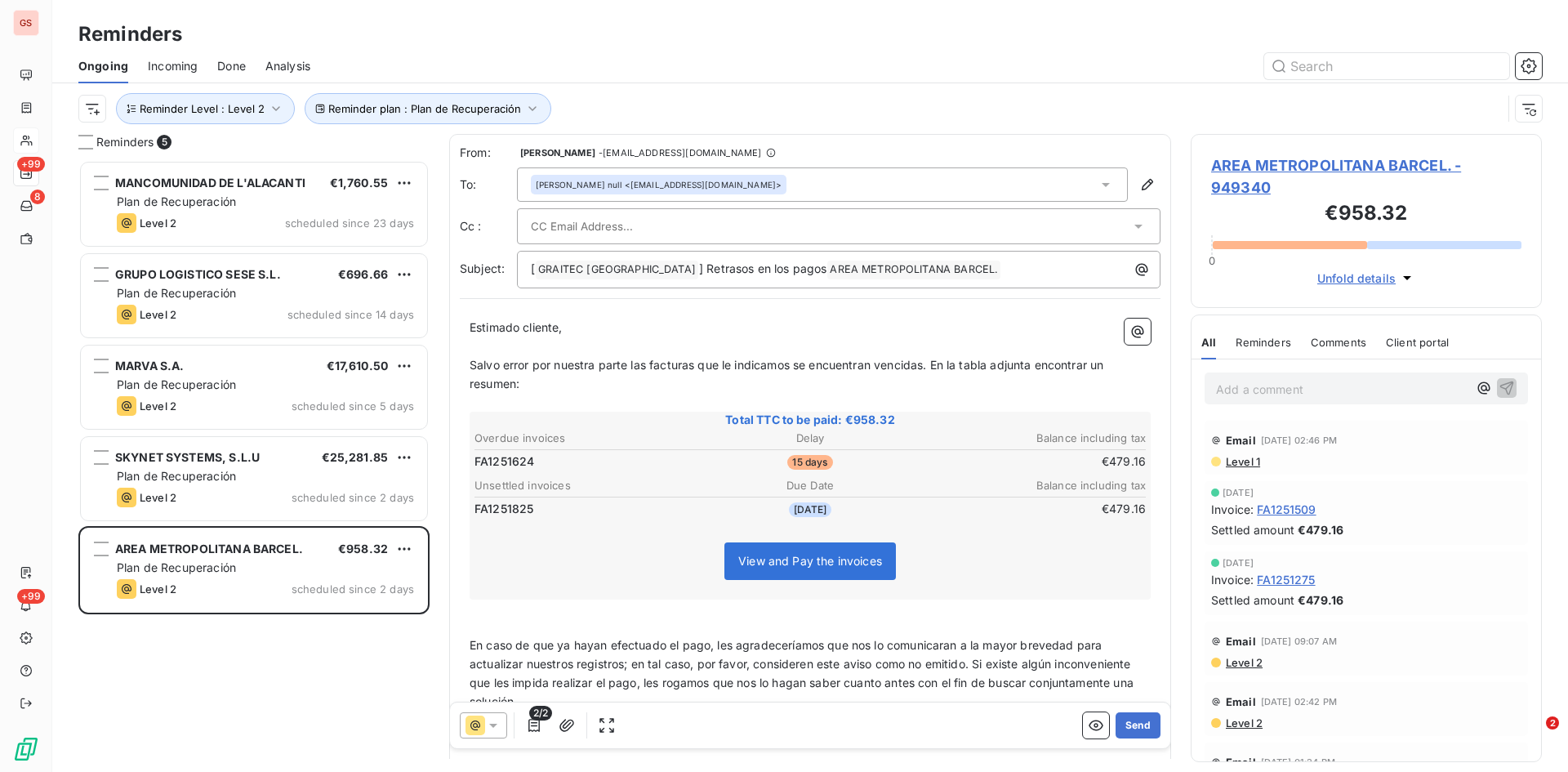
click at [794, 366] on span "Salvo error por nuestra parte las facturas que le indicamos se encuentran venci…" at bounding box center [788, 374] width 638 height 32
click at [1018, 362] on span "Salvo error por nuestra parte las facturas que le indicamos a continuación se e…" at bounding box center [795, 374] width 651 height 32
click at [695, 381] on p "Salvo error por nuestra parte las facturas que le indicamos a continuación se e…" at bounding box center [810, 375] width 681 height 38
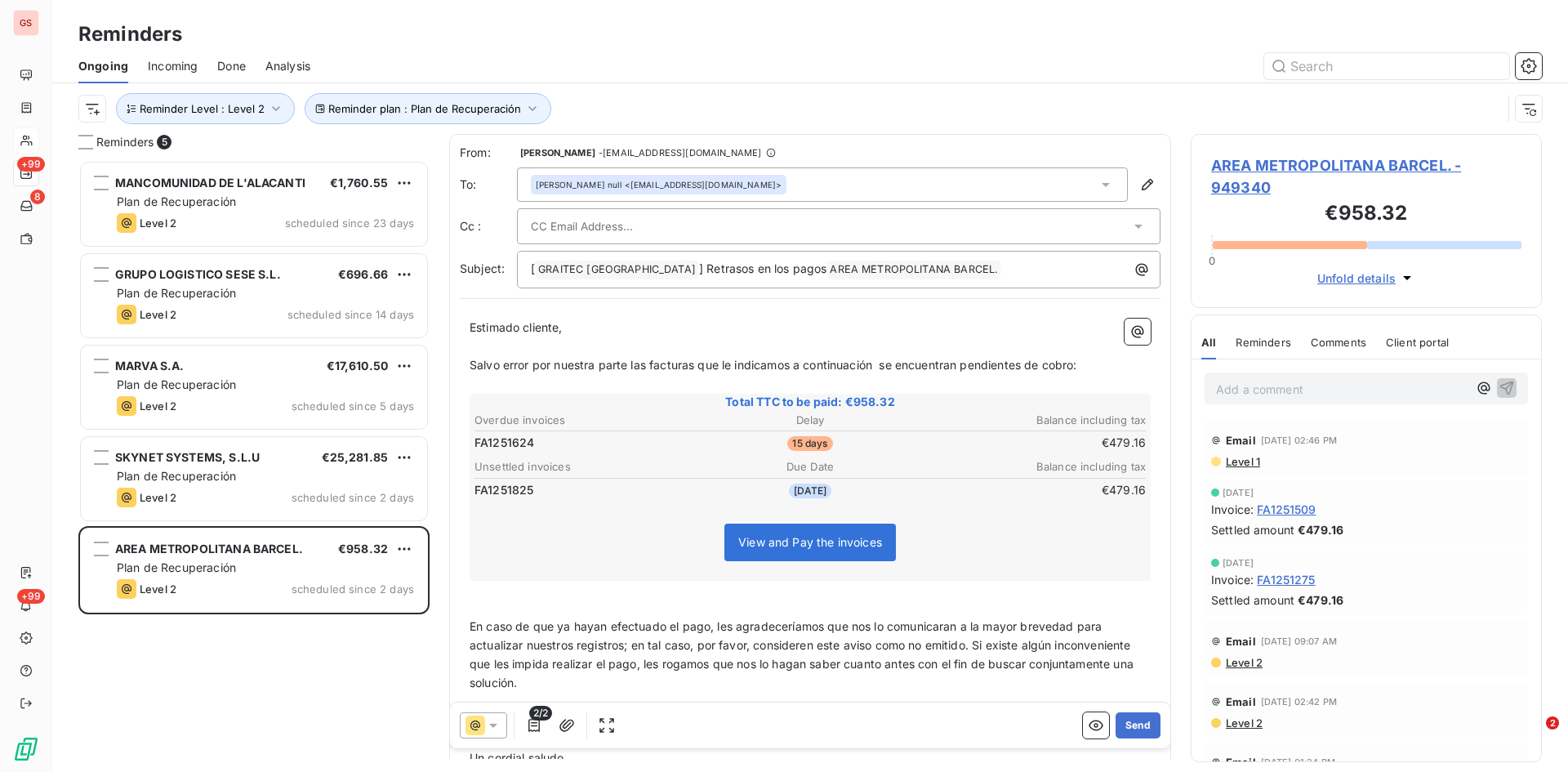
click at [600, 210] on div at bounding box center [839, 226] width 644 height 36
paste input "[EMAIL_ADDRESS][DOMAIN_NAME]"
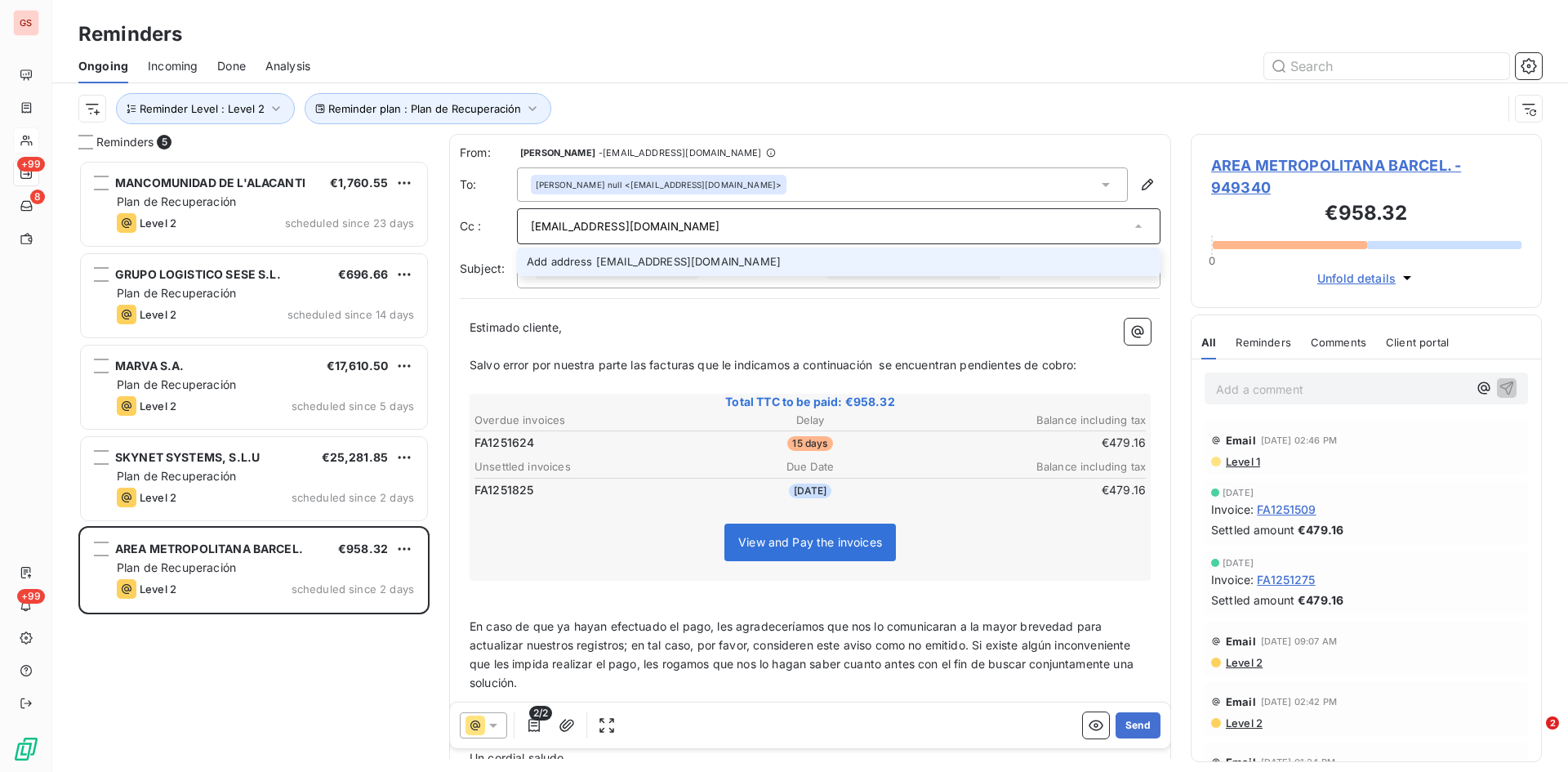
type input "[EMAIL_ADDRESS][DOMAIN_NAME]"
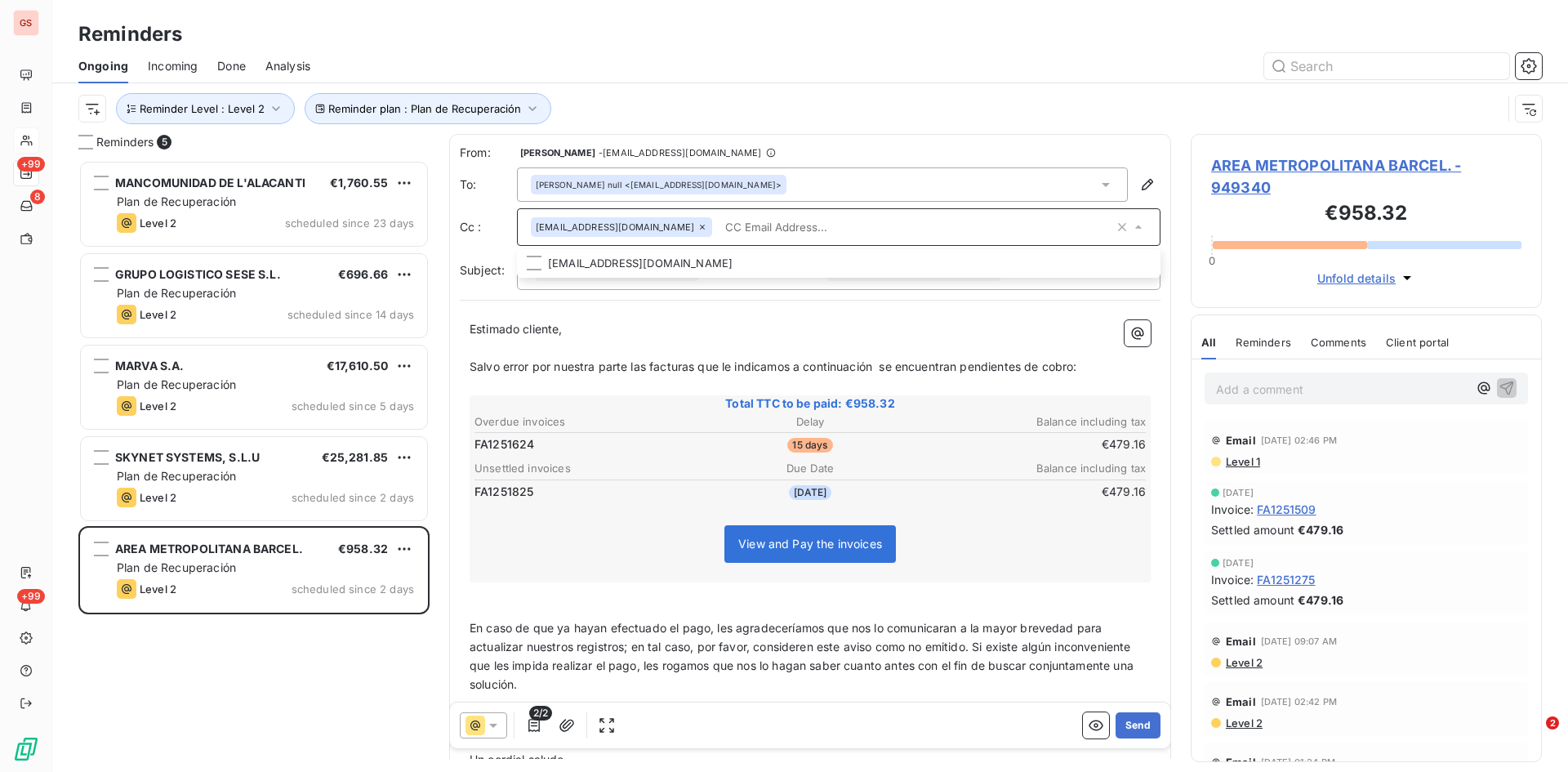
click at [719, 223] on input "text" at bounding box center [916, 227] width 395 height 25
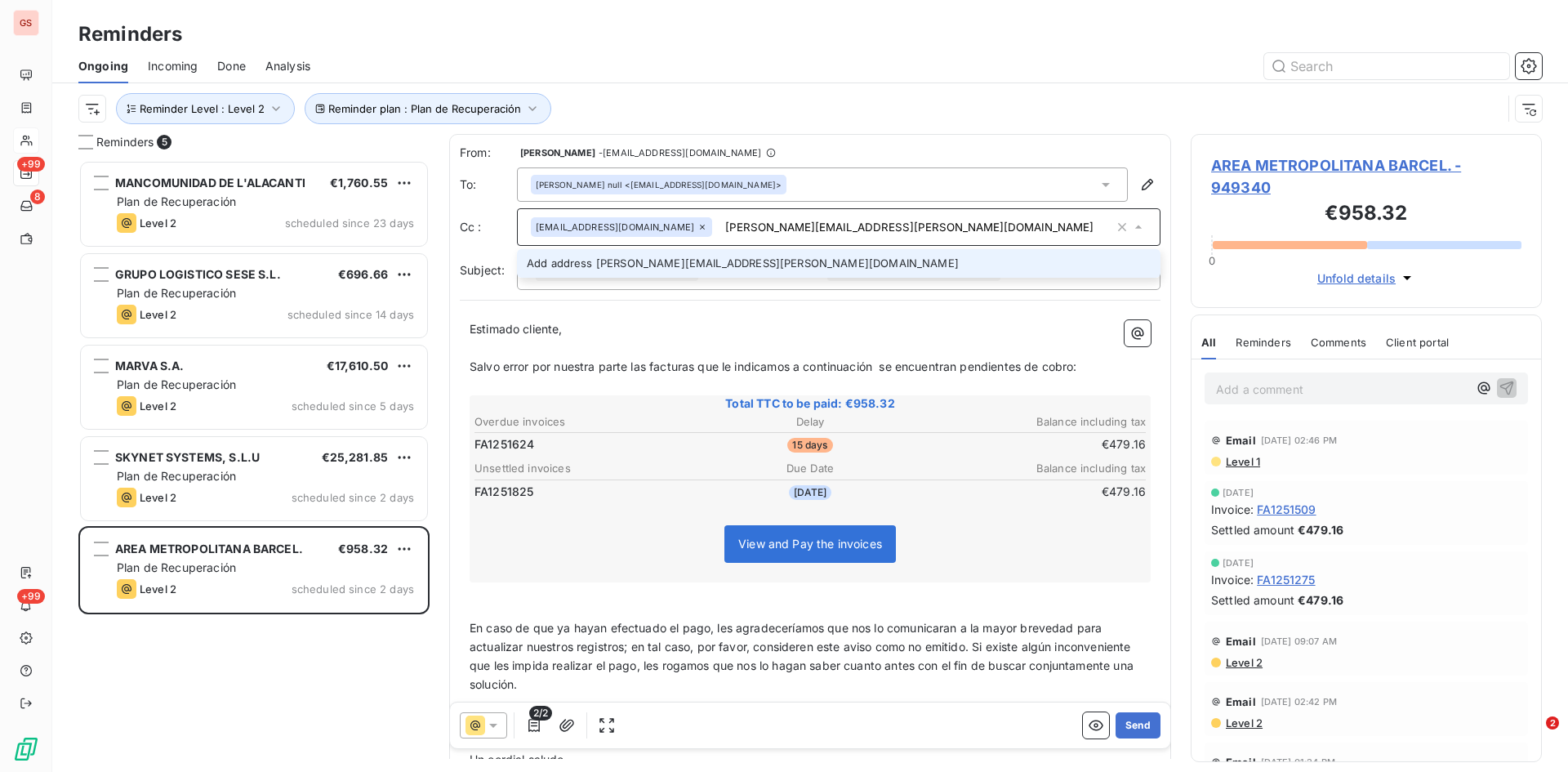
type input "[PERSON_NAME][EMAIL_ADDRESS][PERSON_NAME][DOMAIN_NAME]"
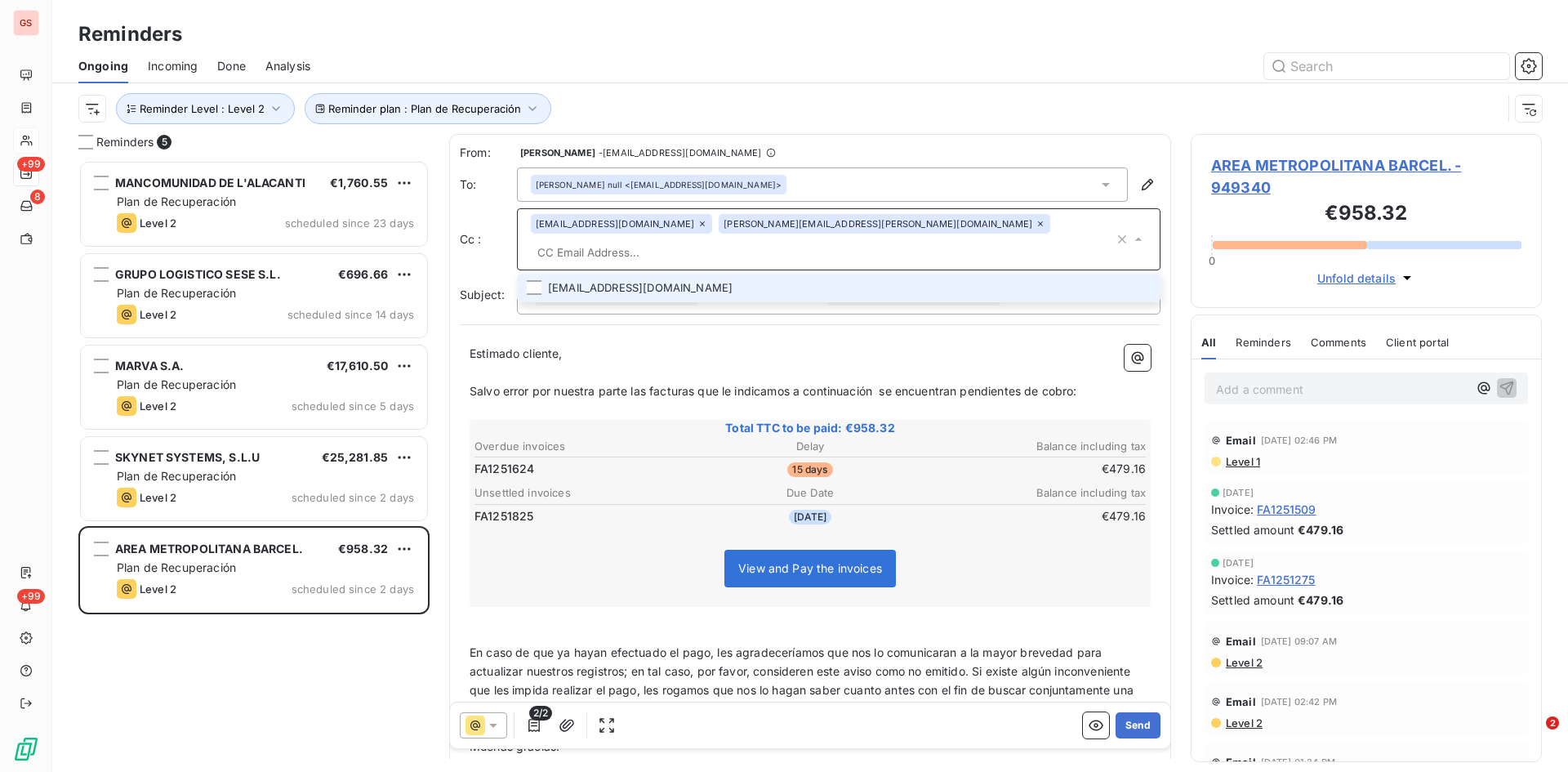
click at [834, 240] on input "text" at bounding box center [822, 252] width 583 height 25
type input "[PERSON_NAME][EMAIL_ADDRESS][DOMAIN_NAME]"
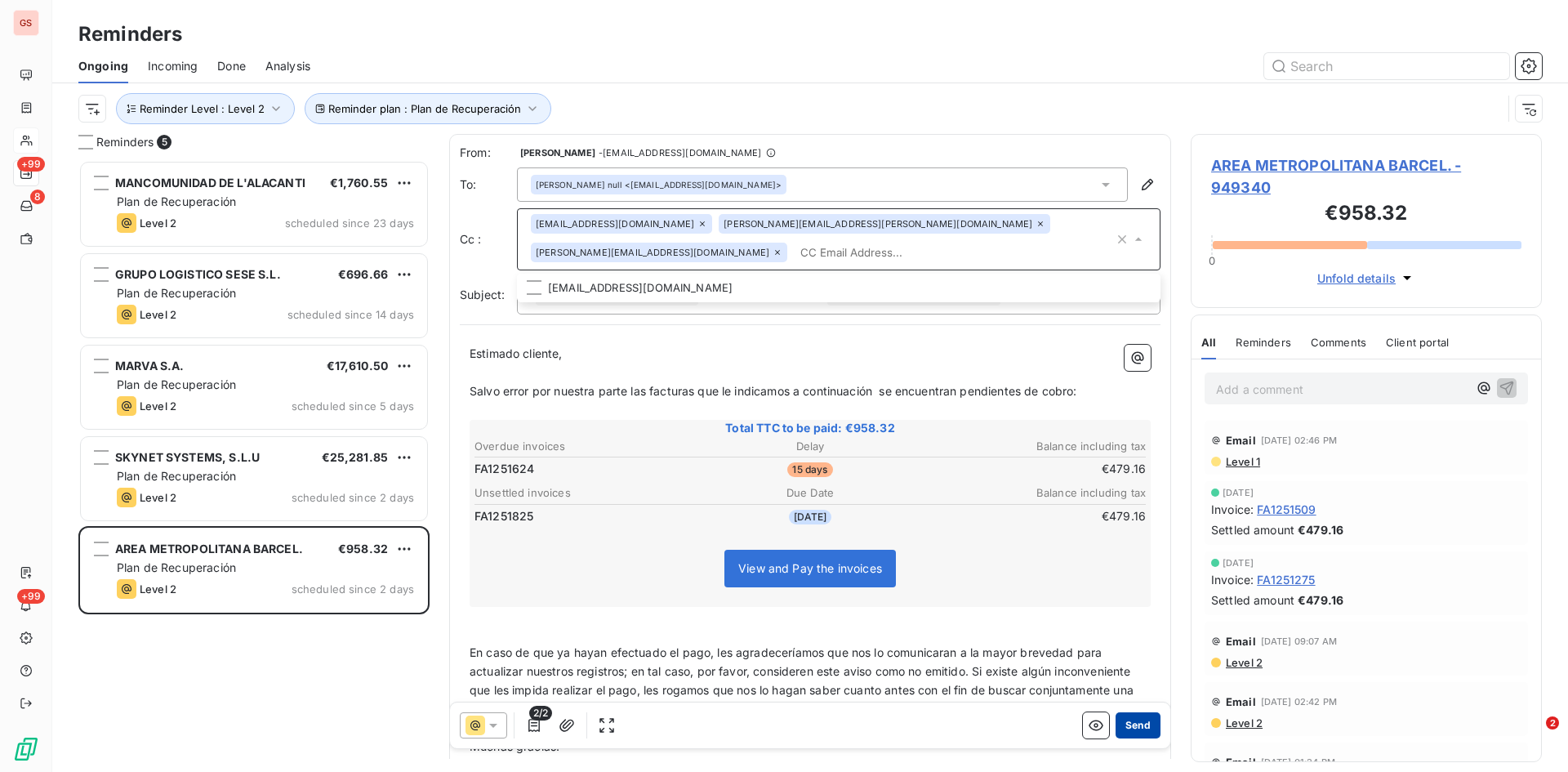
click at [1140, 727] on button "Send" at bounding box center [1138, 725] width 45 height 26
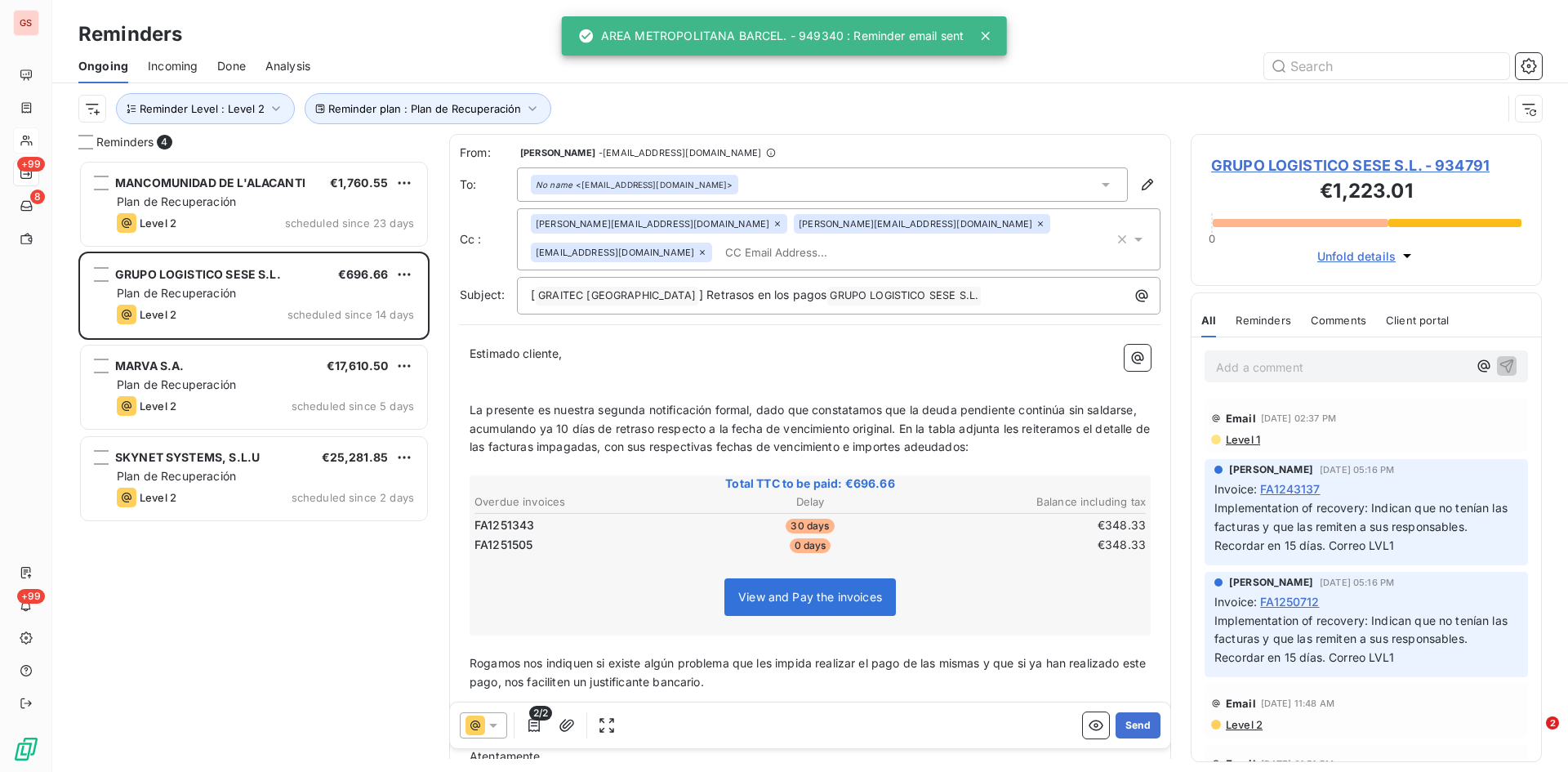
click at [225, 71] on span "Done" at bounding box center [231, 66] width 28 height 16
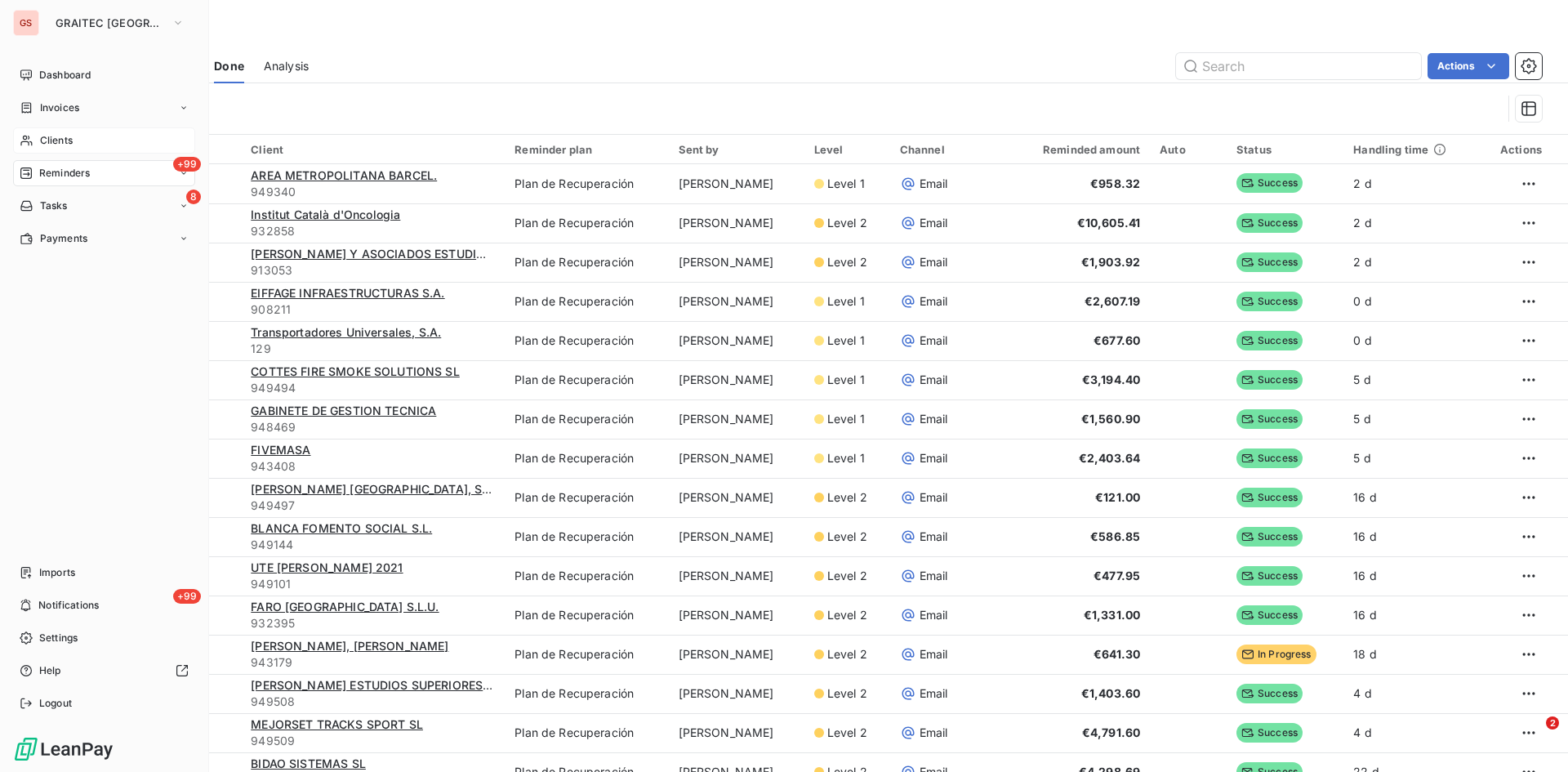
click at [67, 173] on span "Reminders" at bounding box center [64, 173] width 50 height 15
click at [67, 167] on span "Reminders" at bounding box center [64, 173] width 50 height 15
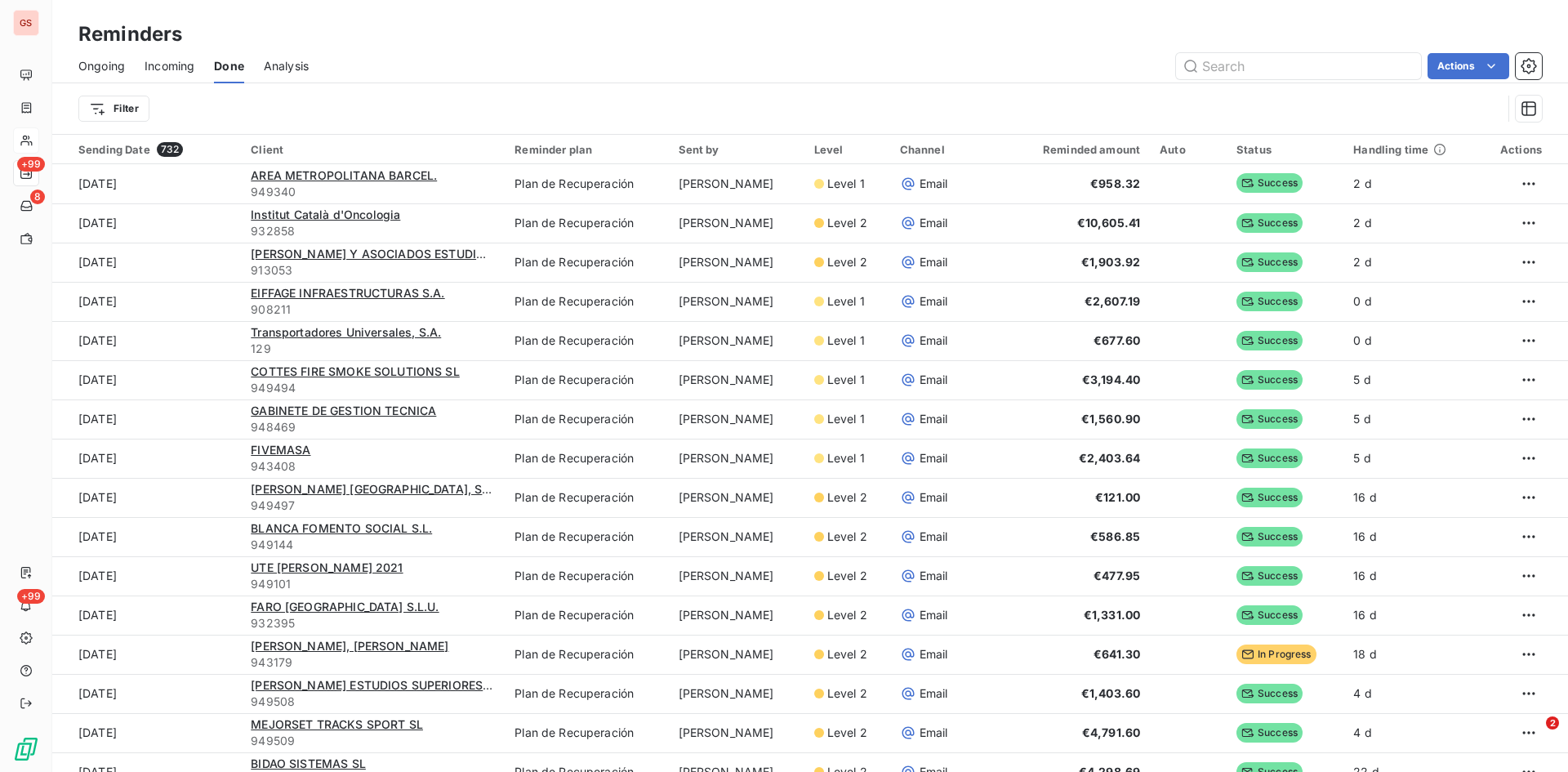
click at [102, 70] on span "Ongoing" at bounding box center [102, 66] width 47 height 16
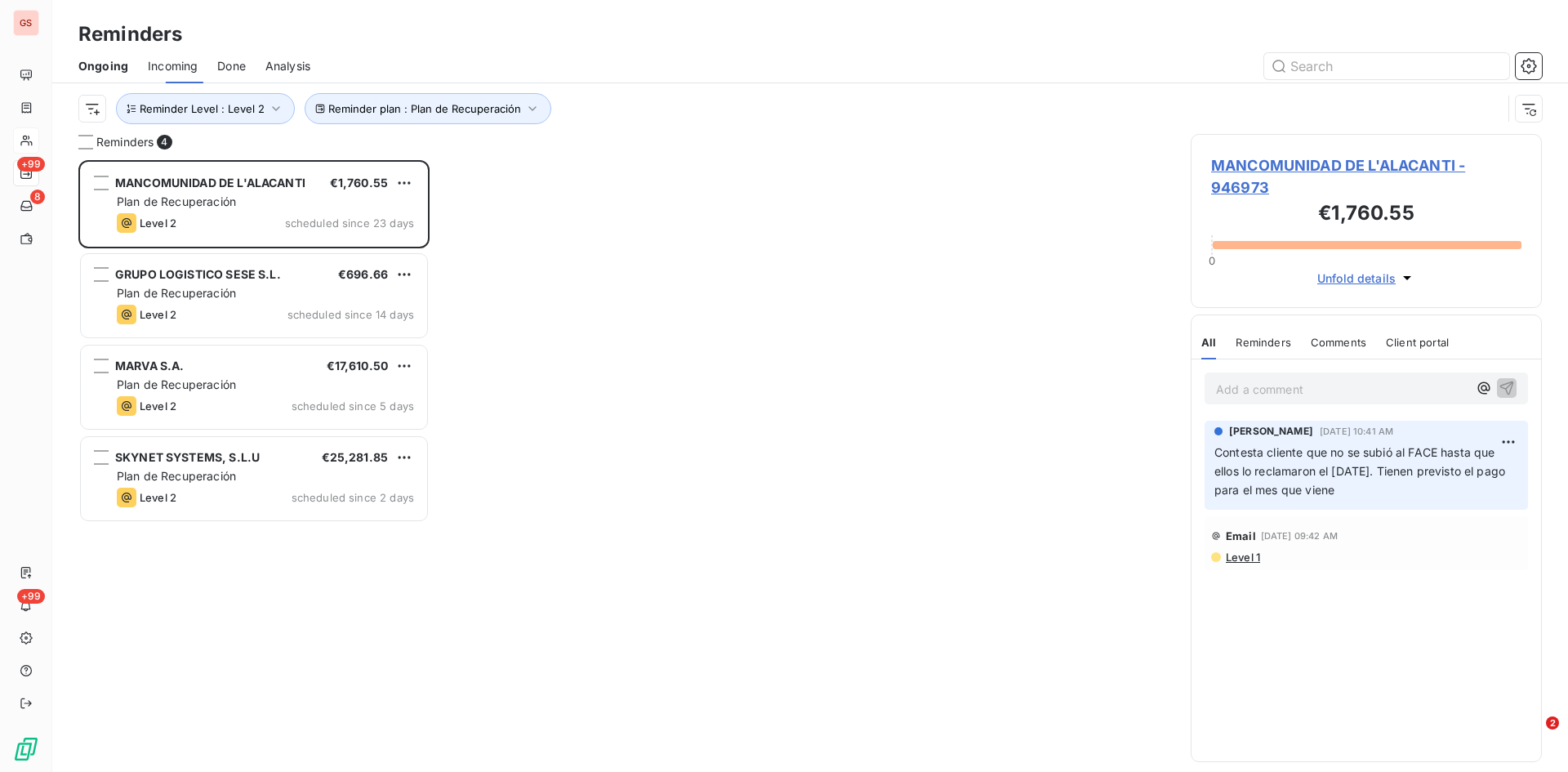
scroll to position [599, 339]
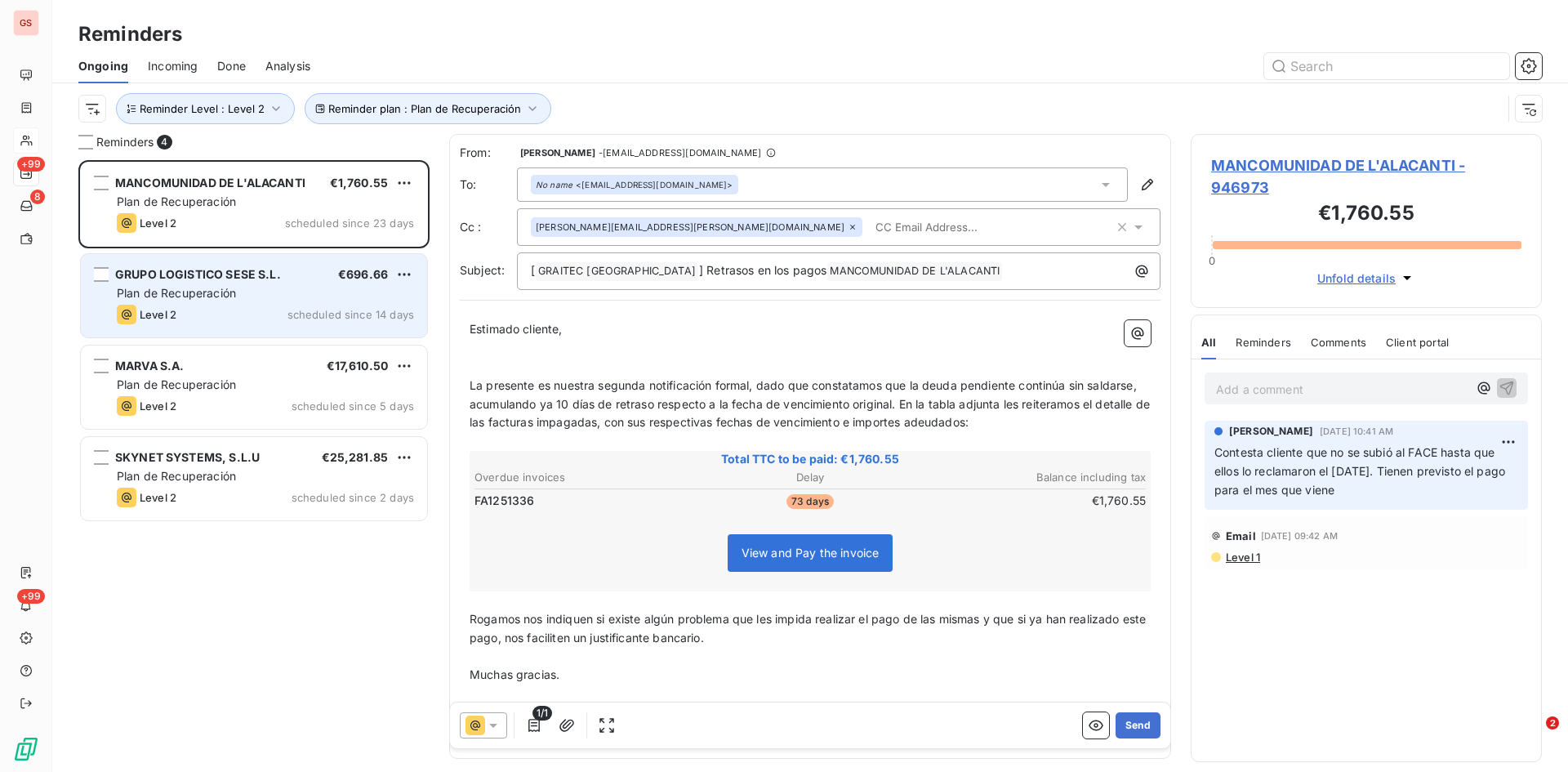
click at [161, 277] on span "GRUPO LOGISTICO SESE S.L." at bounding box center [198, 274] width 166 height 14
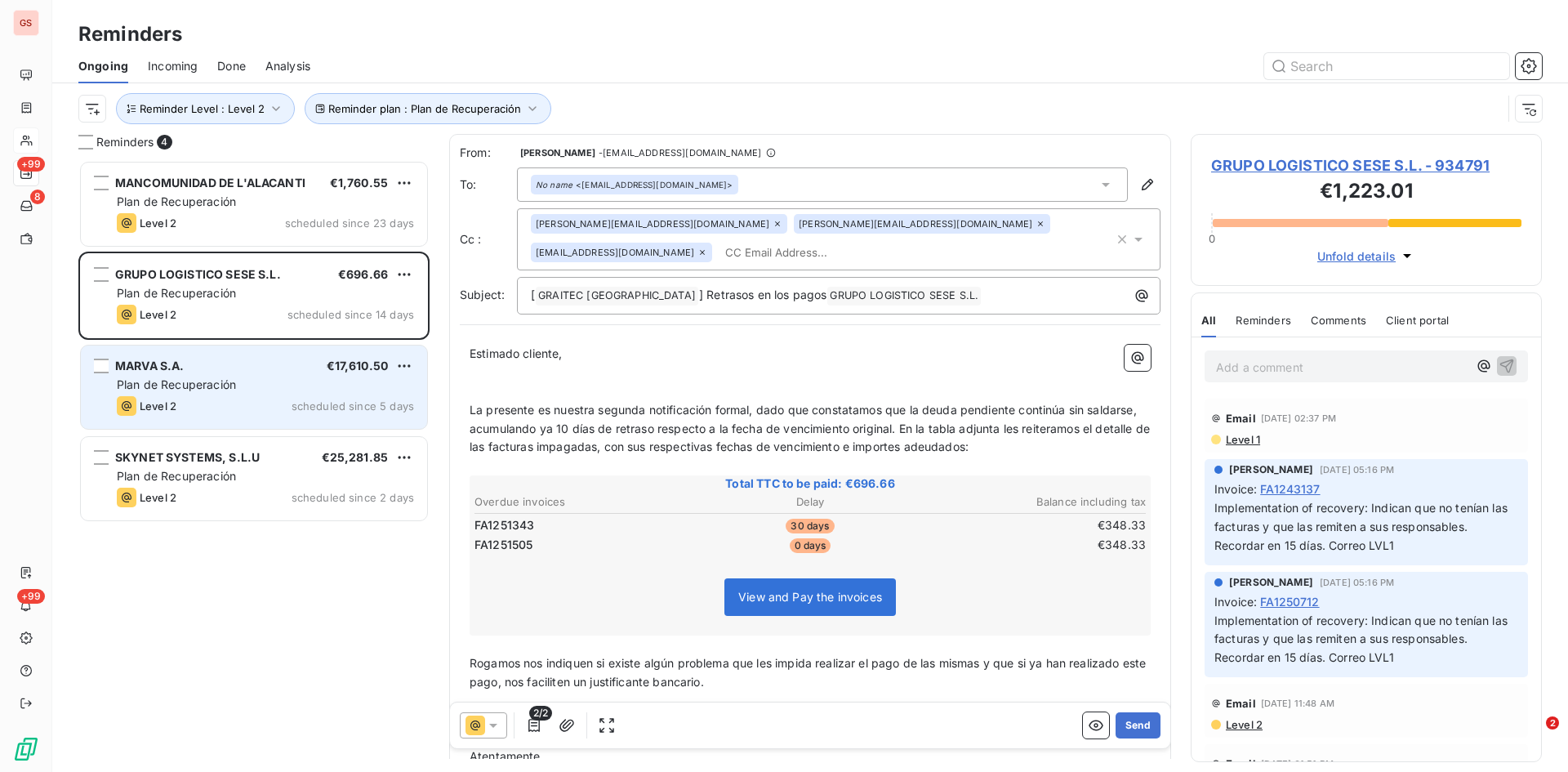
click at [174, 370] on span "MARVA S.A." at bounding box center [149, 366] width 69 height 14
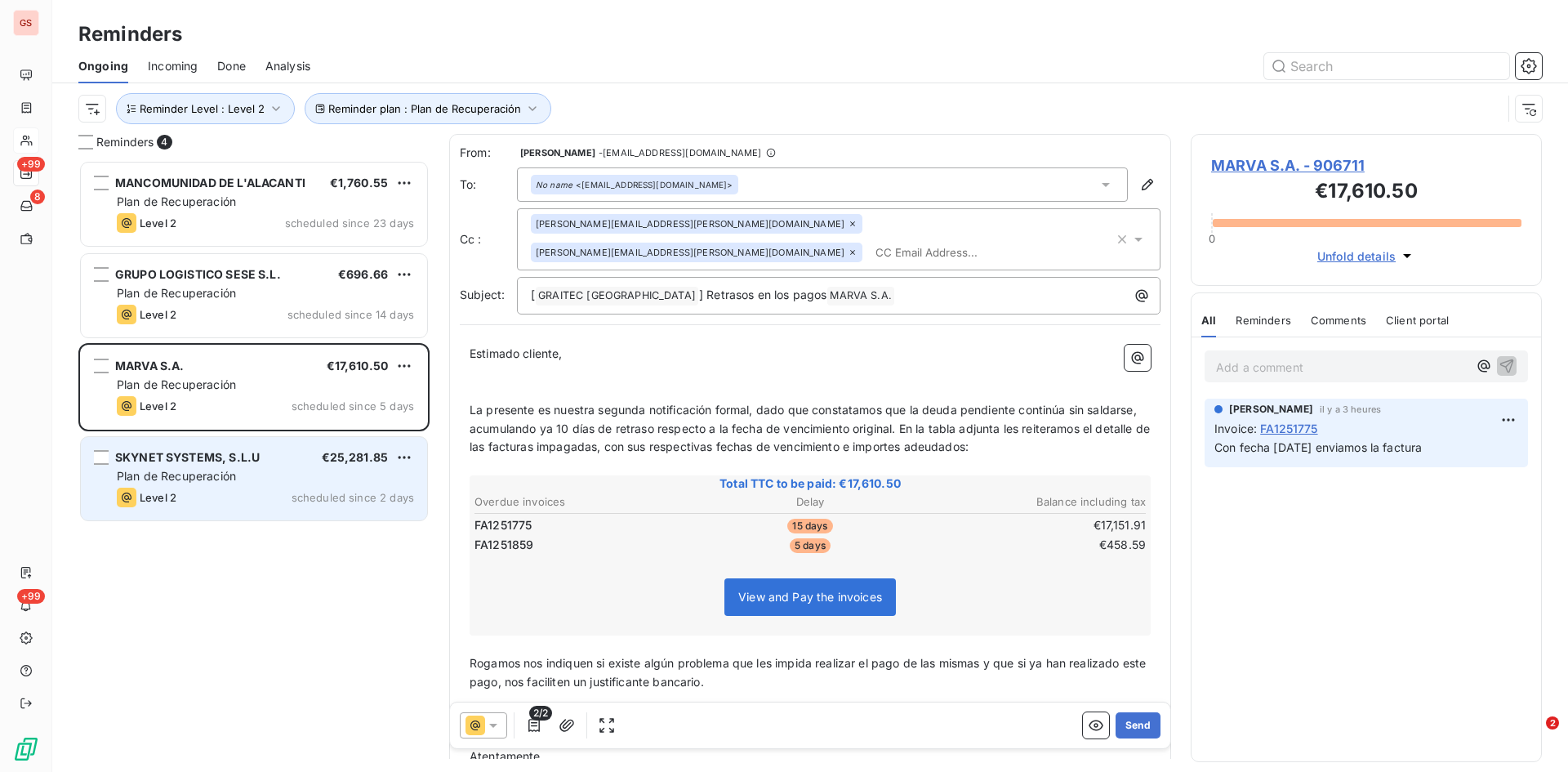
click at [199, 471] on span "Plan de Recuperación" at bounding box center [177, 476] width 119 height 14
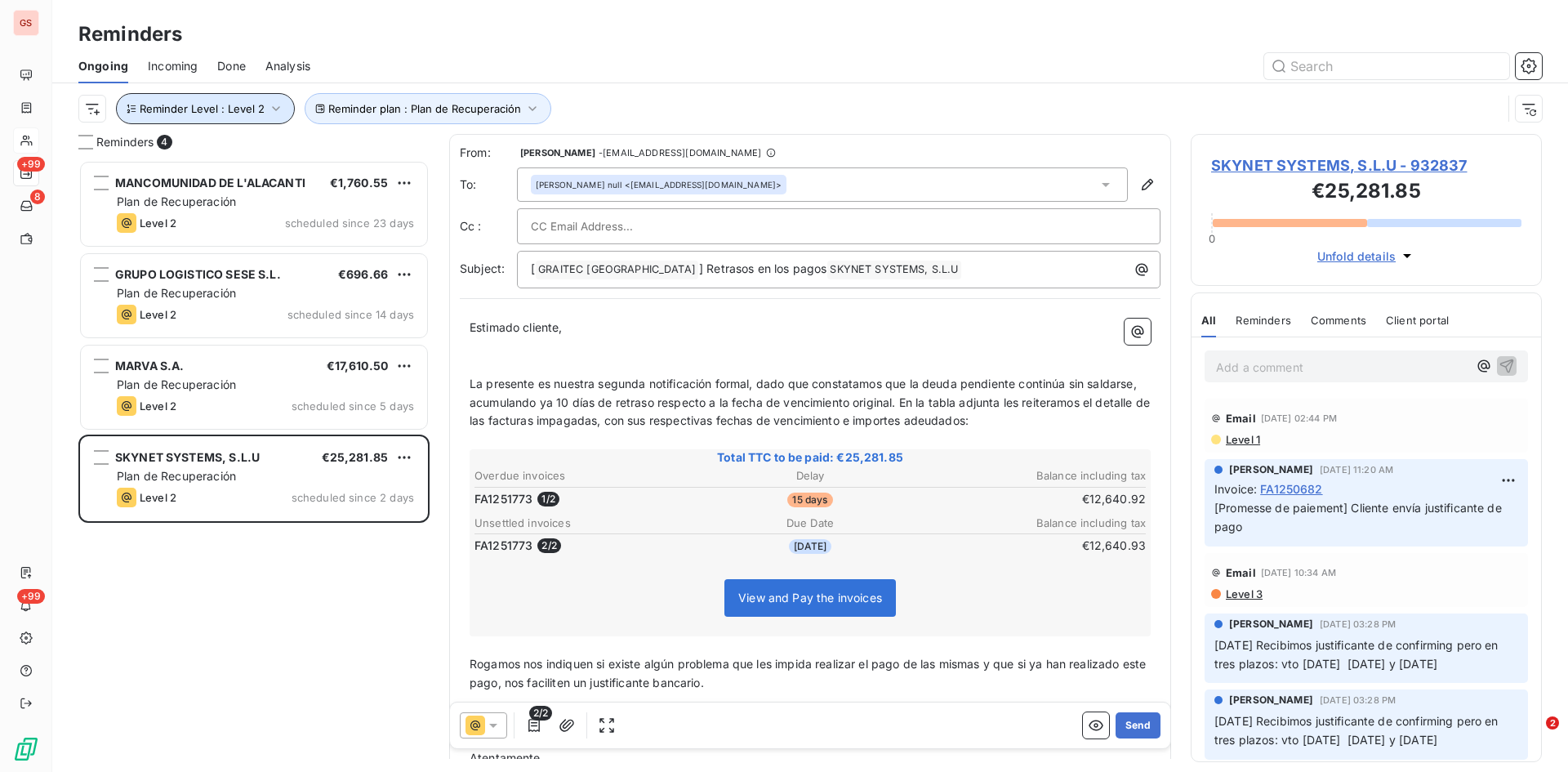
click at [272, 106] on icon "button" at bounding box center [276, 108] width 16 height 16
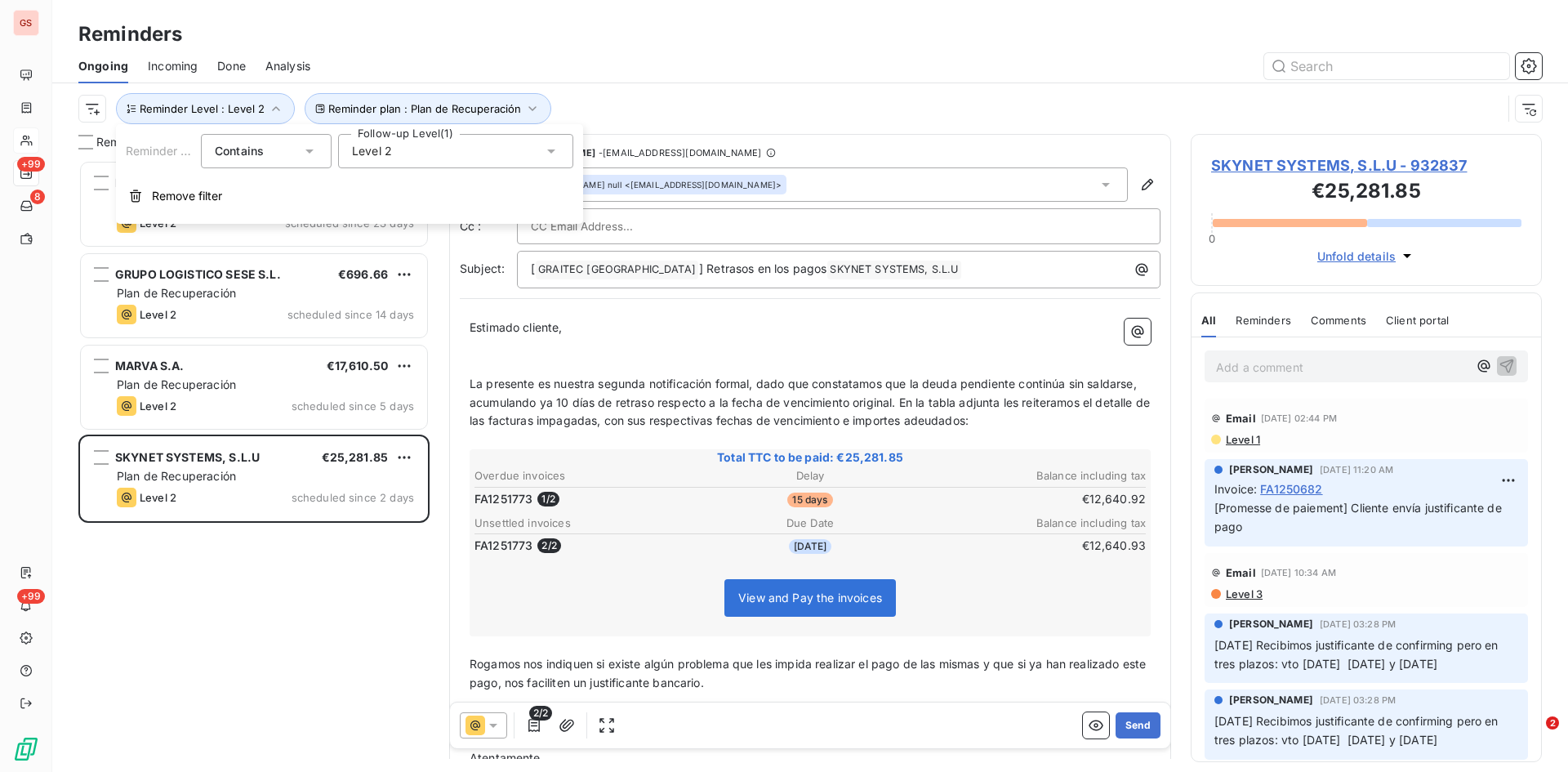
click at [406, 152] on div "Level 2" at bounding box center [456, 151] width 236 height 34
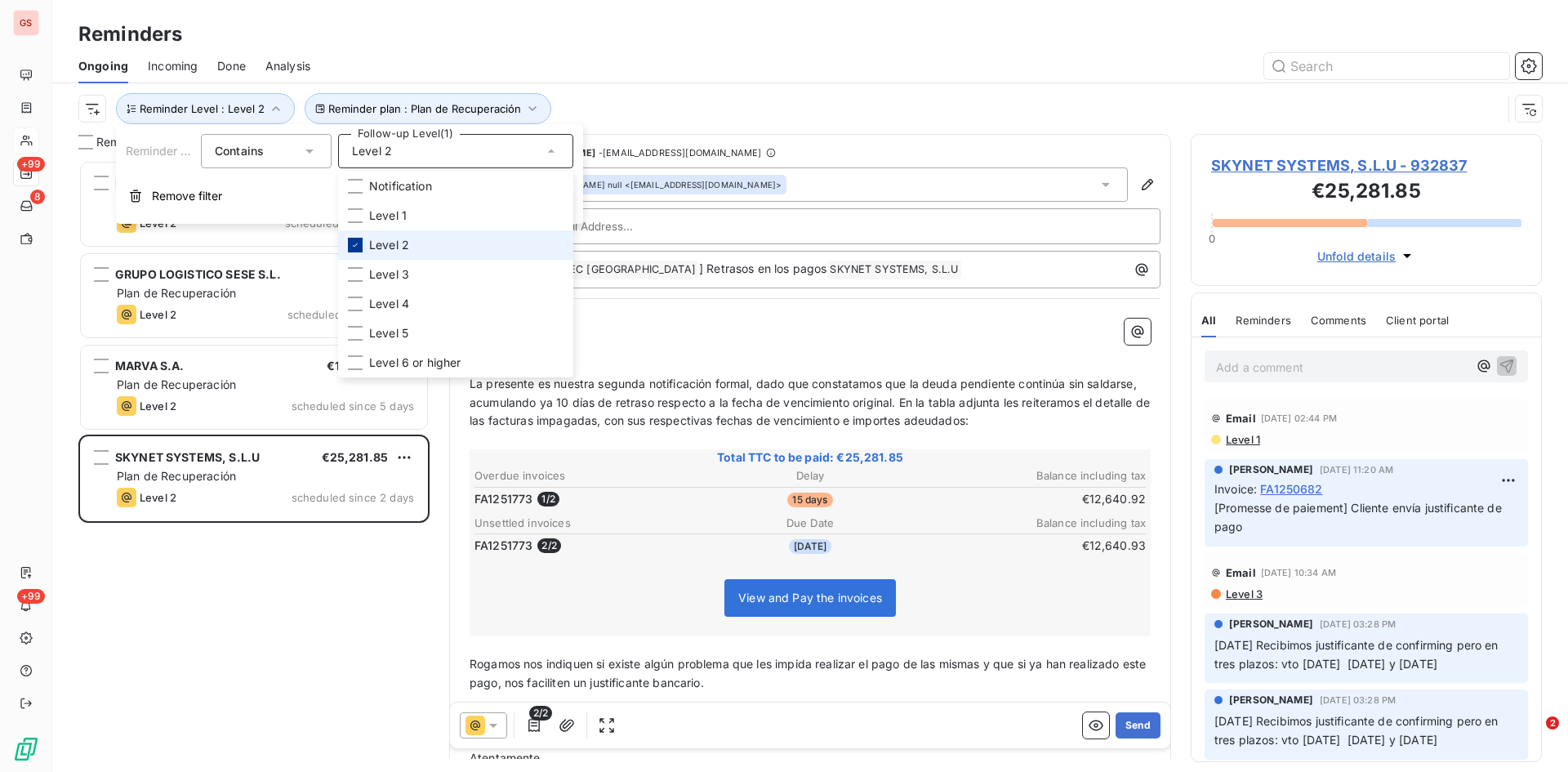
click at [355, 242] on icon at bounding box center [355, 244] width 9 height 9
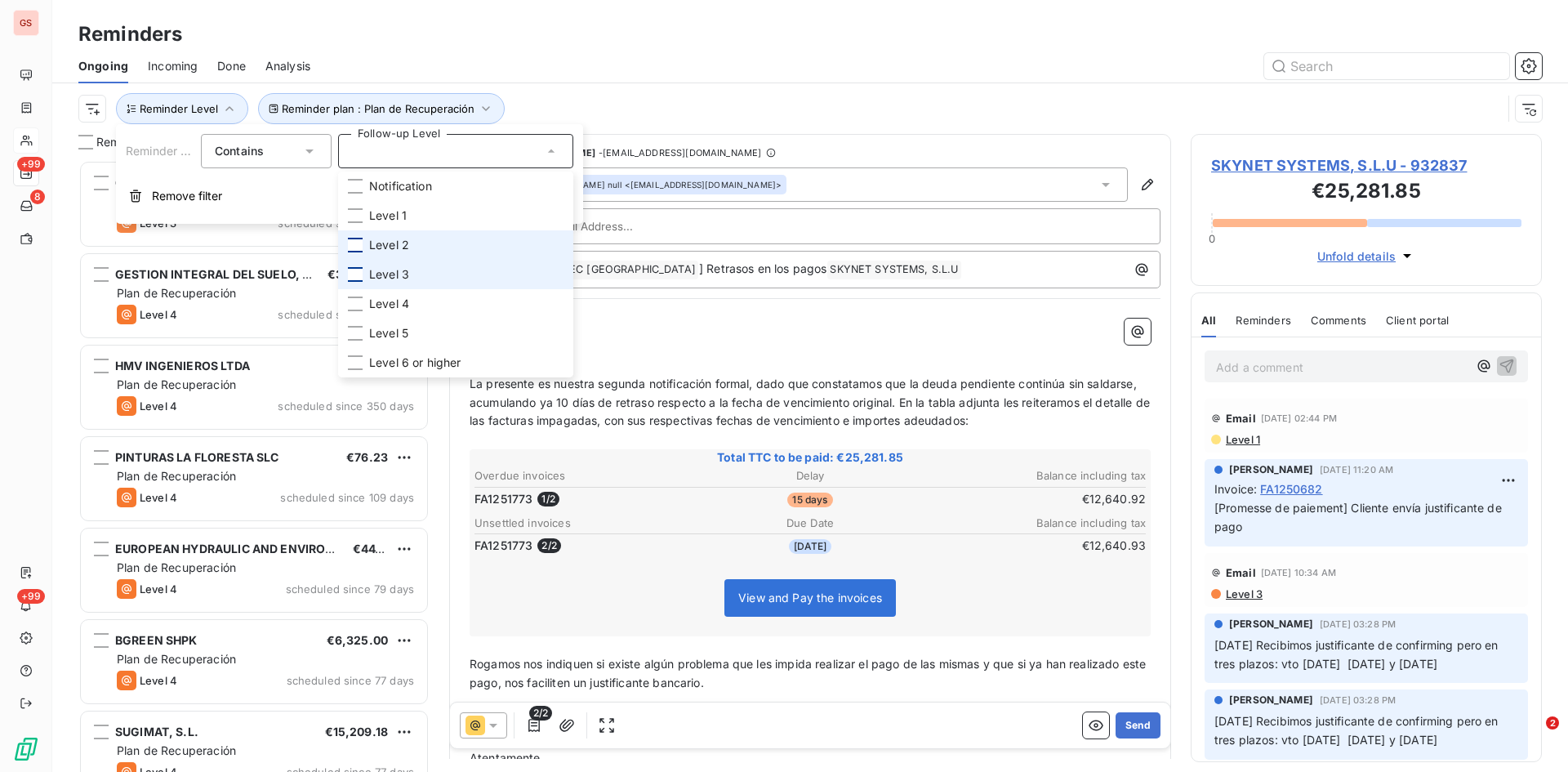
scroll to position [599, 339]
click at [355, 275] on div at bounding box center [355, 274] width 15 height 15
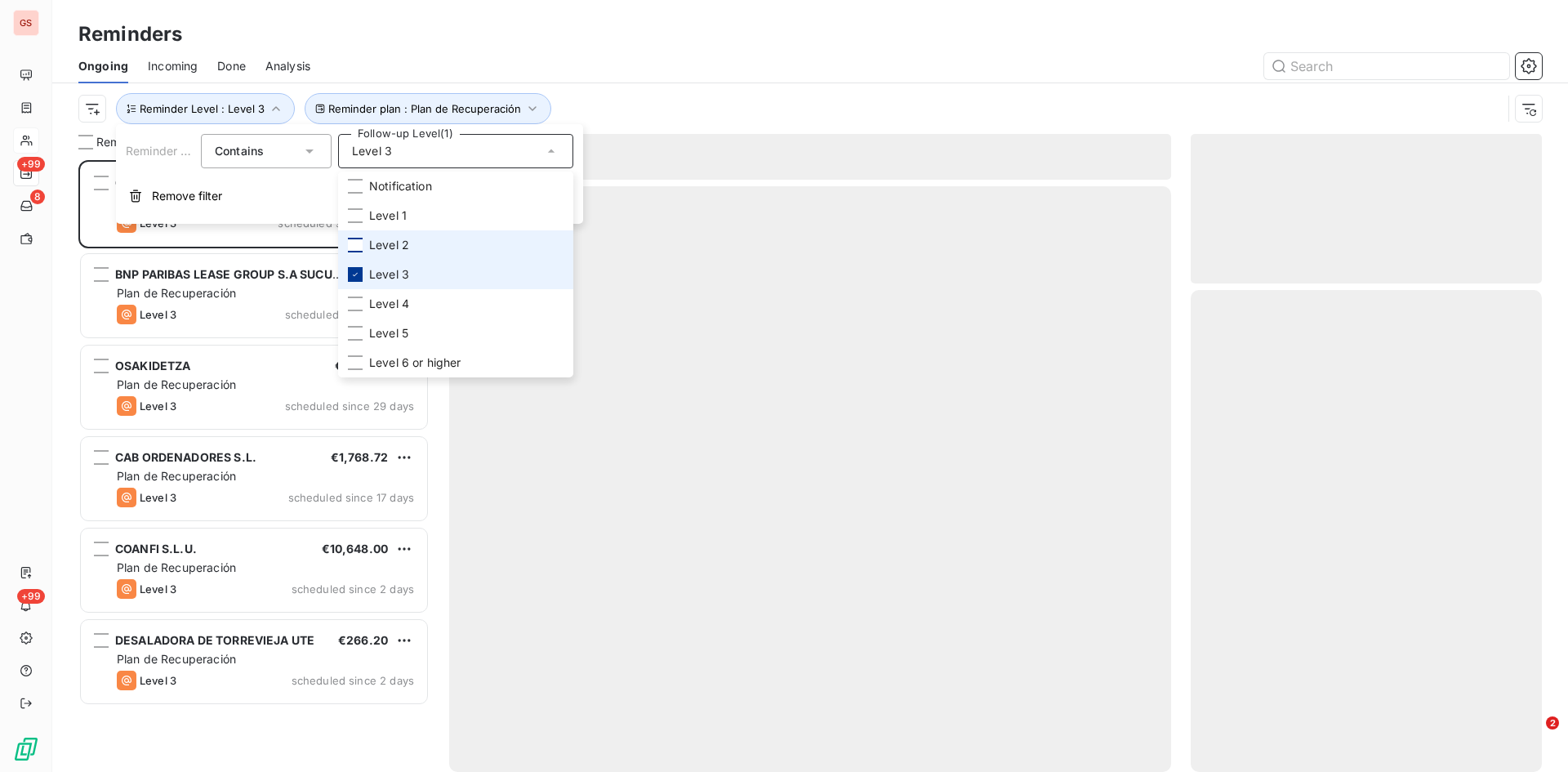
scroll to position [599, 339]
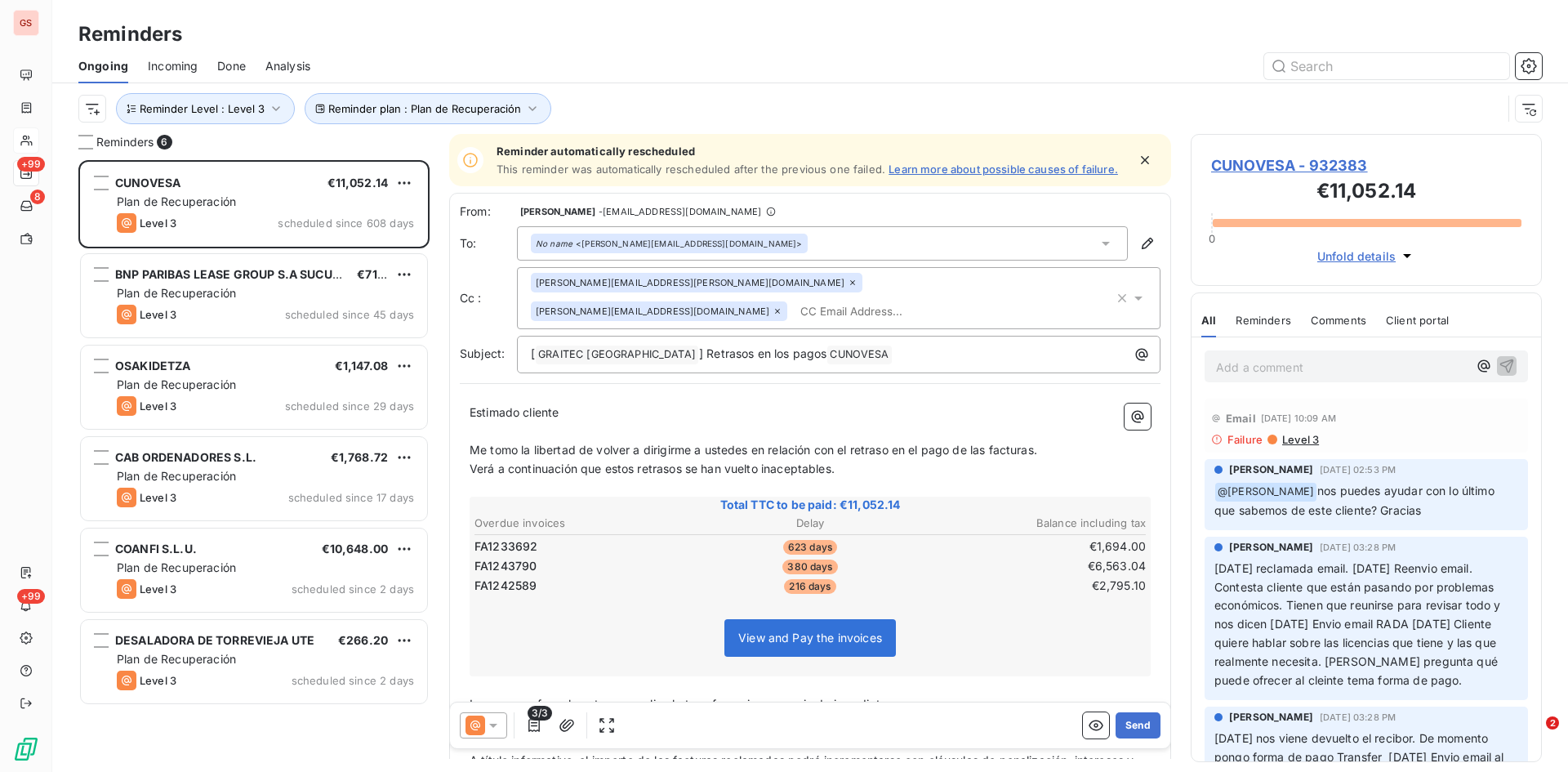
click at [700, 35] on div "Reminders" at bounding box center [810, 34] width 1516 height 29
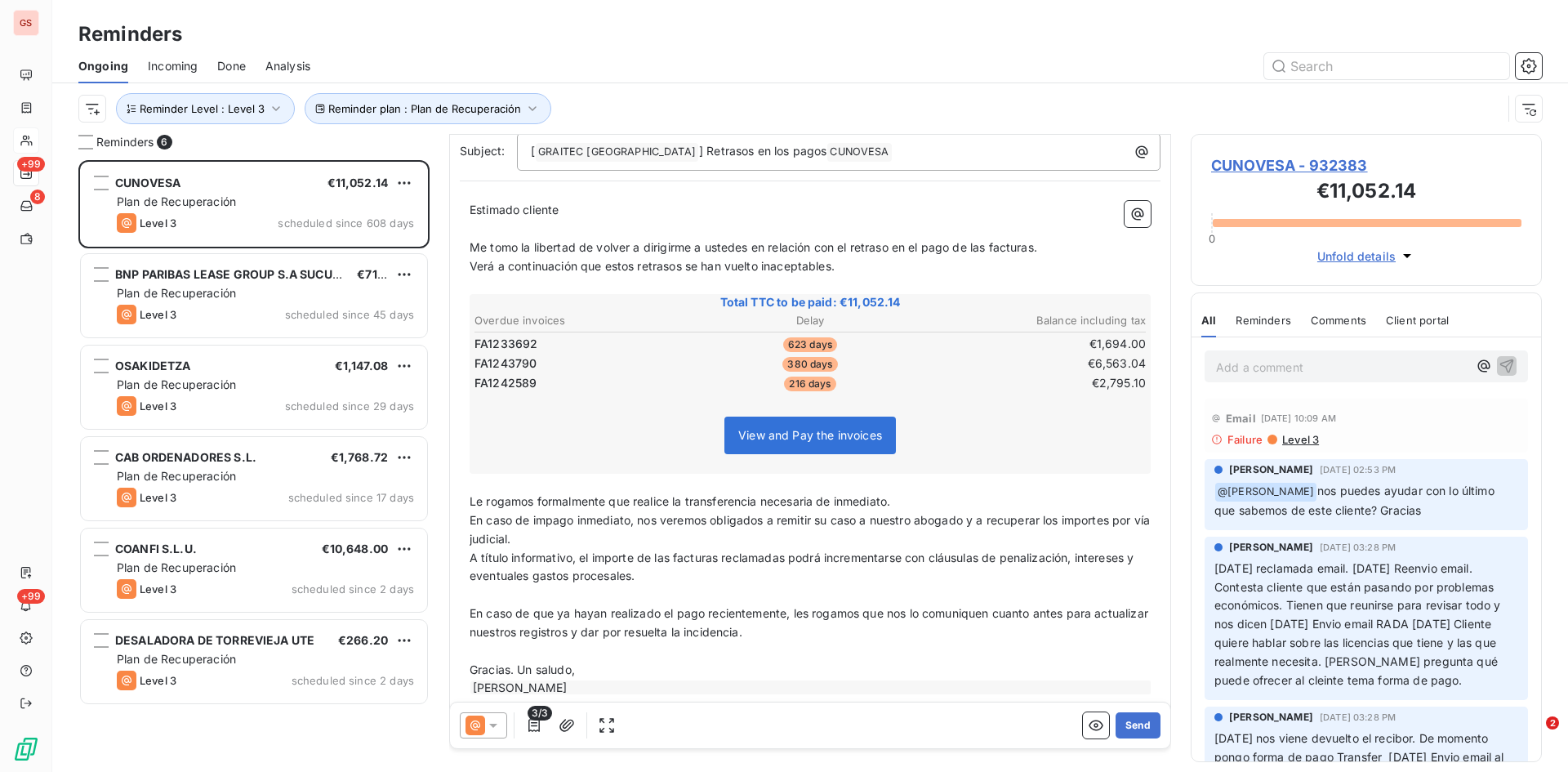
click at [1239, 362] on p "Add a comment ﻿" at bounding box center [1342, 367] width 252 height 20
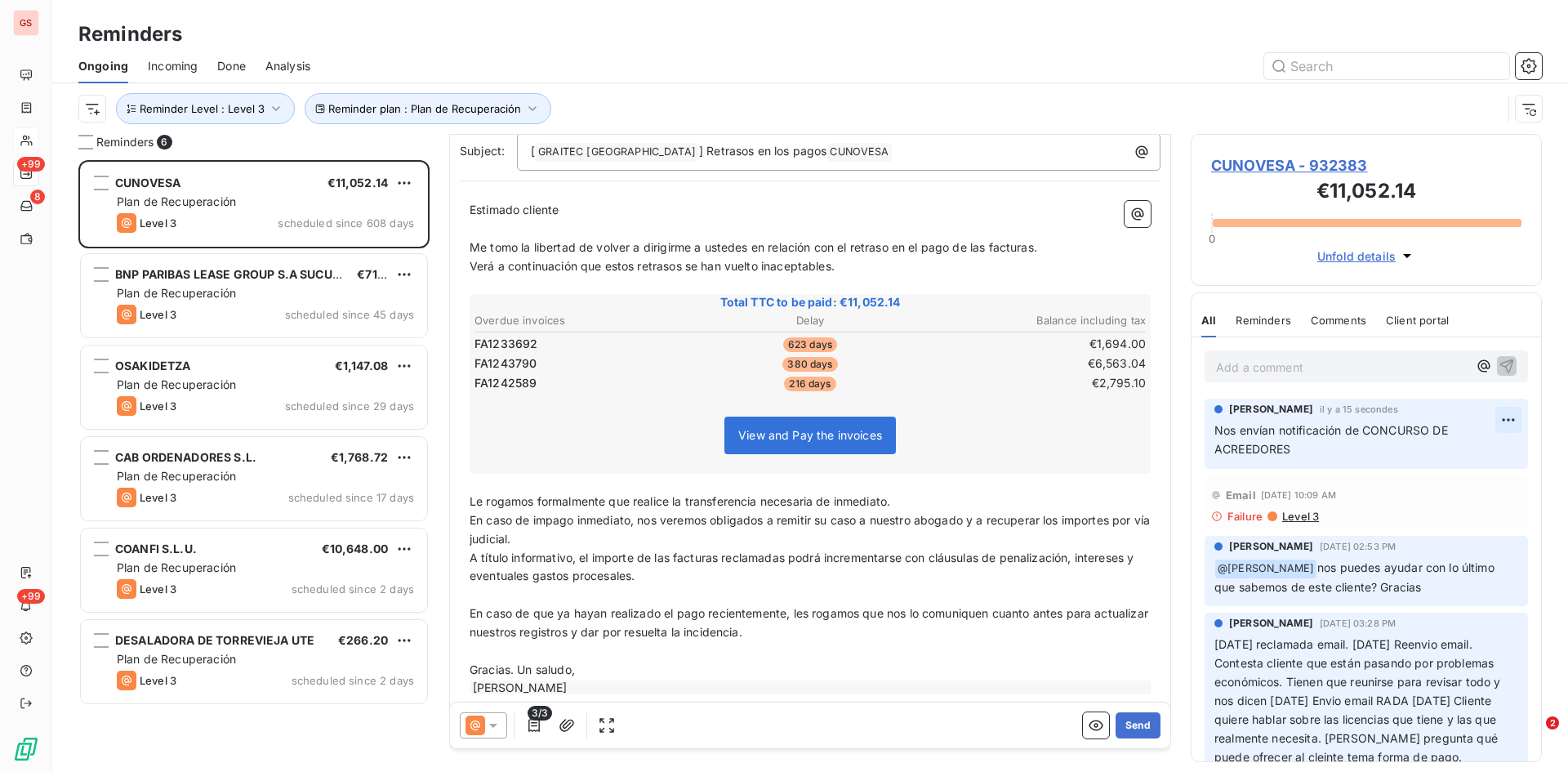
click at [1496, 422] on html "GS +99 8 +99 Reminders Ongoing Incoming Done Analysis Reminder plan : Plan de R…" at bounding box center [784, 386] width 1568 height 772
click at [1456, 463] on div "Edit" at bounding box center [1457, 456] width 91 height 26
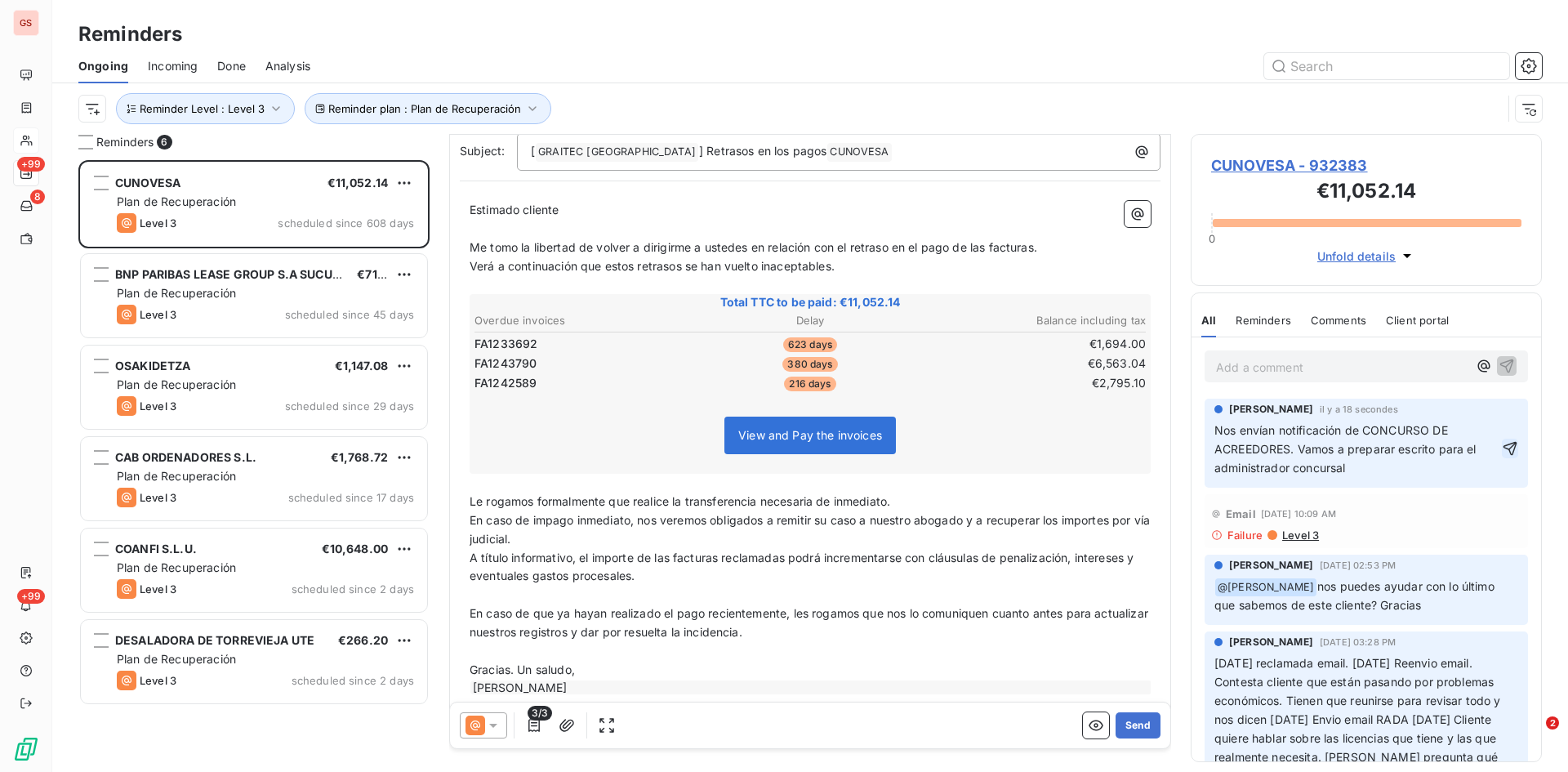
click at [1504, 447] on icon "button" at bounding box center [1511, 449] width 14 height 14
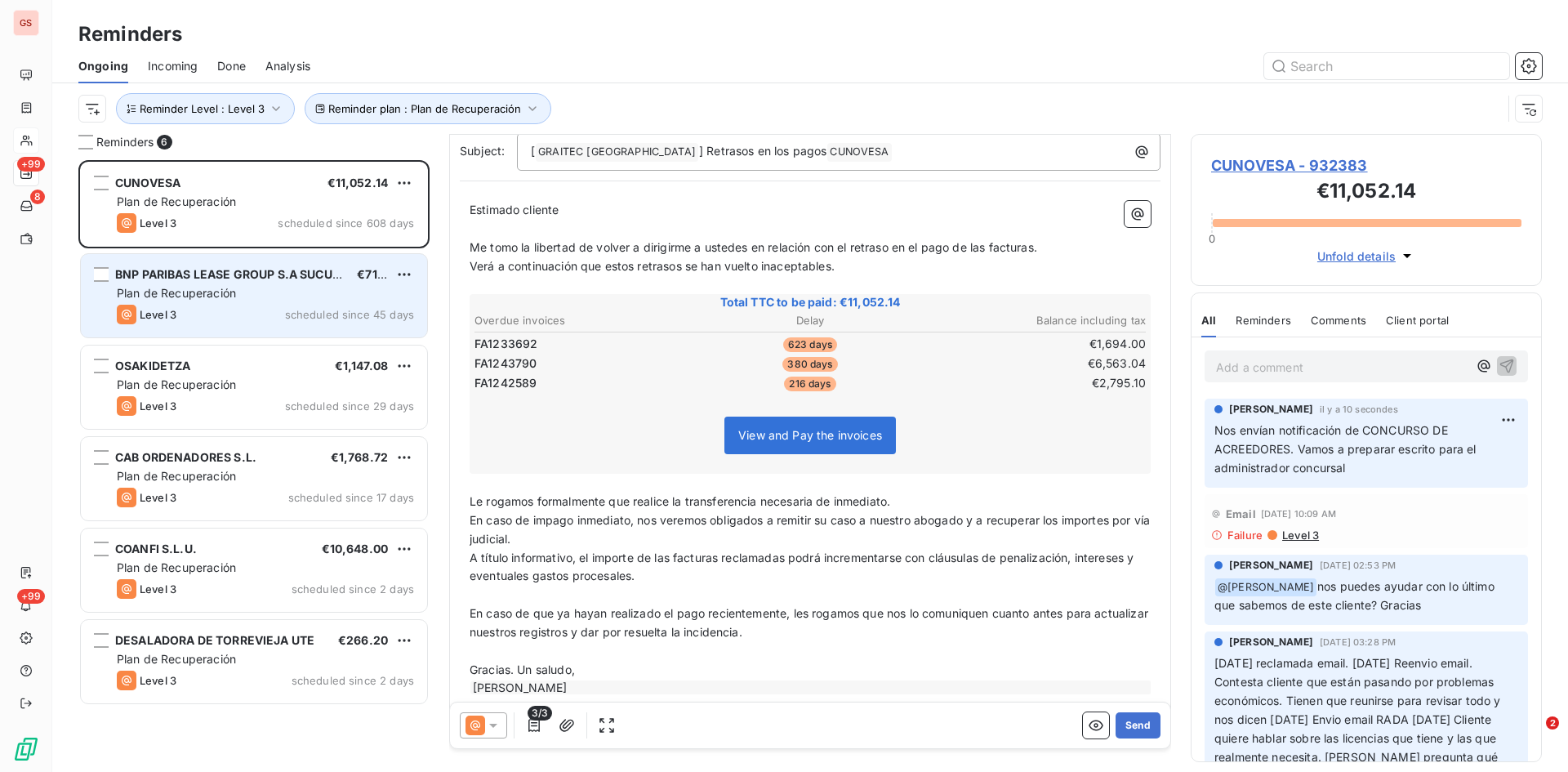
click at [199, 275] on span "BNP PARIBAS LEASE GROUP S.A SUCURSAL EN" at bounding box center [248, 274] width 266 height 14
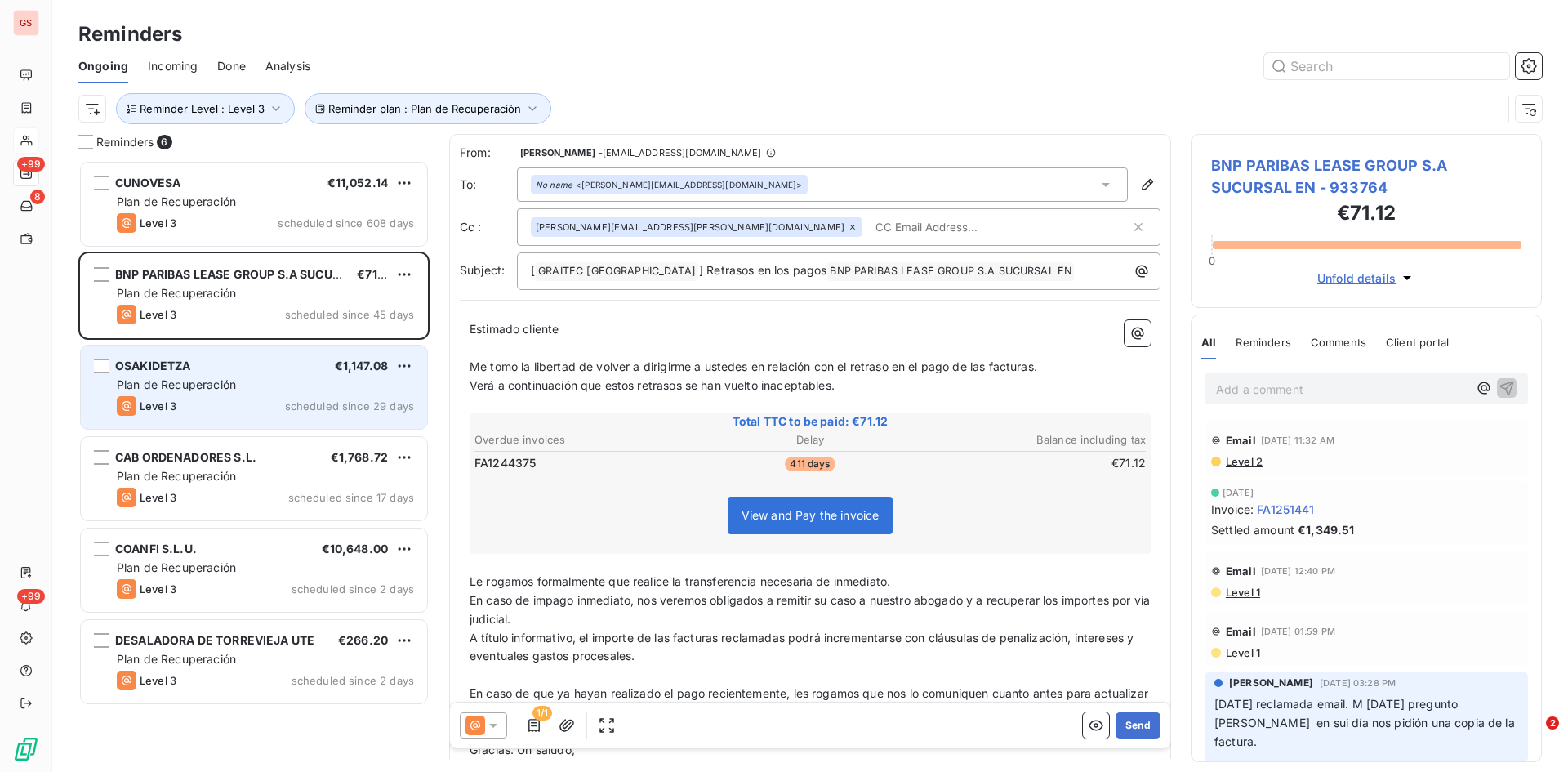
click at [222, 378] on span "Plan de Recuperación" at bounding box center [177, 384] width 119 height 14
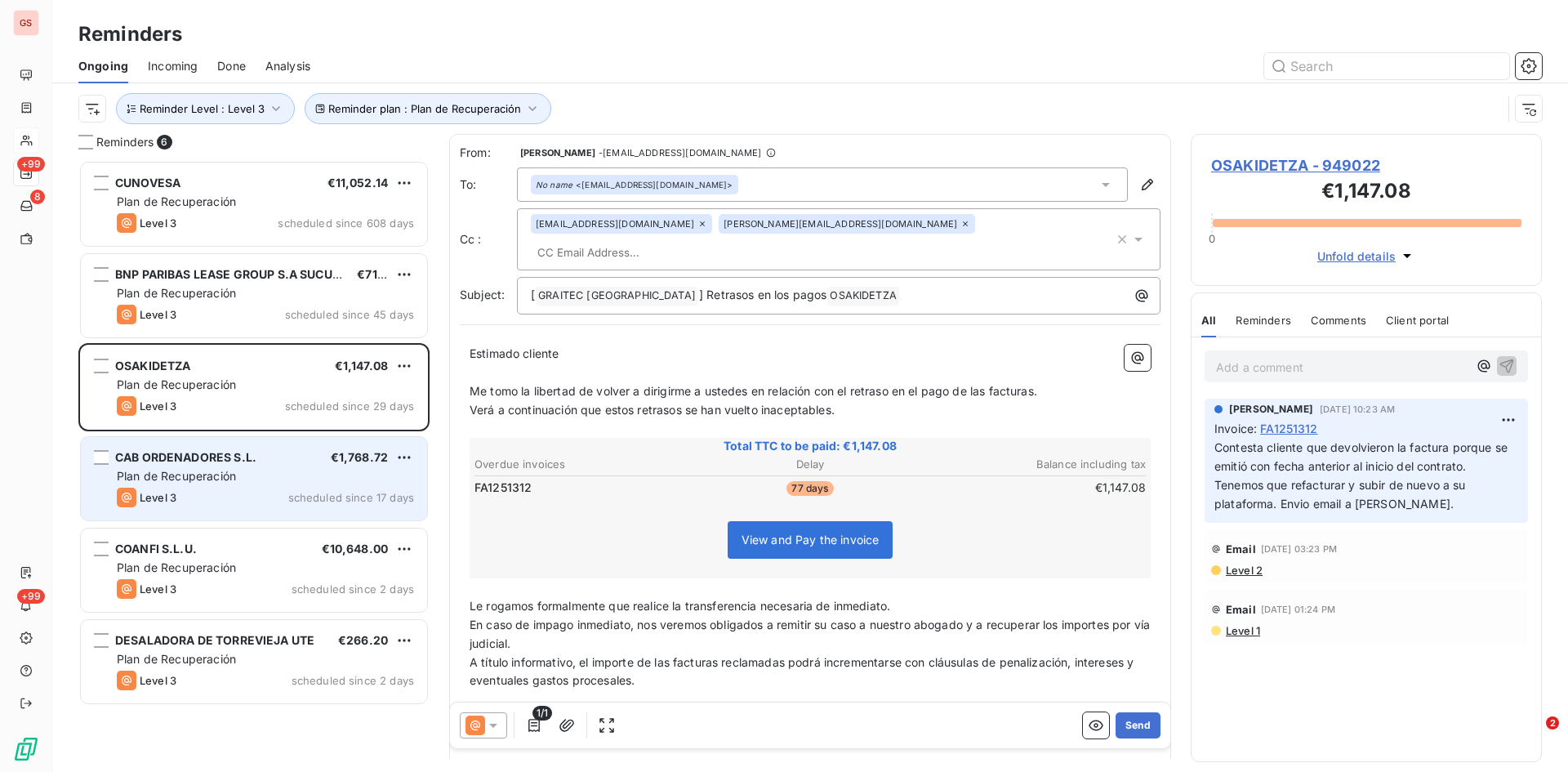
click at [226, 479] on span "Plan de Recuperación" at bounding box center [177, 476] width 119 height 14
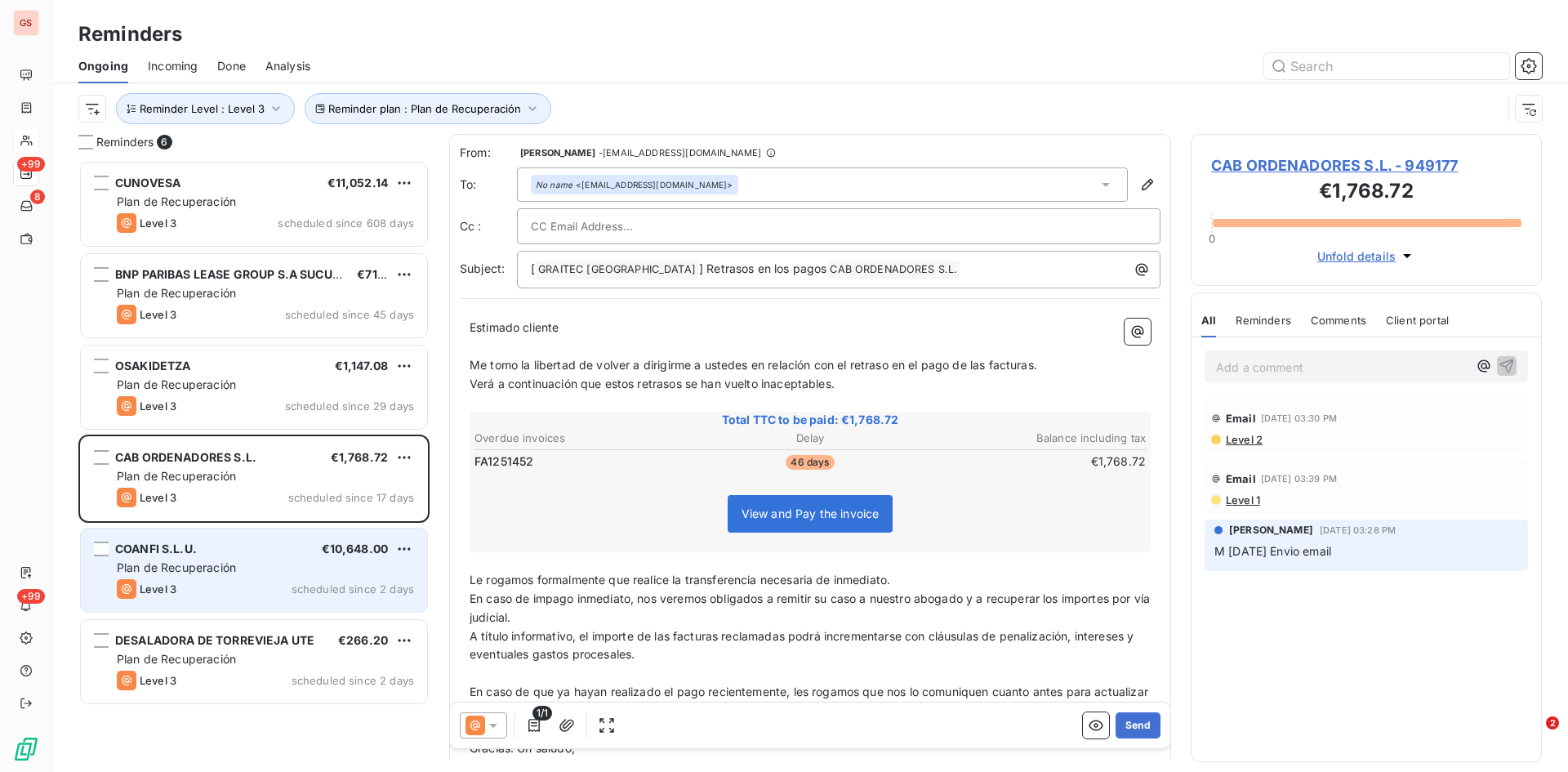
click at [195, 564] on span "Plan de Recuperación" at bounding box center [177, 567] width 119 height 14
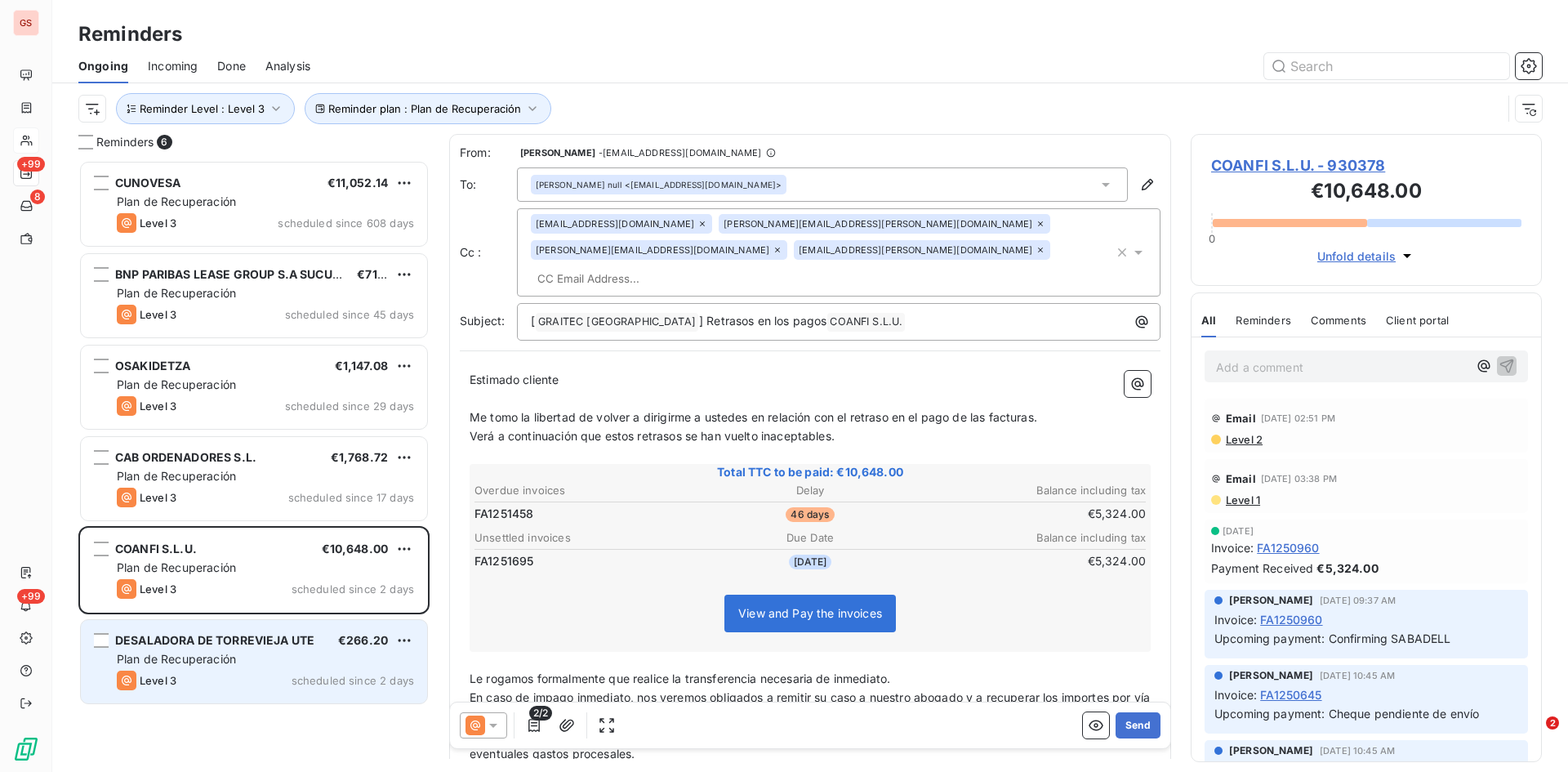
click at [184, 655] on span "Plan de Recuperación" at bounding box center [177, 659] width 119 height 14
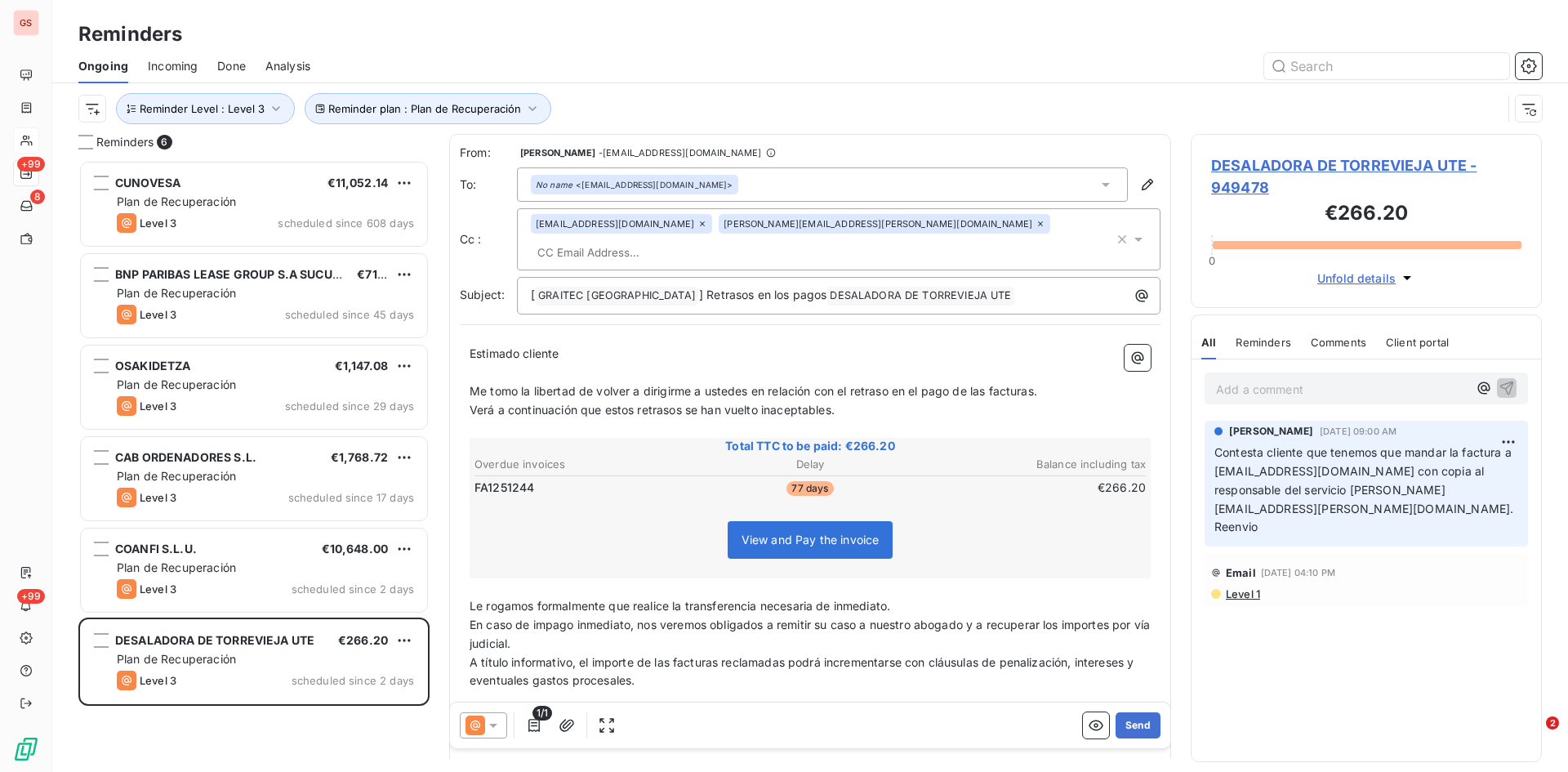
click at [503, 723] on div at bounding box center [484, 725] width 48 height 26
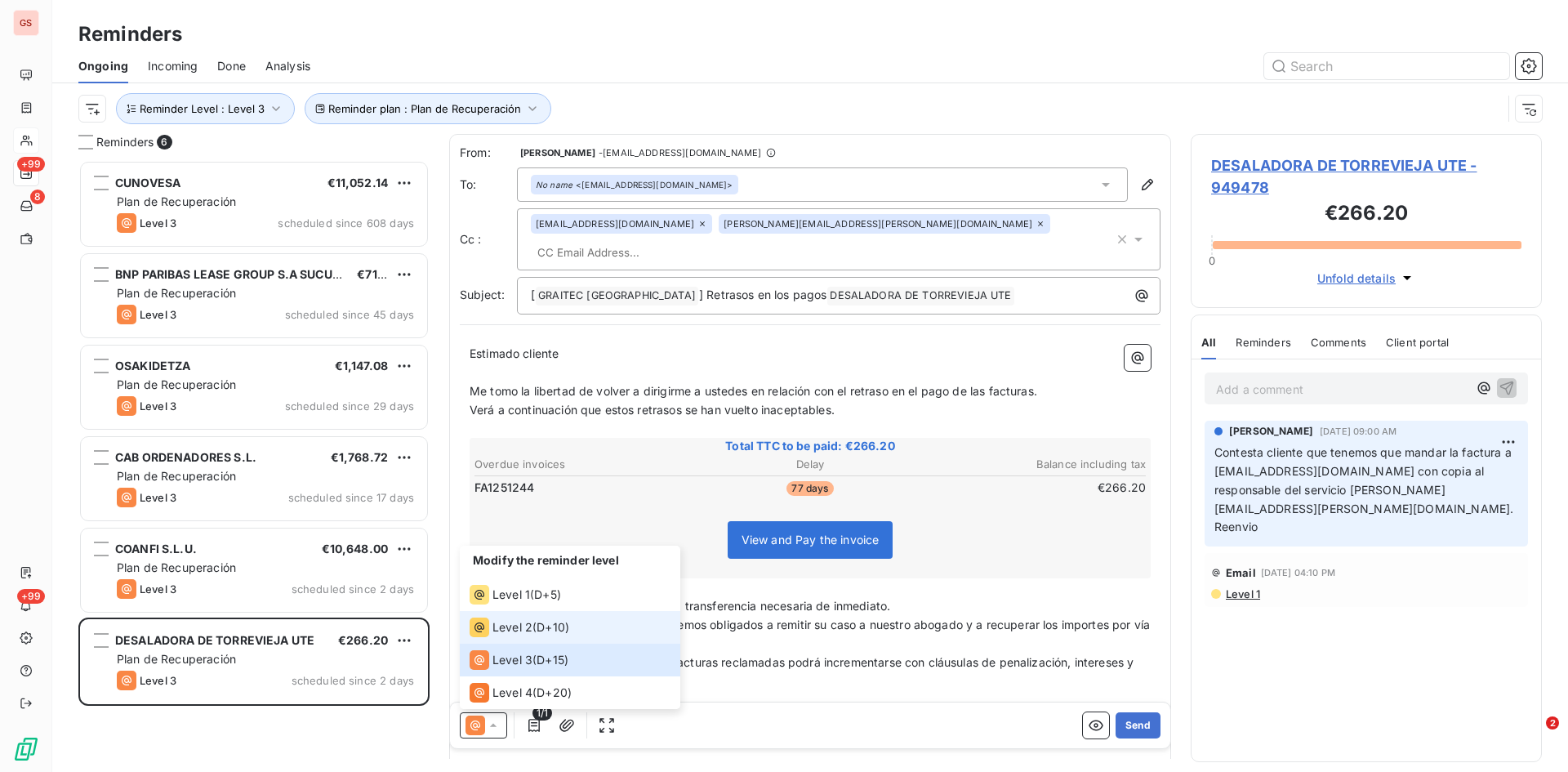
click at [526, 622] on span "Level 2" at bounding box center [512, 627] width 40 height 16
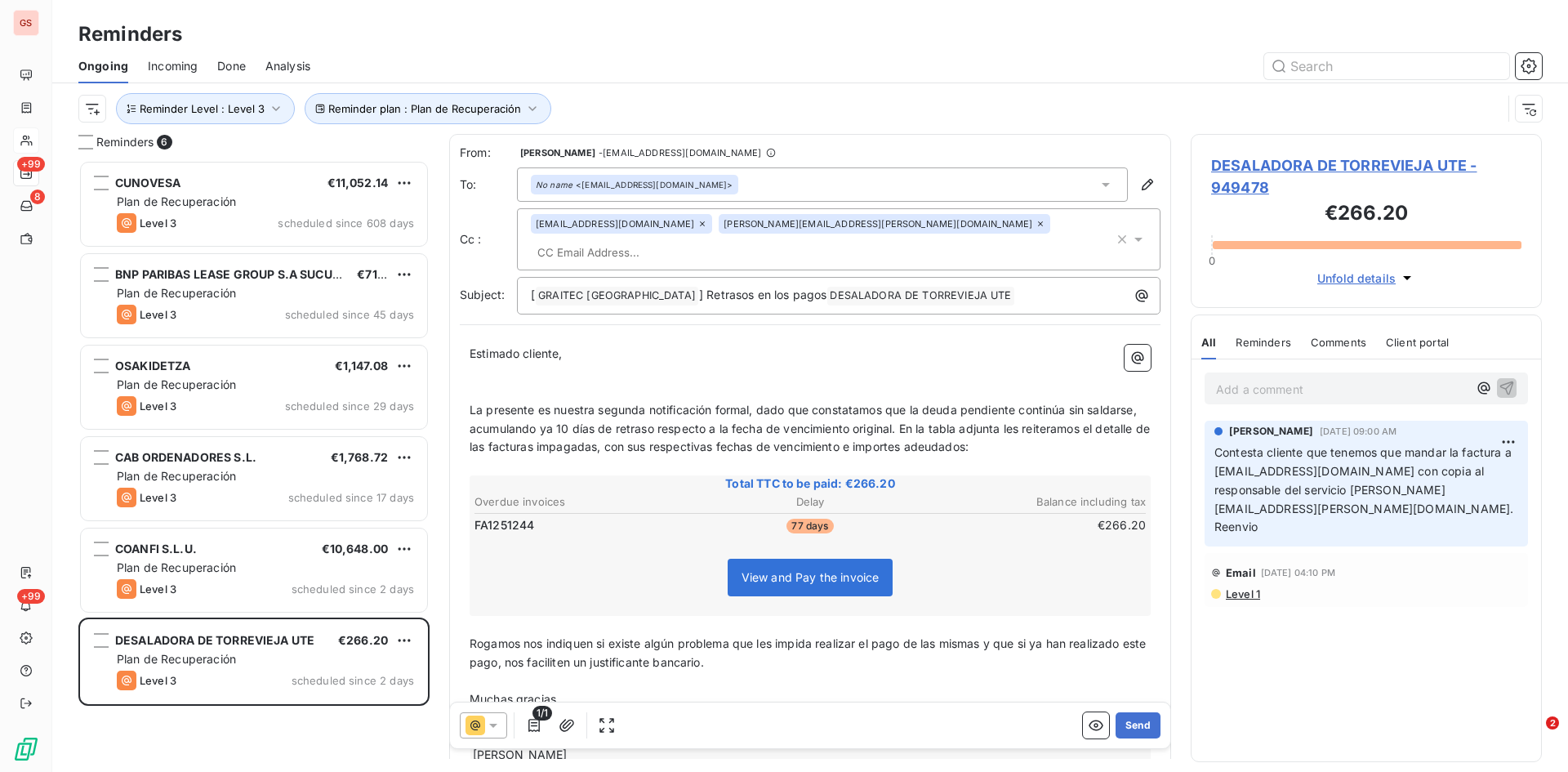
click at [720, 240] on input "text" at bounding box center [625, 252] width 189 height 25
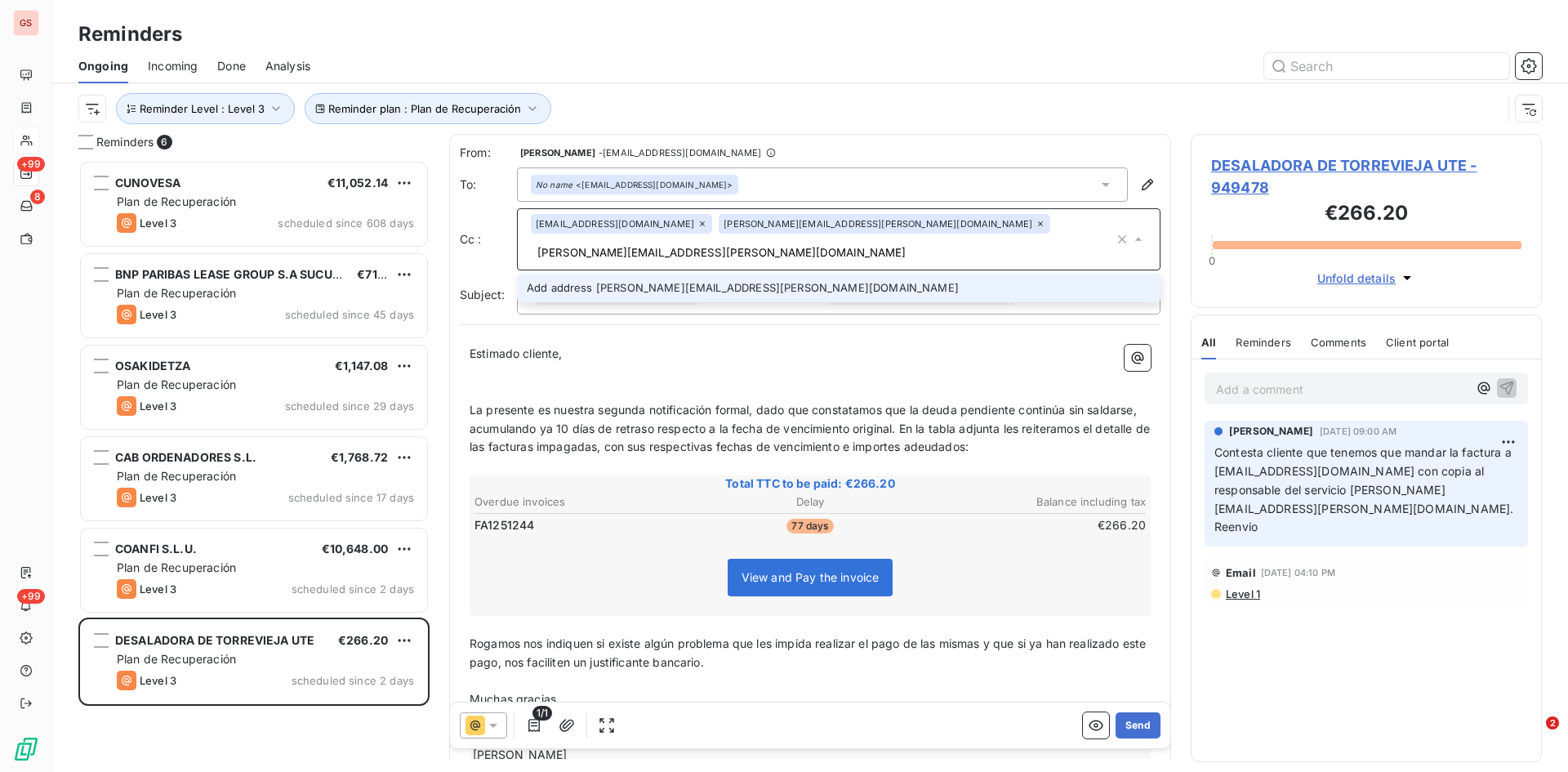
type input "[PERSON_NAME][EMAIL_ADDRESS][PERSON_NAME][DOMAIN_NAME]"
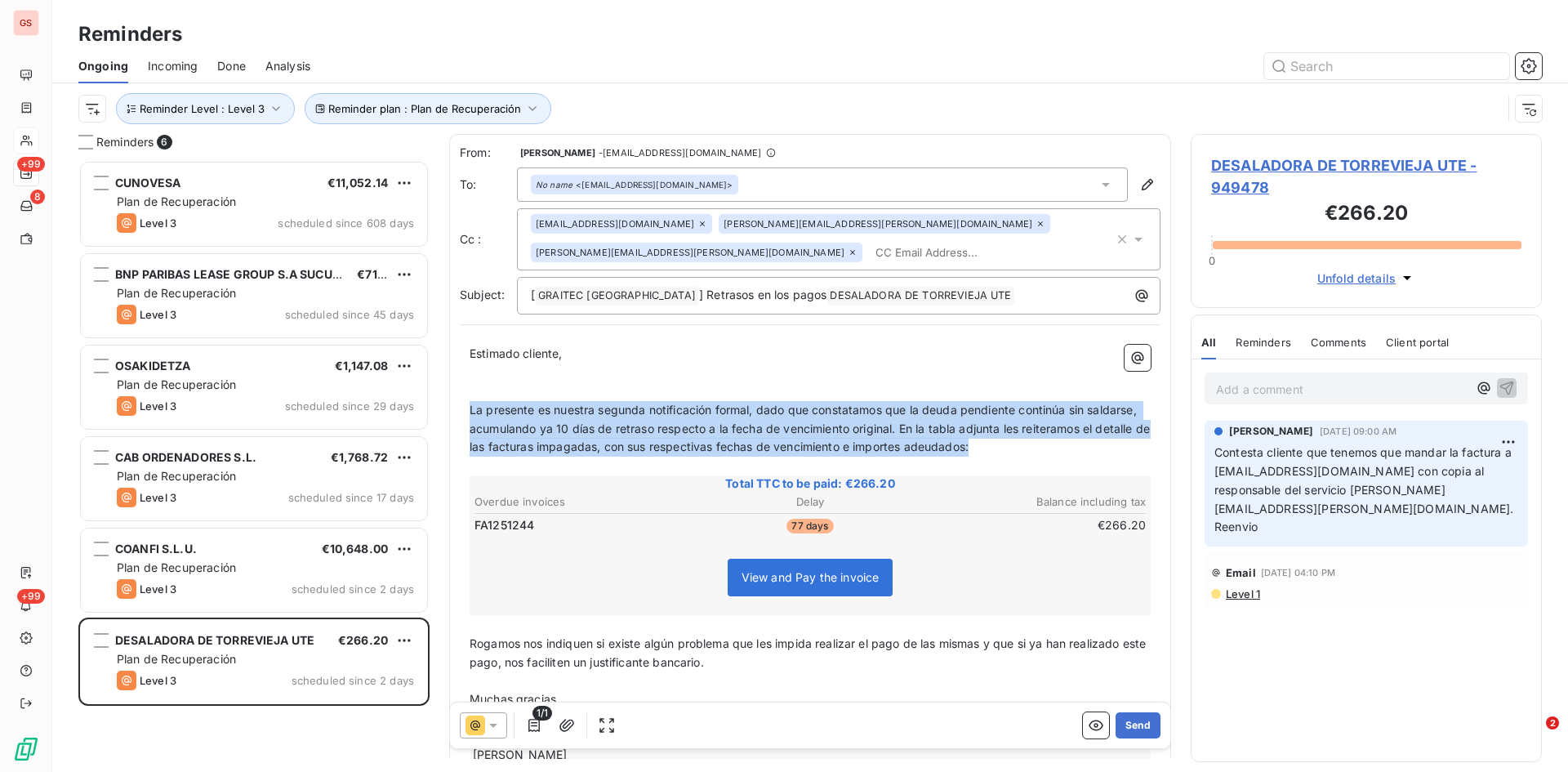
drag, startPoint x: 1049, startPoint y: 423, endPoint x: 470, endPoint y: 388, distance: 580.1
click at [470, 401] on p "La presente es nuestra segunda notificación formal, dado que constatamos que la…" at bounding box center [810, 430] width 681 height 56
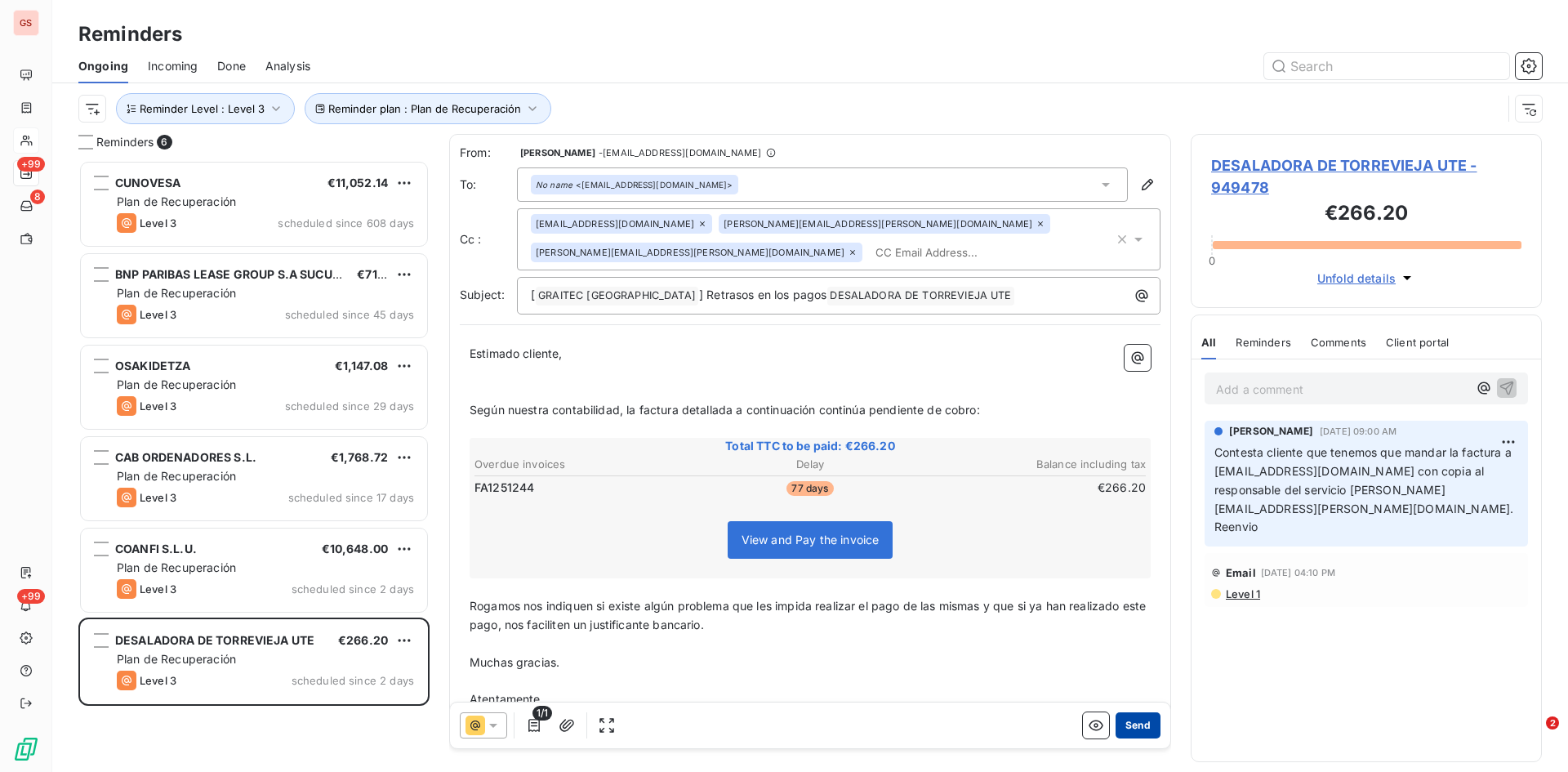
click at [1133, 731] on button "Send" at bounding box center [1138, 725] width 45 height 26
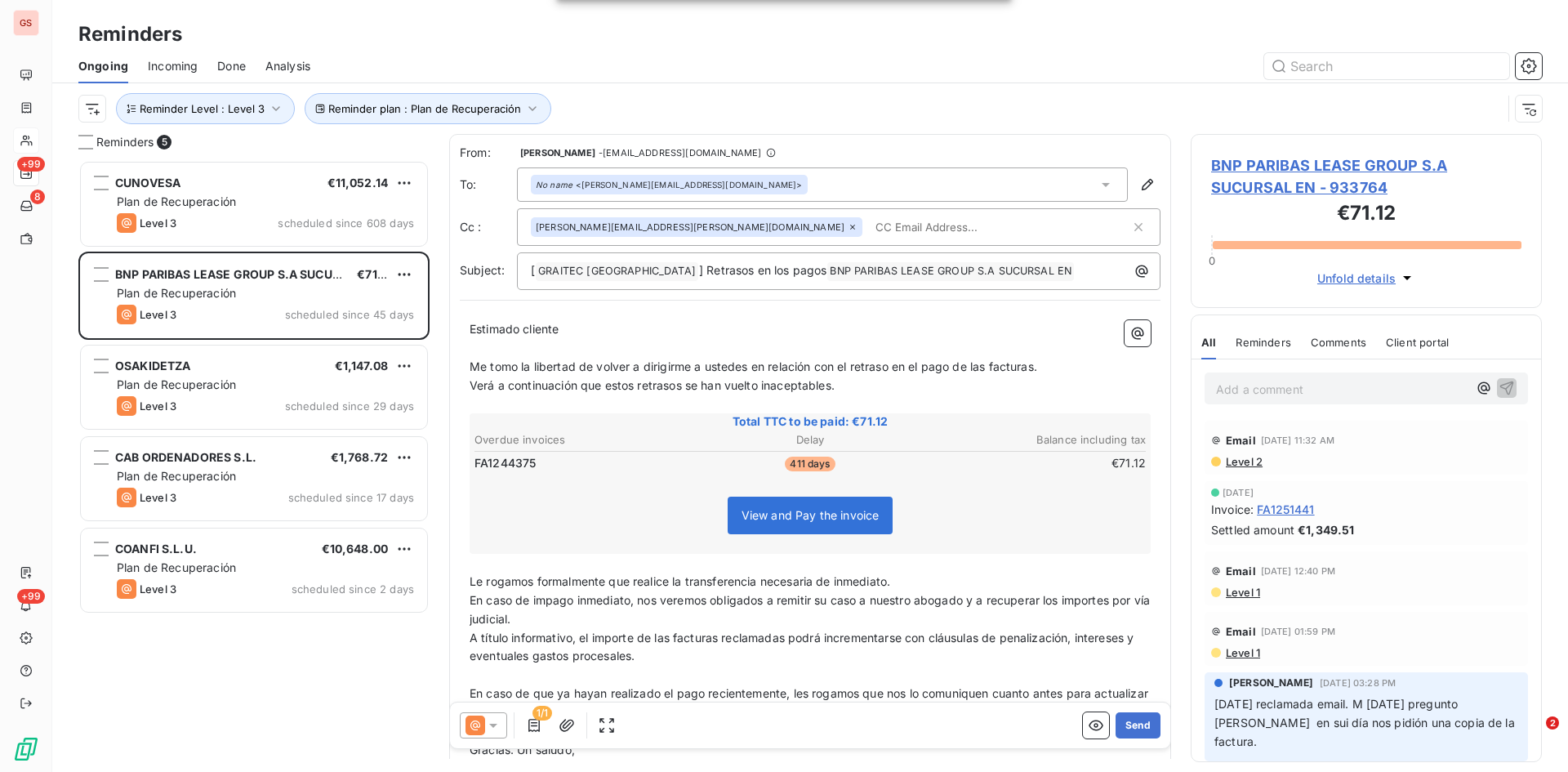
click at [228, 65] on span "Done" at bounding box center [231, 66] width 28 height 16
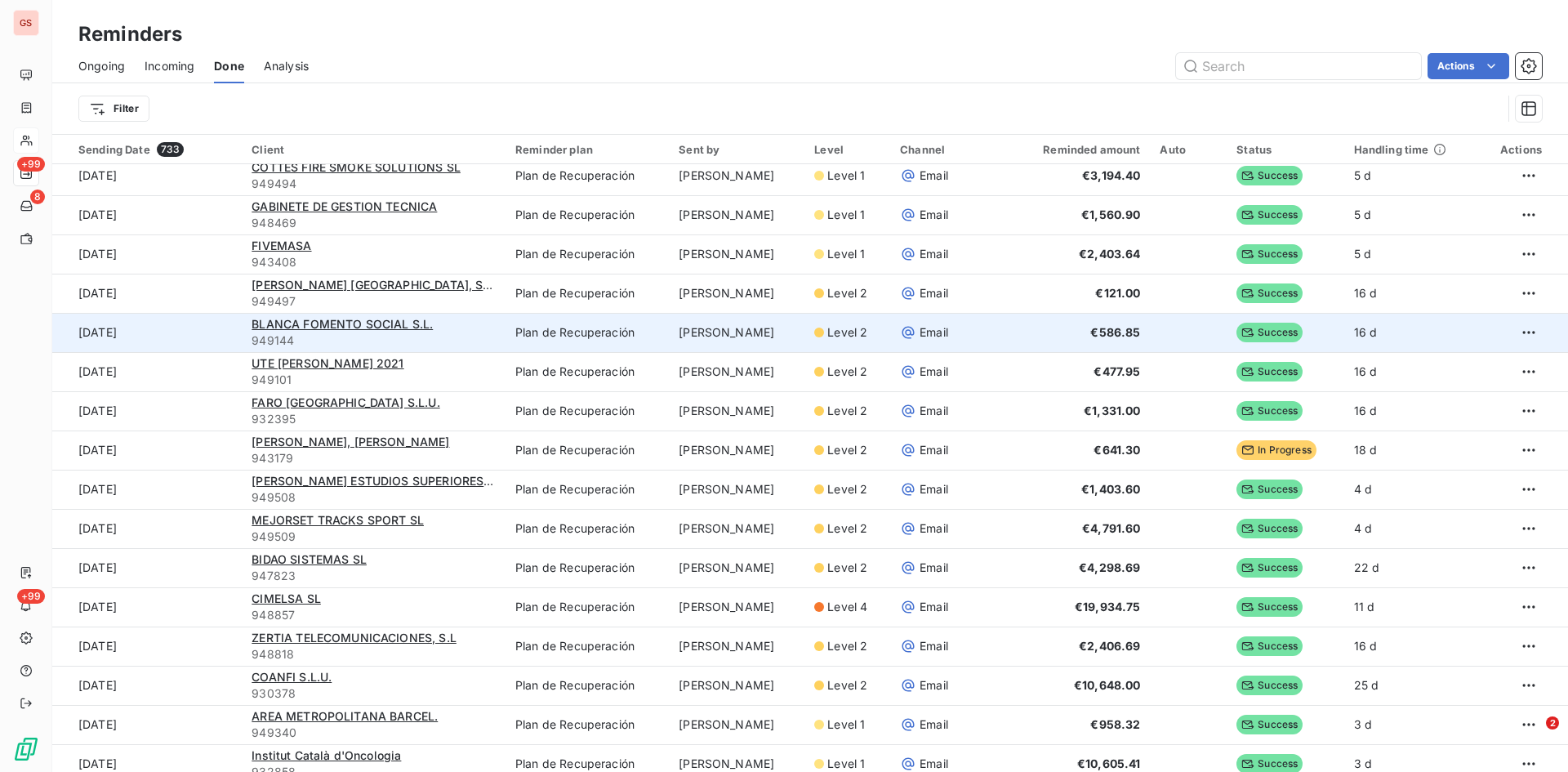
scroll to position [245, 0]
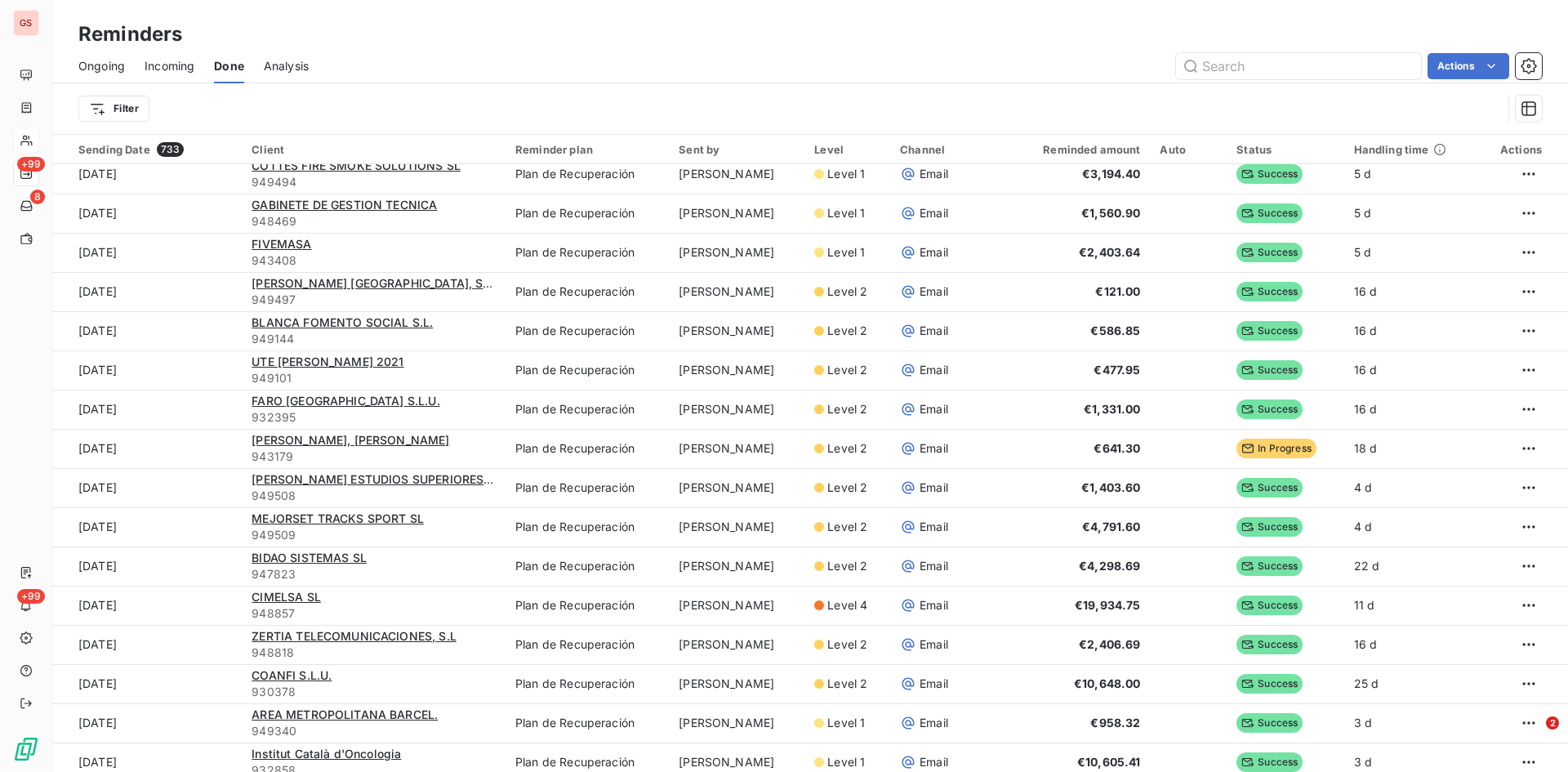
click at [77, 72] on div "Ongoing Incoming Done Analysis Actions" at bounding box center [810, 66] width 1516 height 34
click at [90, 67] on span "Ongoing" at bounding box center [102, 66] width 47 height 16
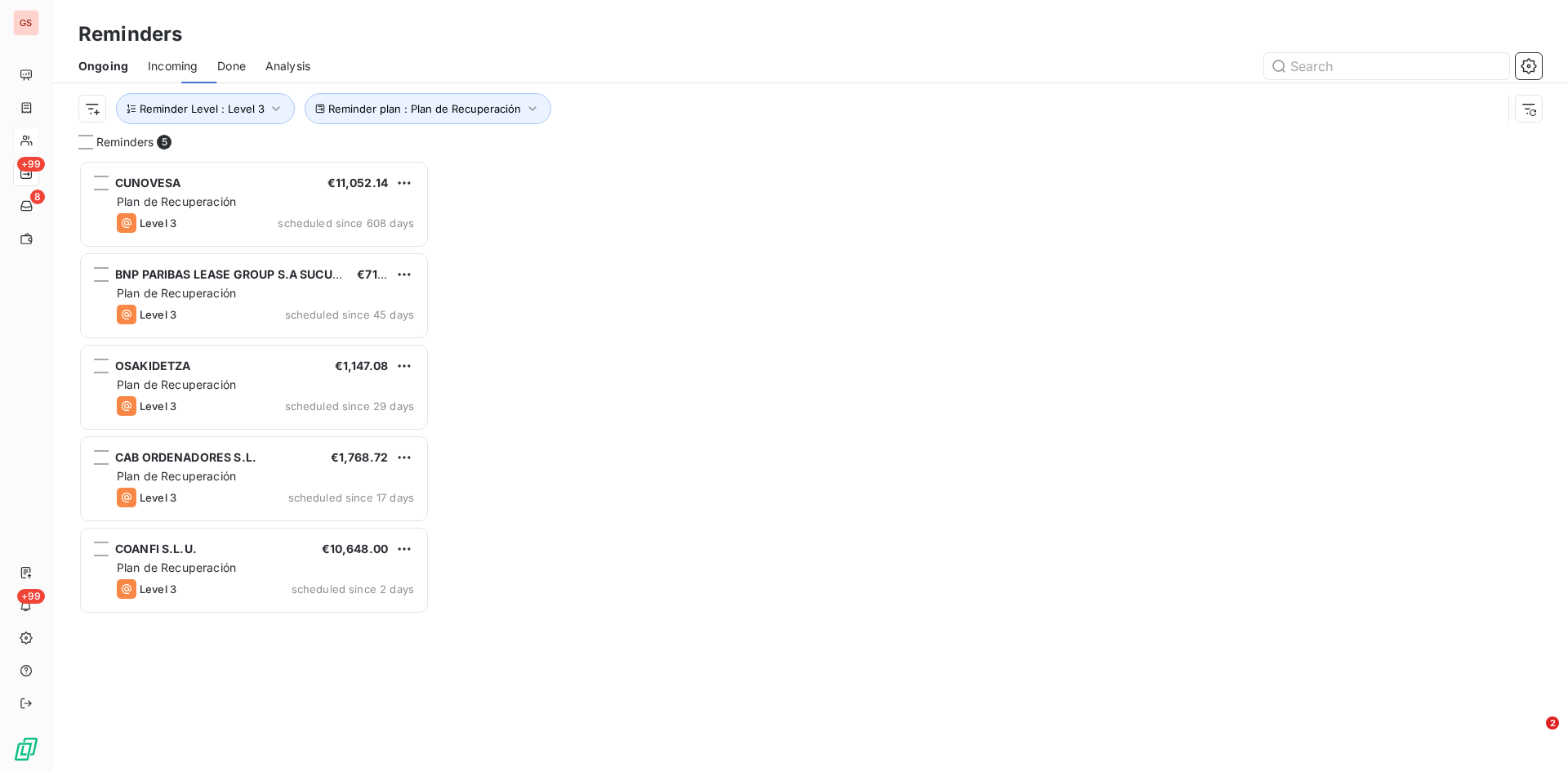
scroll to position [599, 339]
